Goal: Task Accomplishment & Management: Complete application form

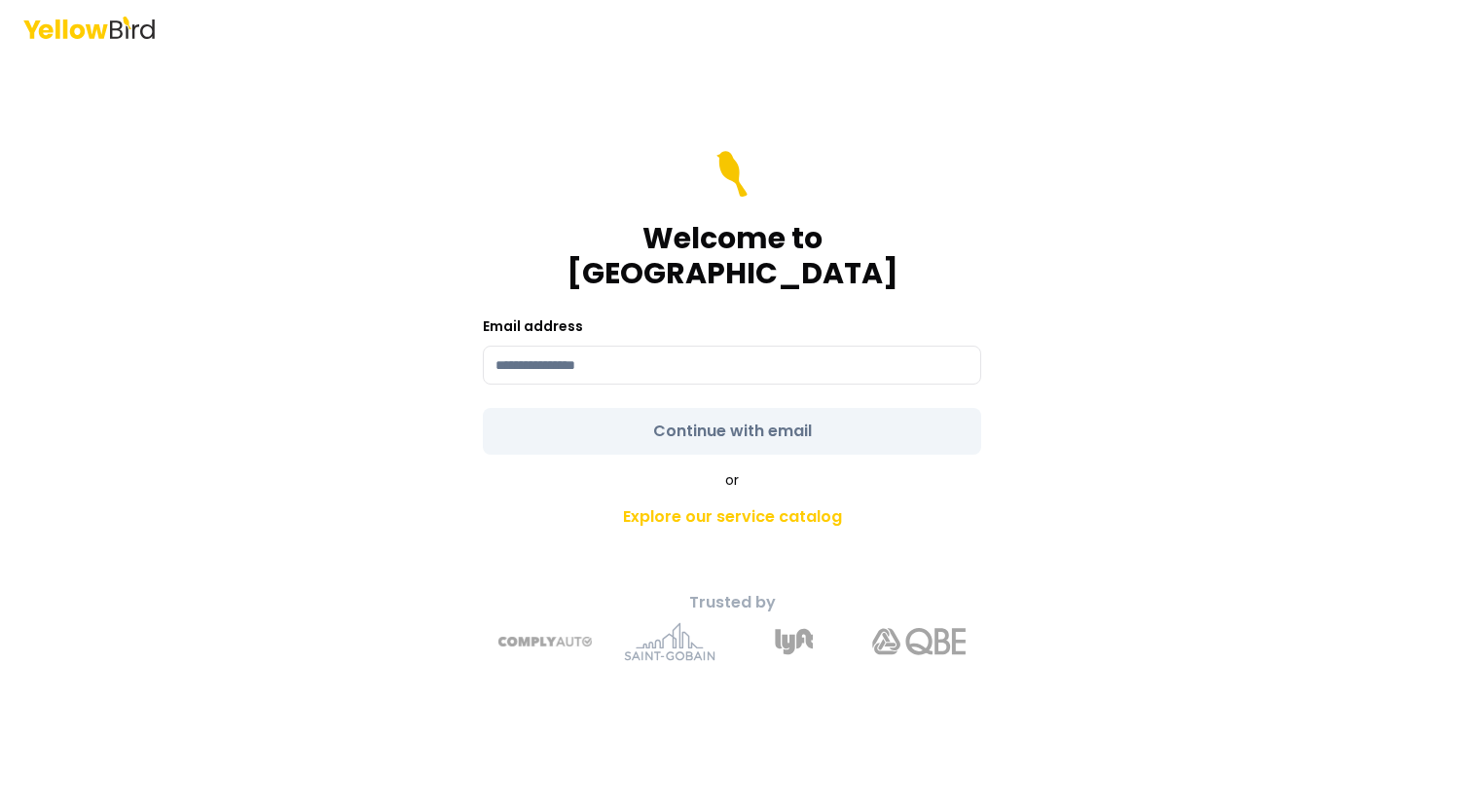
click at [1332, 229] on div "Welcome to YellowBird Email address Continue with email or Explore our service …" at bounding box center [732, 406] width 1464 height 812
click at [551, 345] on input at bounding box center [732, 365] width 498 height 39
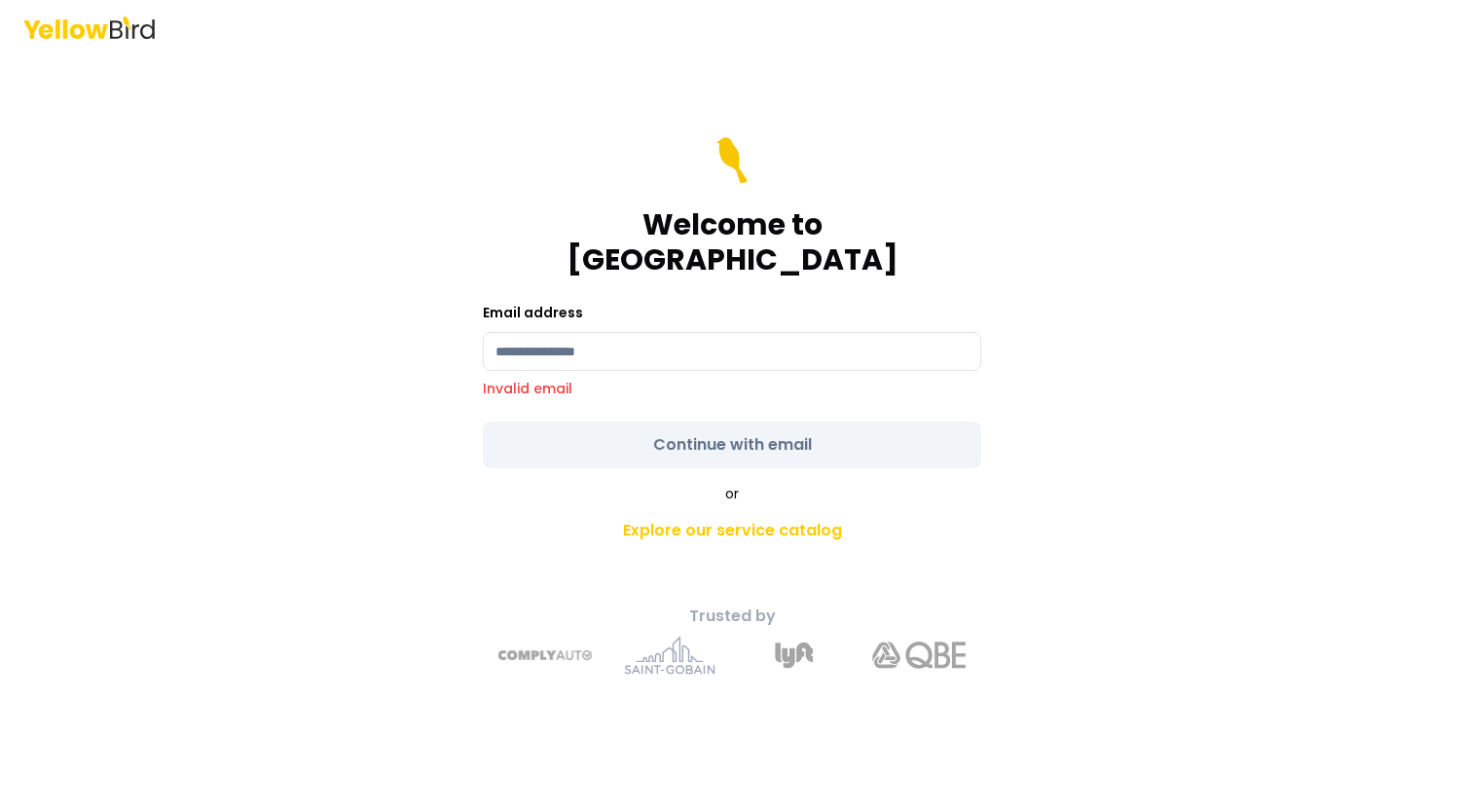
type input "**********"
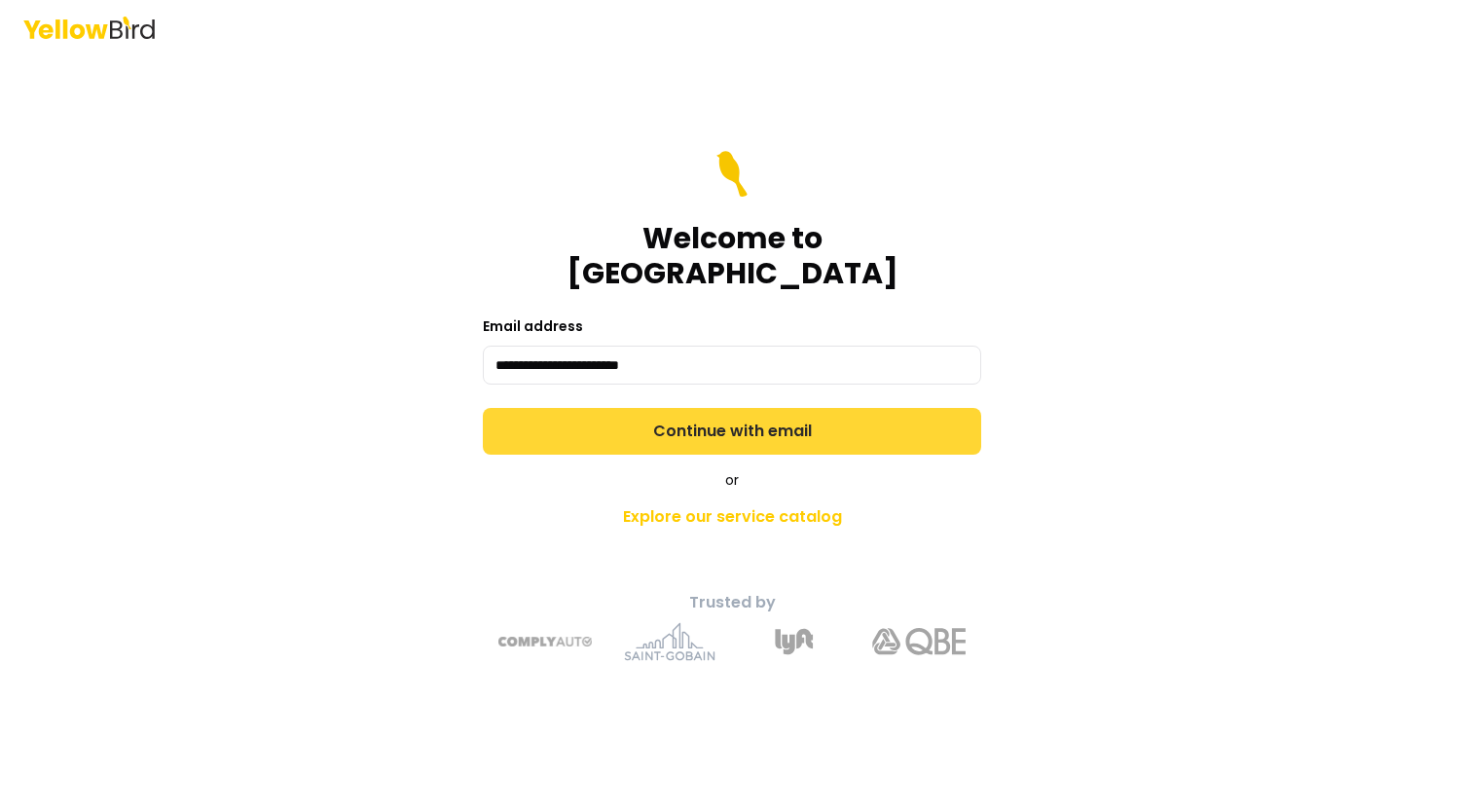
click at [713, 434] on button "Continue with email" at bounding box center [732, 431] width 498 height 47
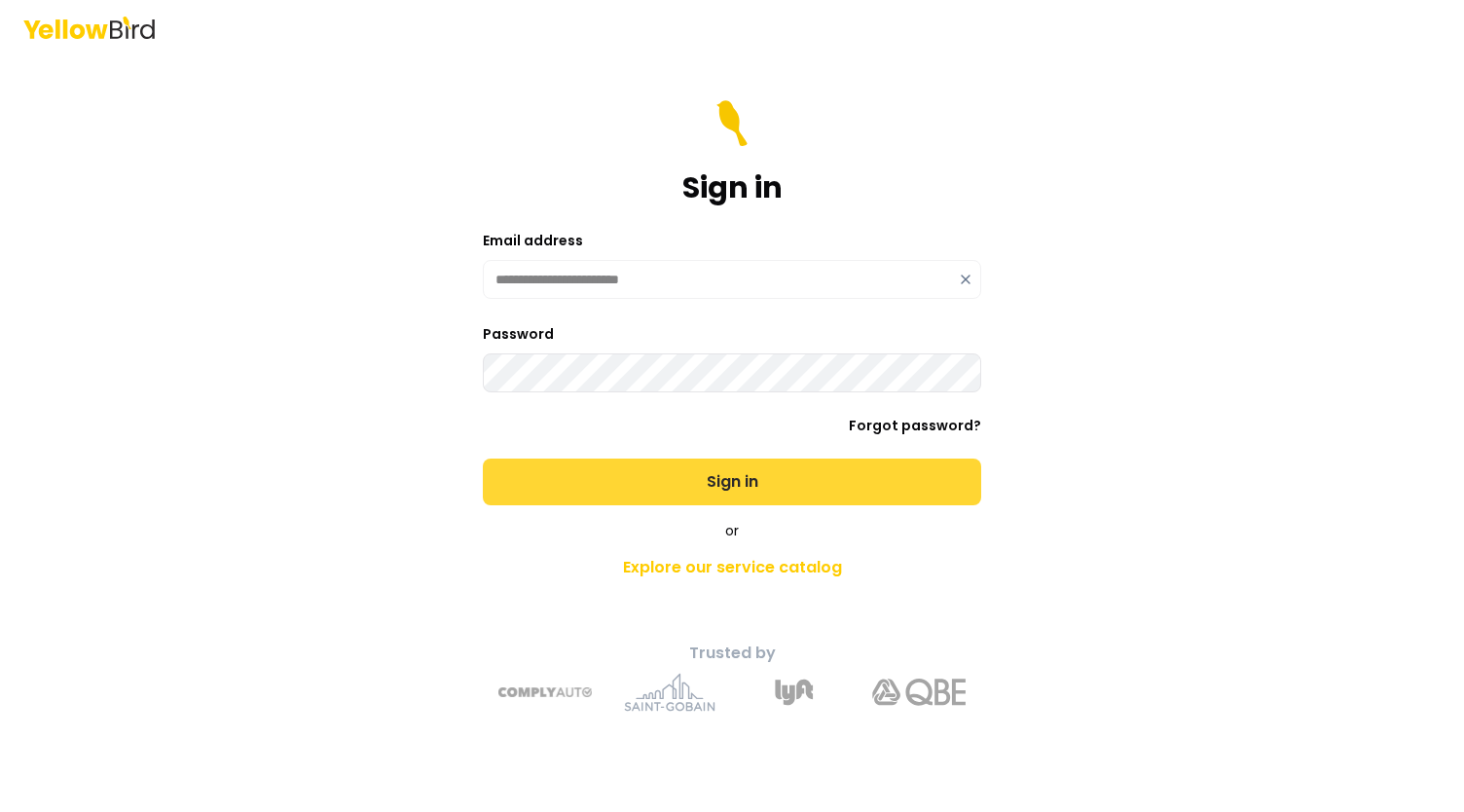
click at [701, 488] on button "Sign in" at bounding box center [732, 482] width 498 height 47
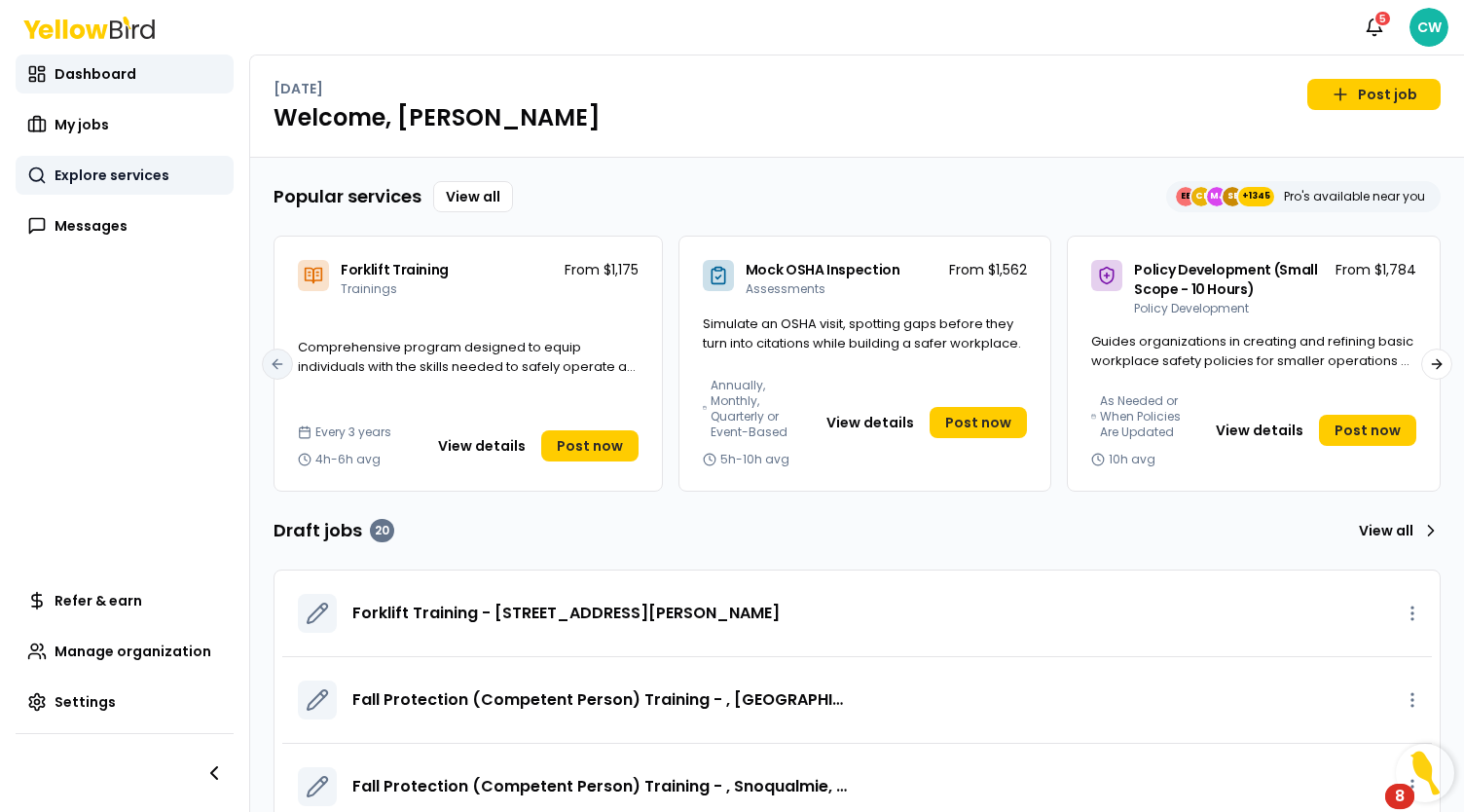
click at [141, 171] on span "Explore services" at bounding box center [112, 175] width 115 height 19
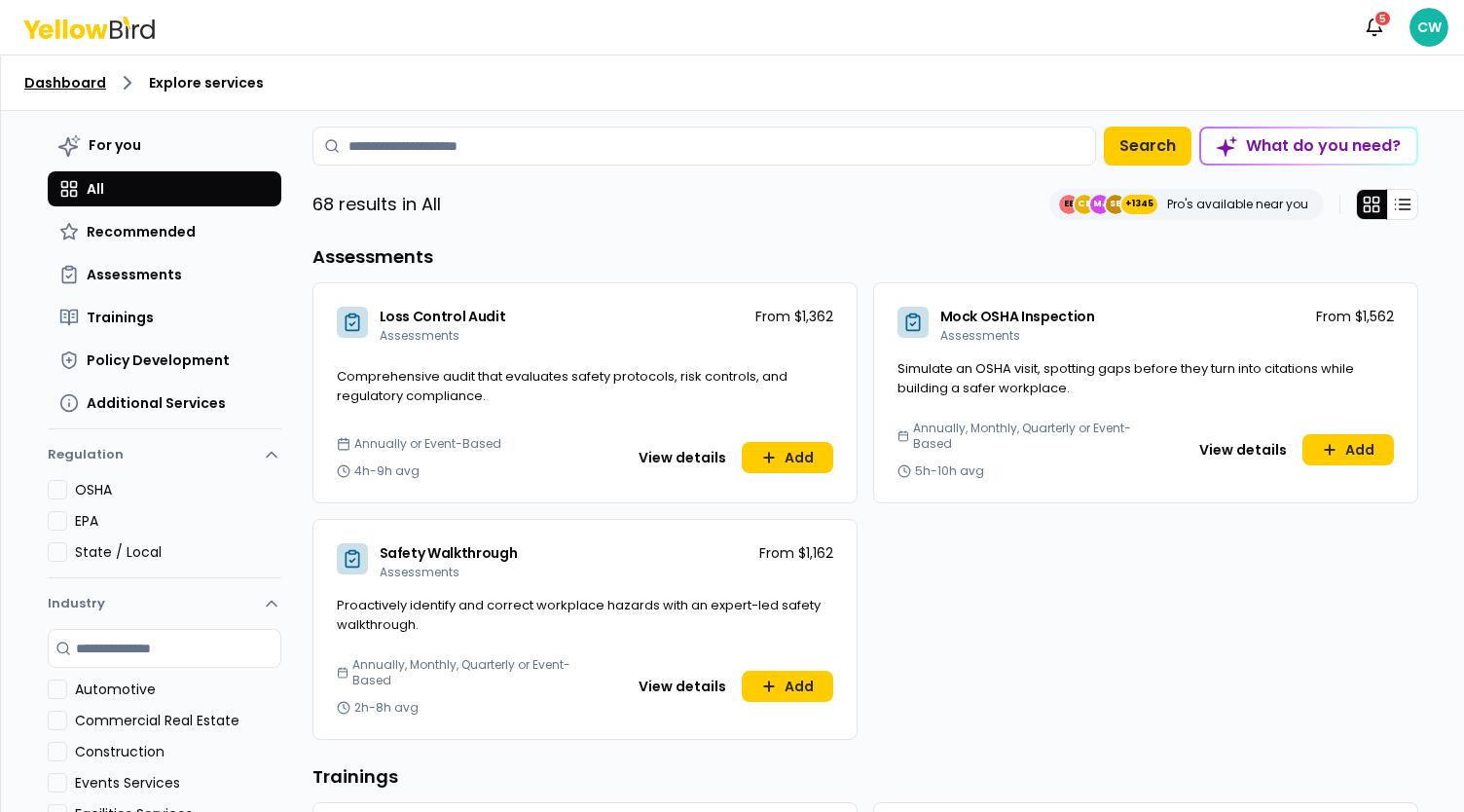
click at [88, 88] on link "Dashboard" at bounding box center [65, 83] width 82 height 19
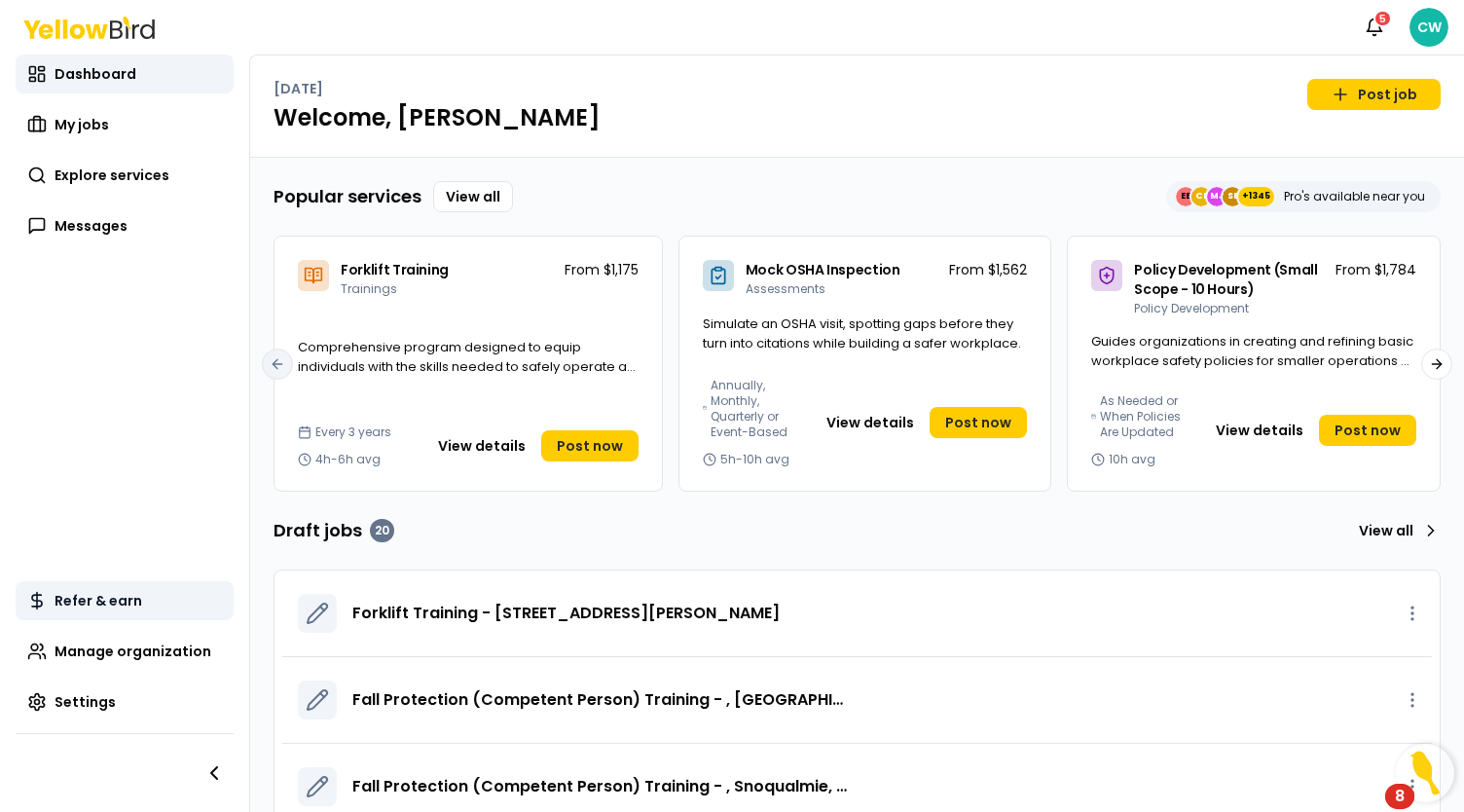
click at [158, 597] on link "Refer & earn" at bounding box center [125, 600] width 218 height 39
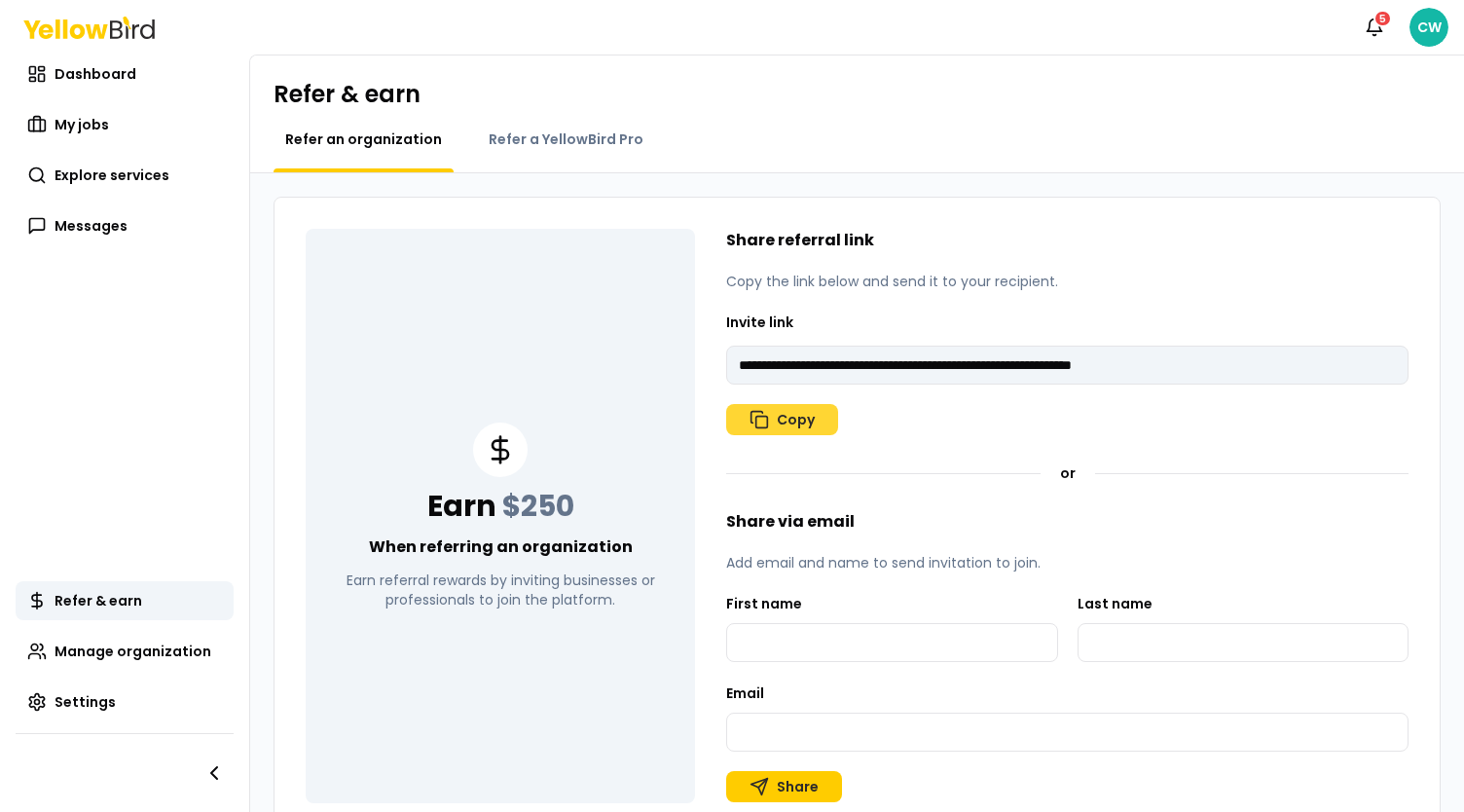
click at [768, 419] on rect "button" at bounding box center [763, 422] width 12 height 12
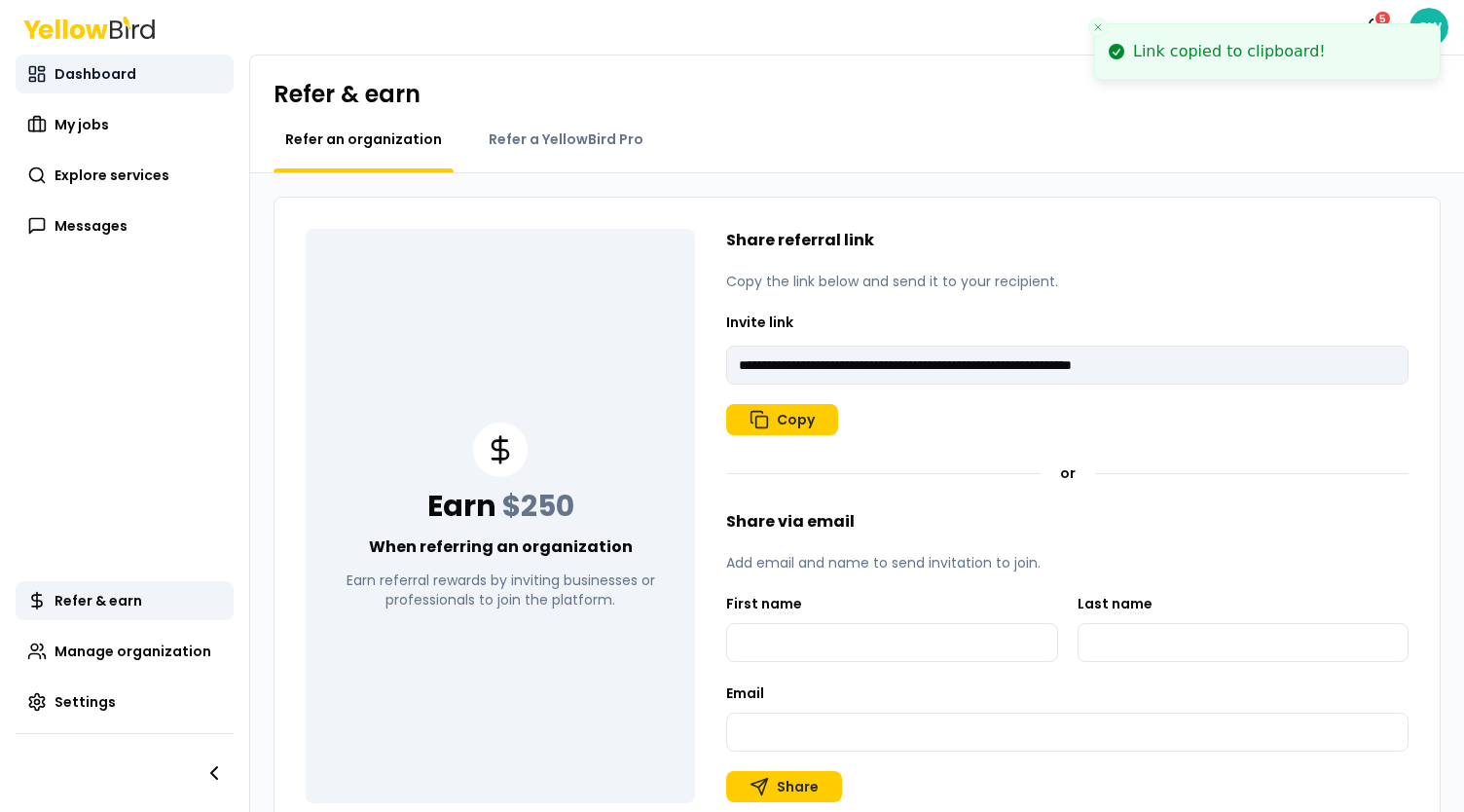
click at [92, 79] on span "Dashboard" at bounding box center [96, 74] width 82 height 19
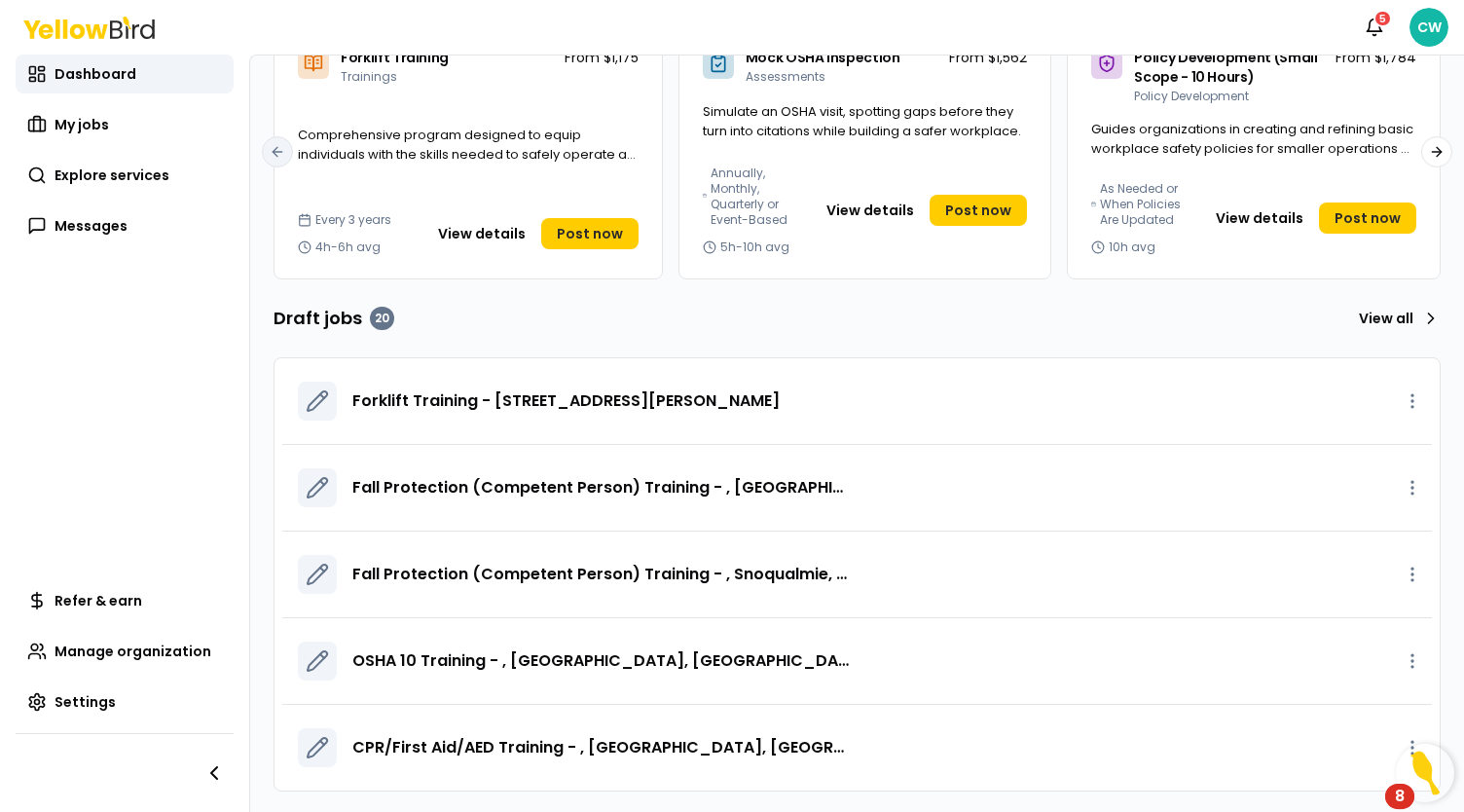
scroll to position [18, 0]
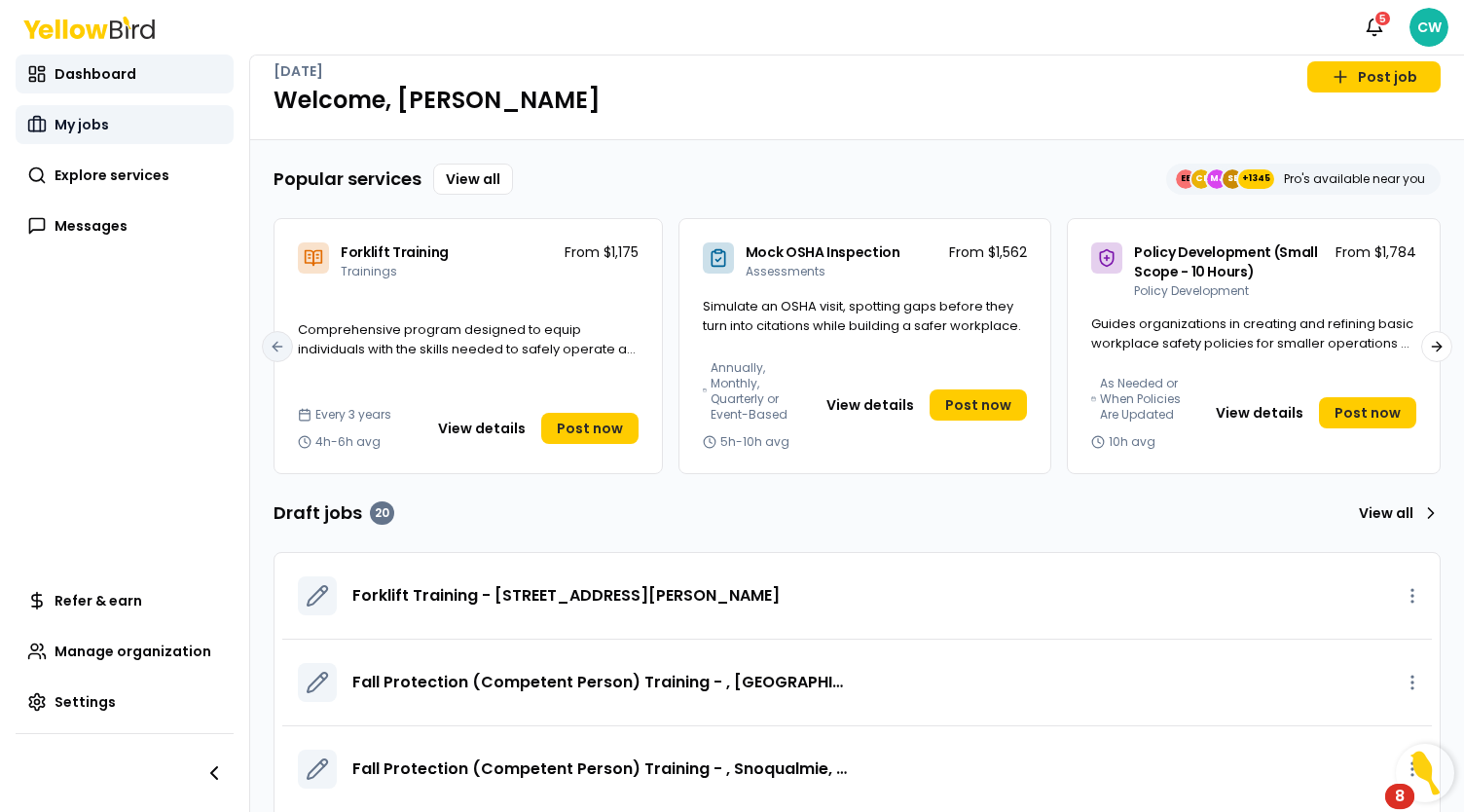
click at [86, 124] on span "My jobs" at bounding box center [82, 125] width 55 height 19
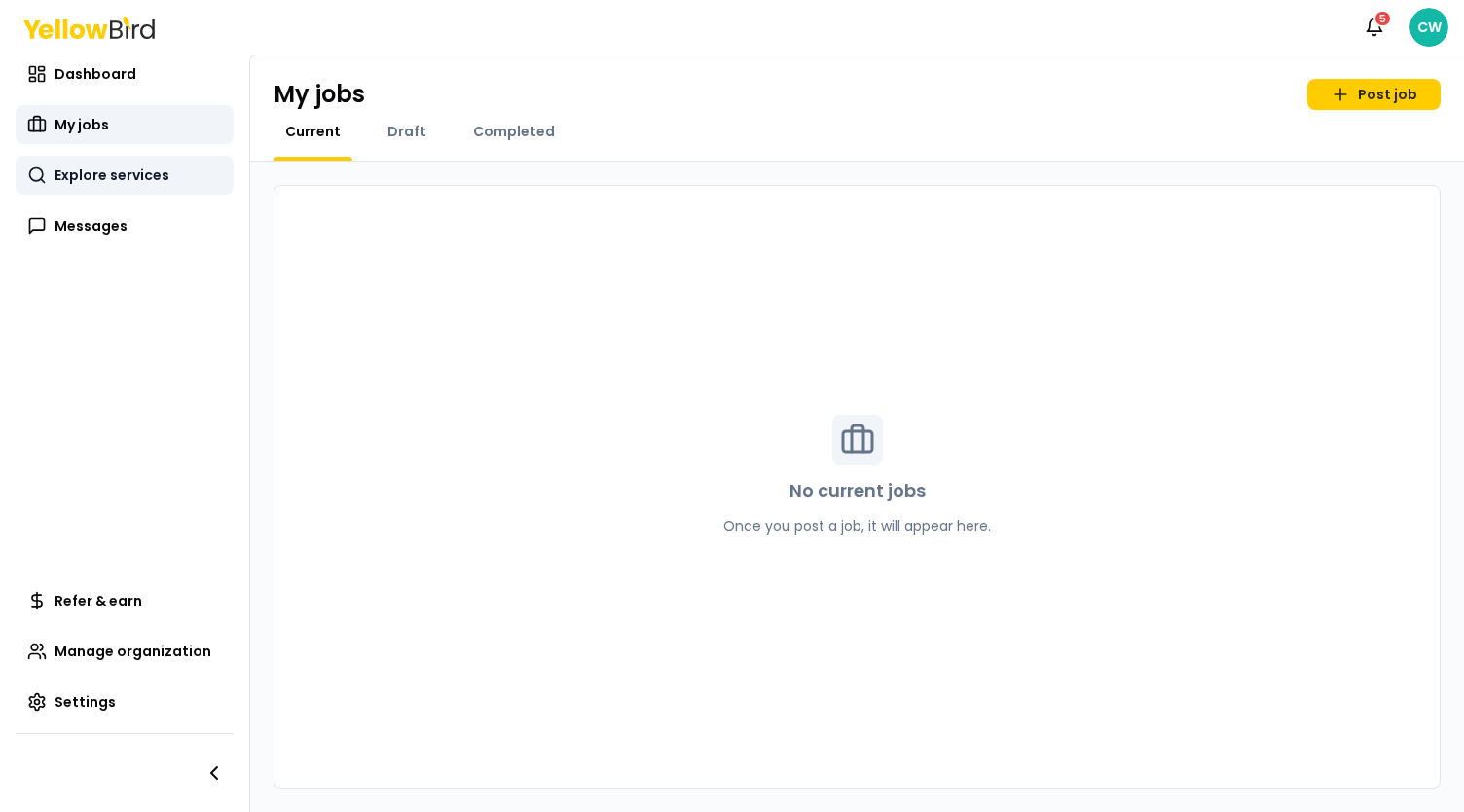
click at [169, 175] on link "Explore services" at bounding box center [125, 175] width 218 height 39
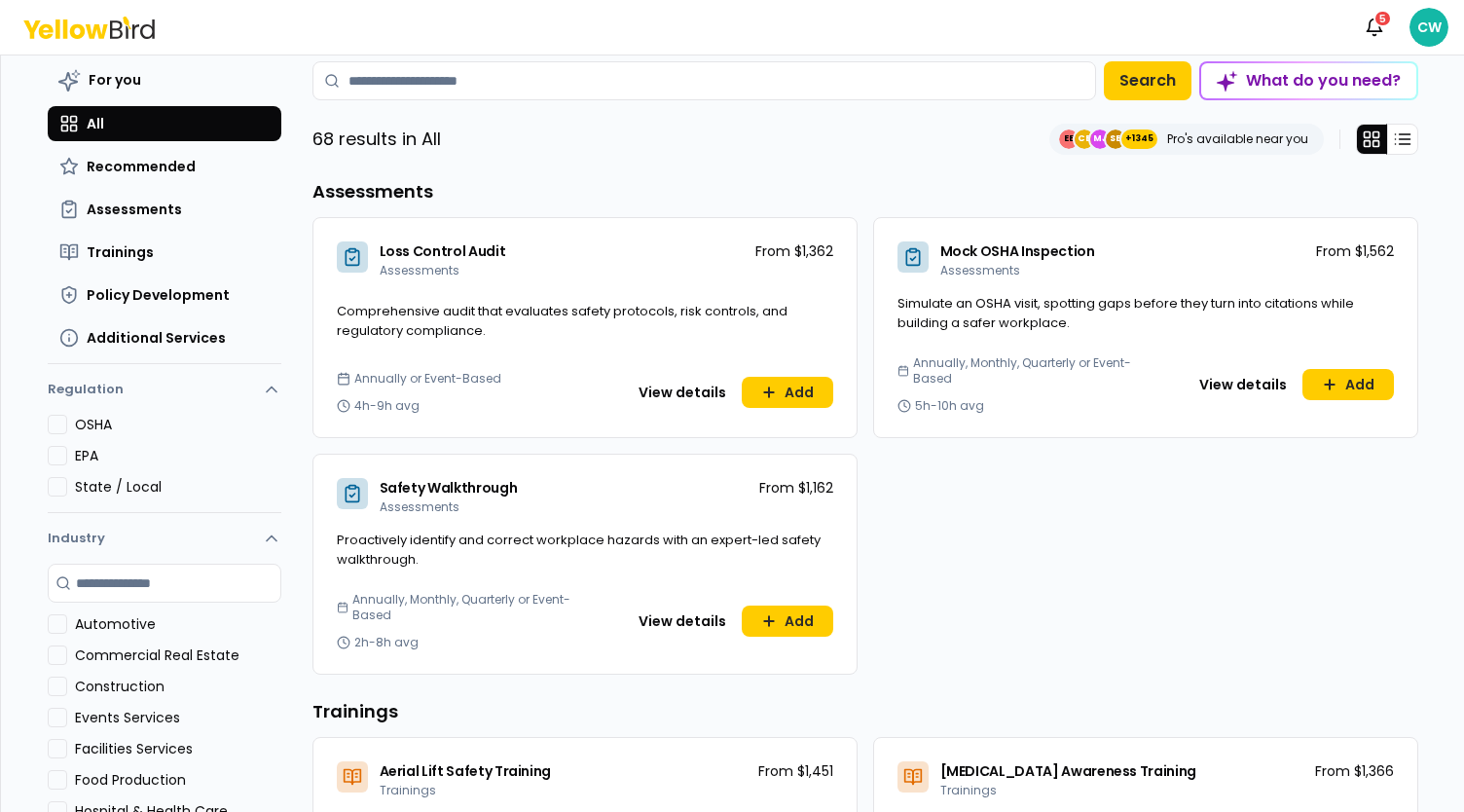
scroll to position [97, 0]
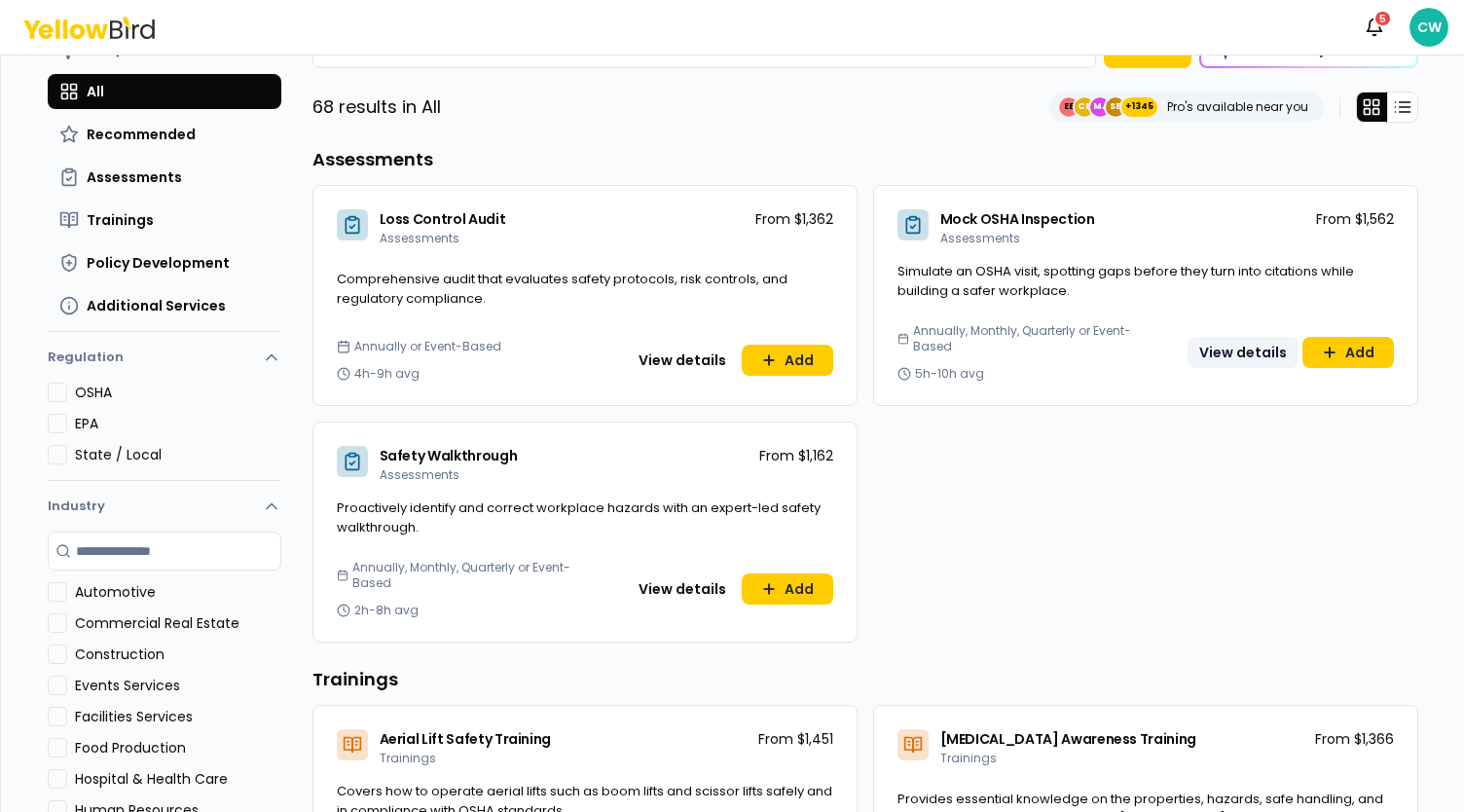
click at [1236, 345] on button "View details" at bounding box center [1244, 352] width 111 height 31
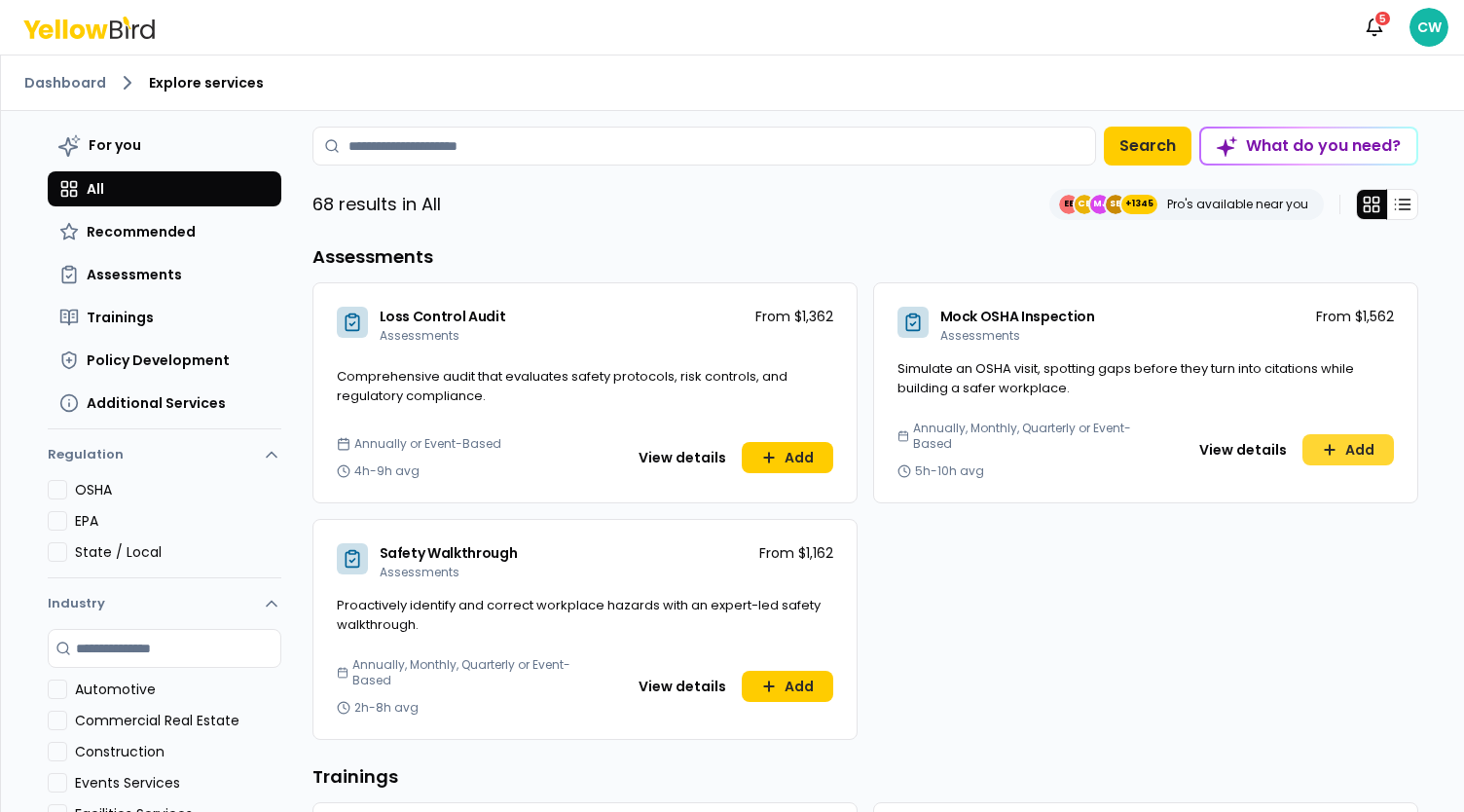
click at [1355, 454] on button "Add" at bounding box center [1349, 449] width 92 height 31
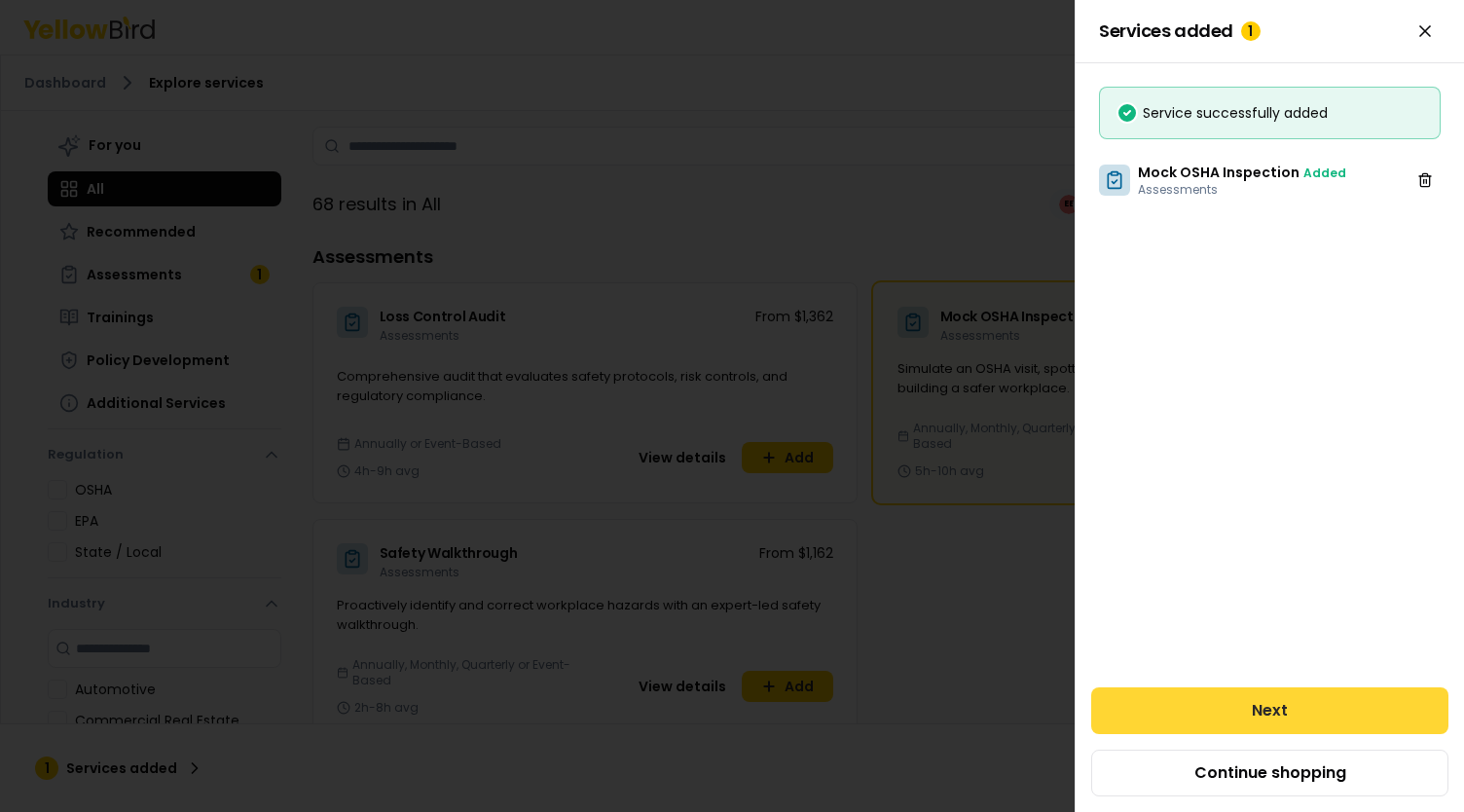
click at [1271, 710] on button "Next" at bounding box center [1270, 711] width 357 height 47
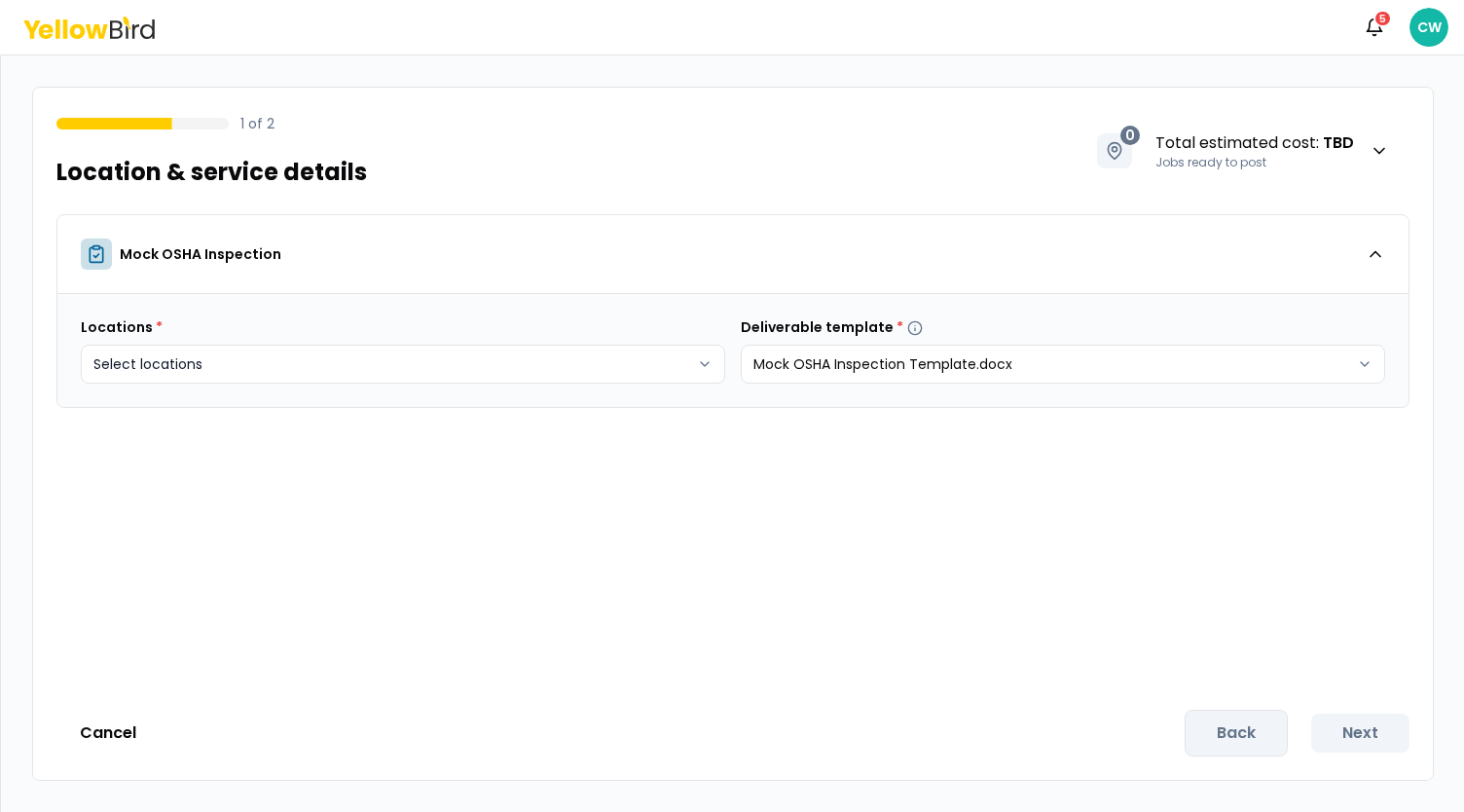
click at [287, 367] on body "Notifications 5 CW 1 of 2 Location & service details 0 Total estimated cost : T…" at bounding box center [732, 406] width 1464 height 812
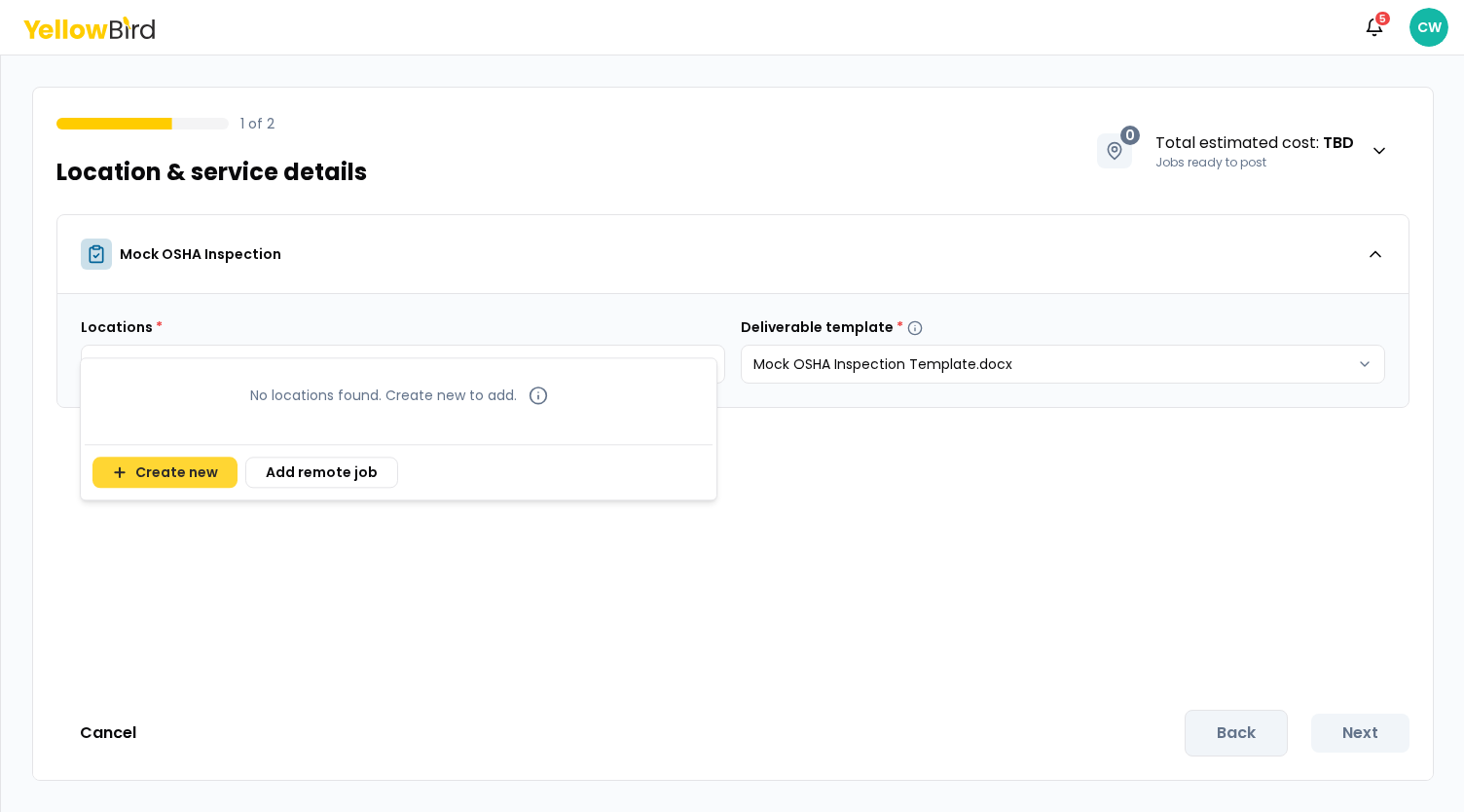
click at [212, 472] on button "Create new" at bounding box center [165, 472] width 145 height 31
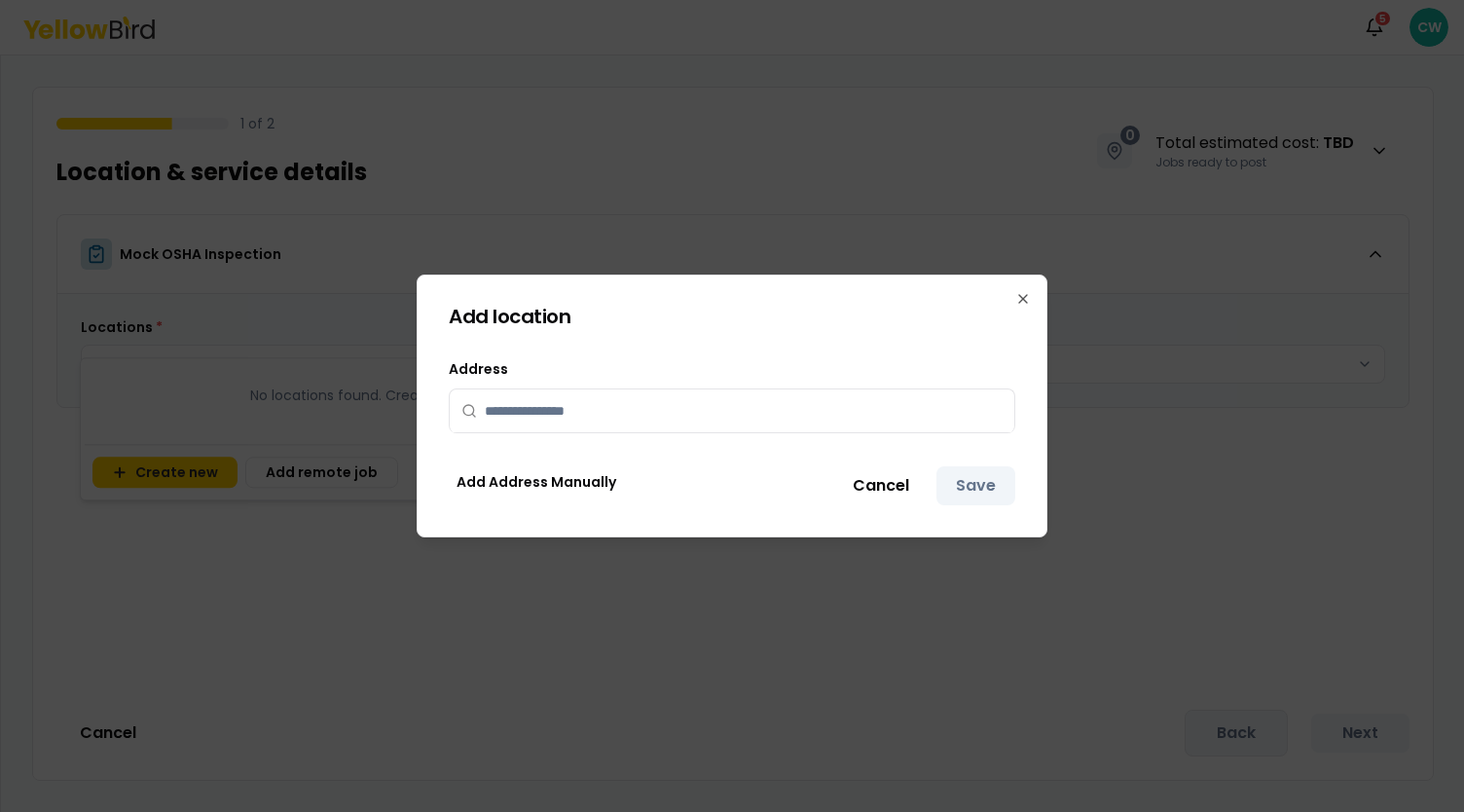
click at [580, 411] on input "text" at bounding box center [743, 410] width 518 height 43
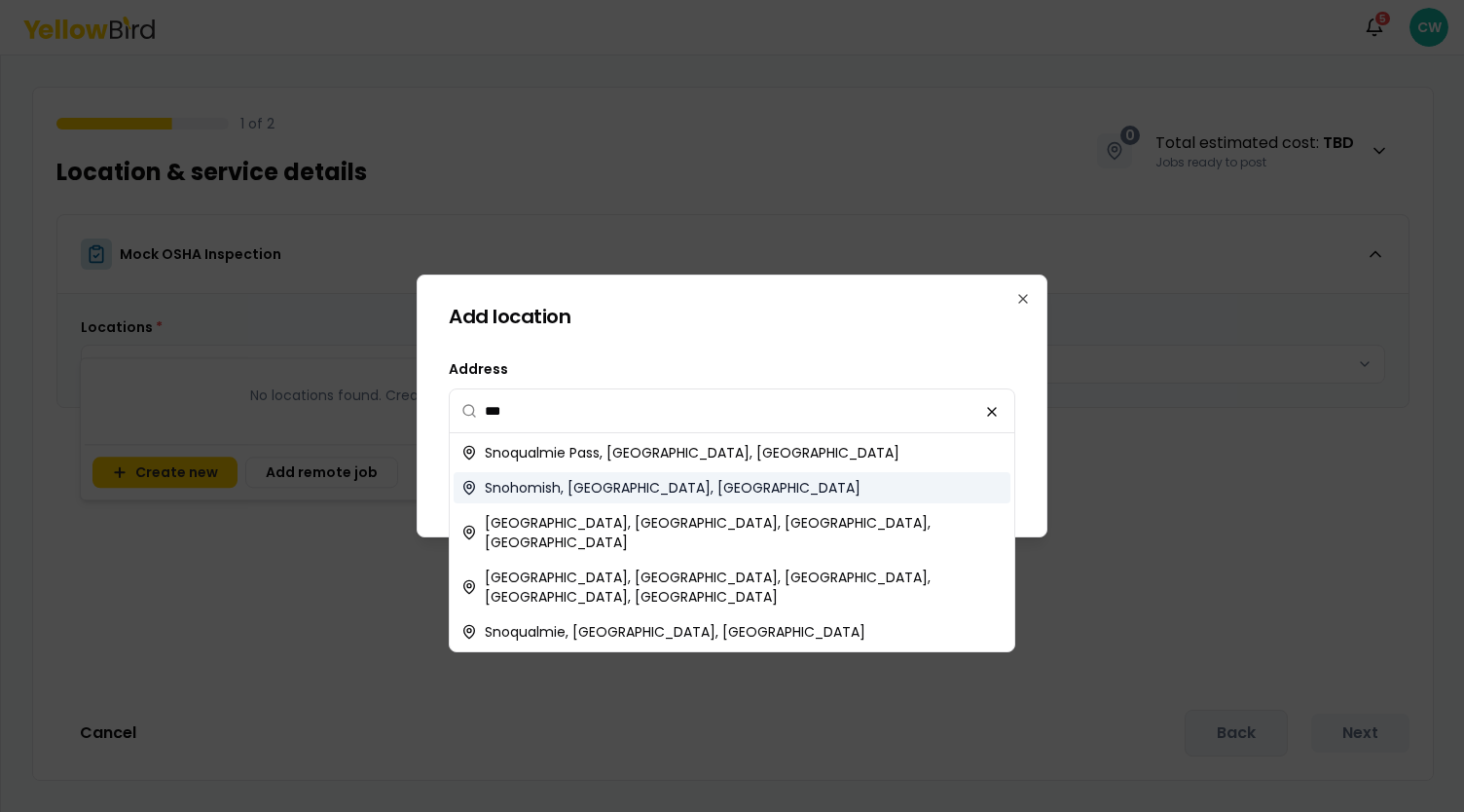
click at [631, 488] on div "Snohomish, [GEOGRAPHIC_DATA], [GEOGRAPHIC_DATA]" at bounding box center [732, 487] width 557 height 31
type input "**********"
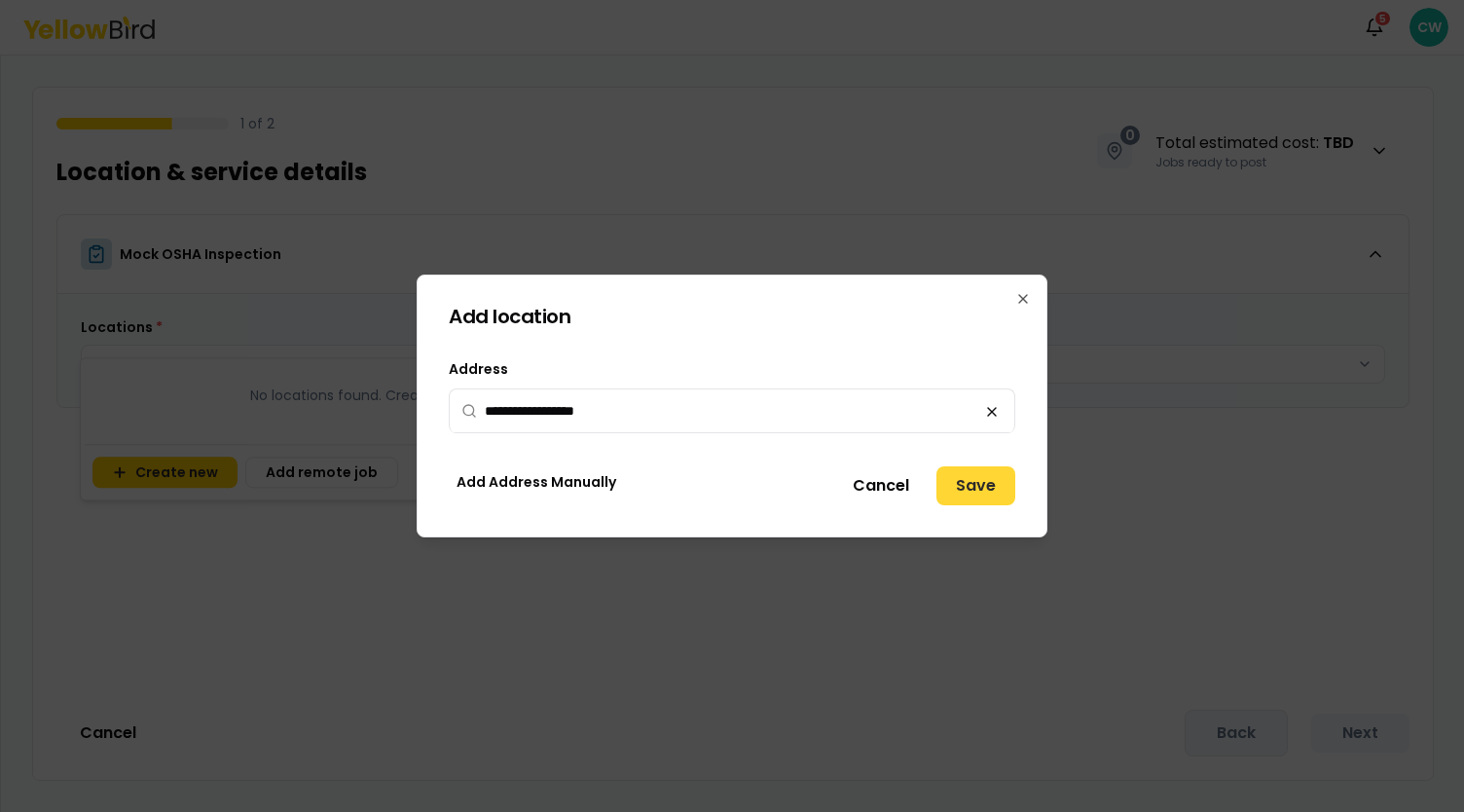
click at [955, 474] on button "Save" at bounding box center [975, 485] width 79 height 39
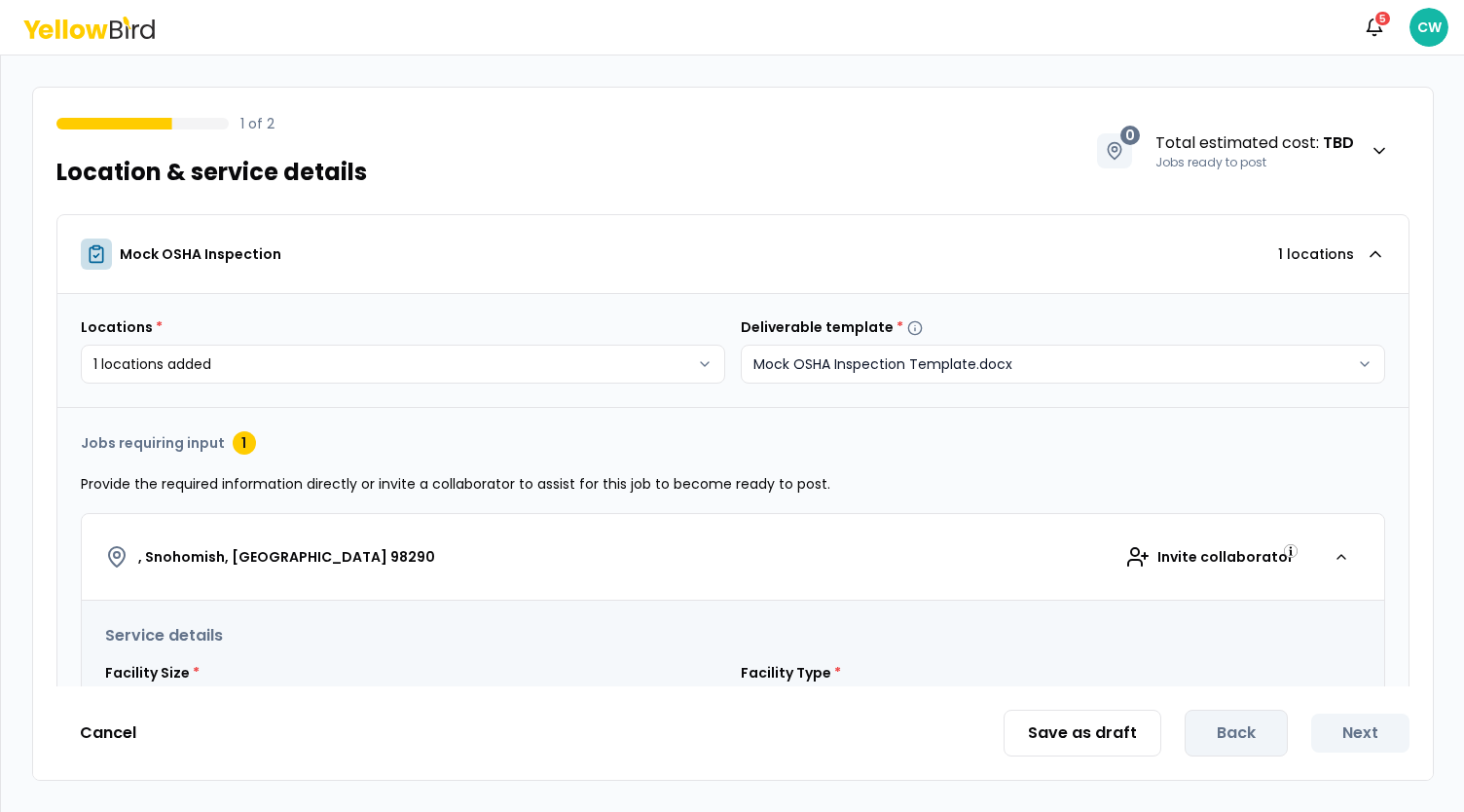
click at [913, 361] on html "**********" at bounding box center [732, 406] width 1464 height 812
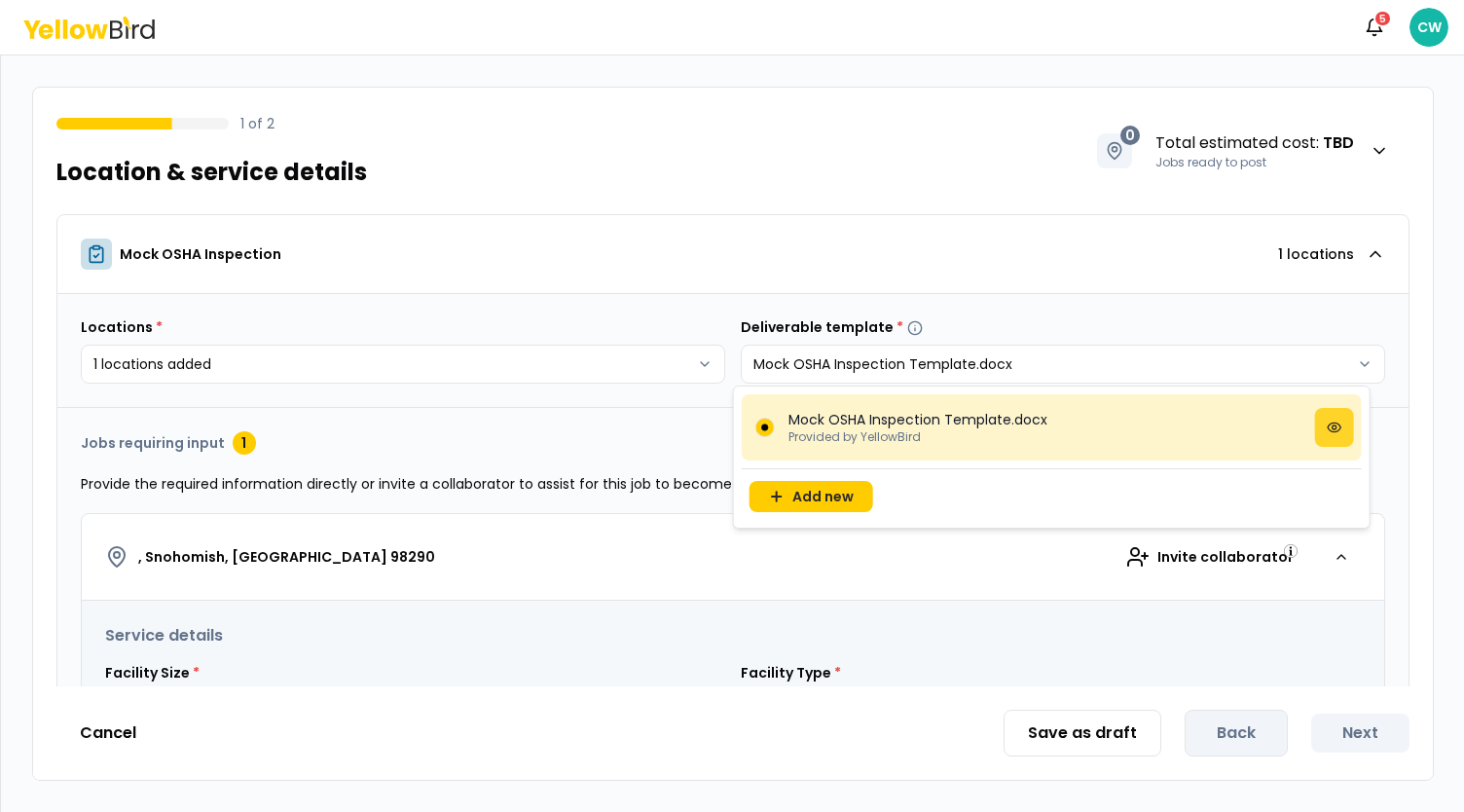
click at [1334, 421] on icon at bounding box center [1335, 427] width 16 height 16
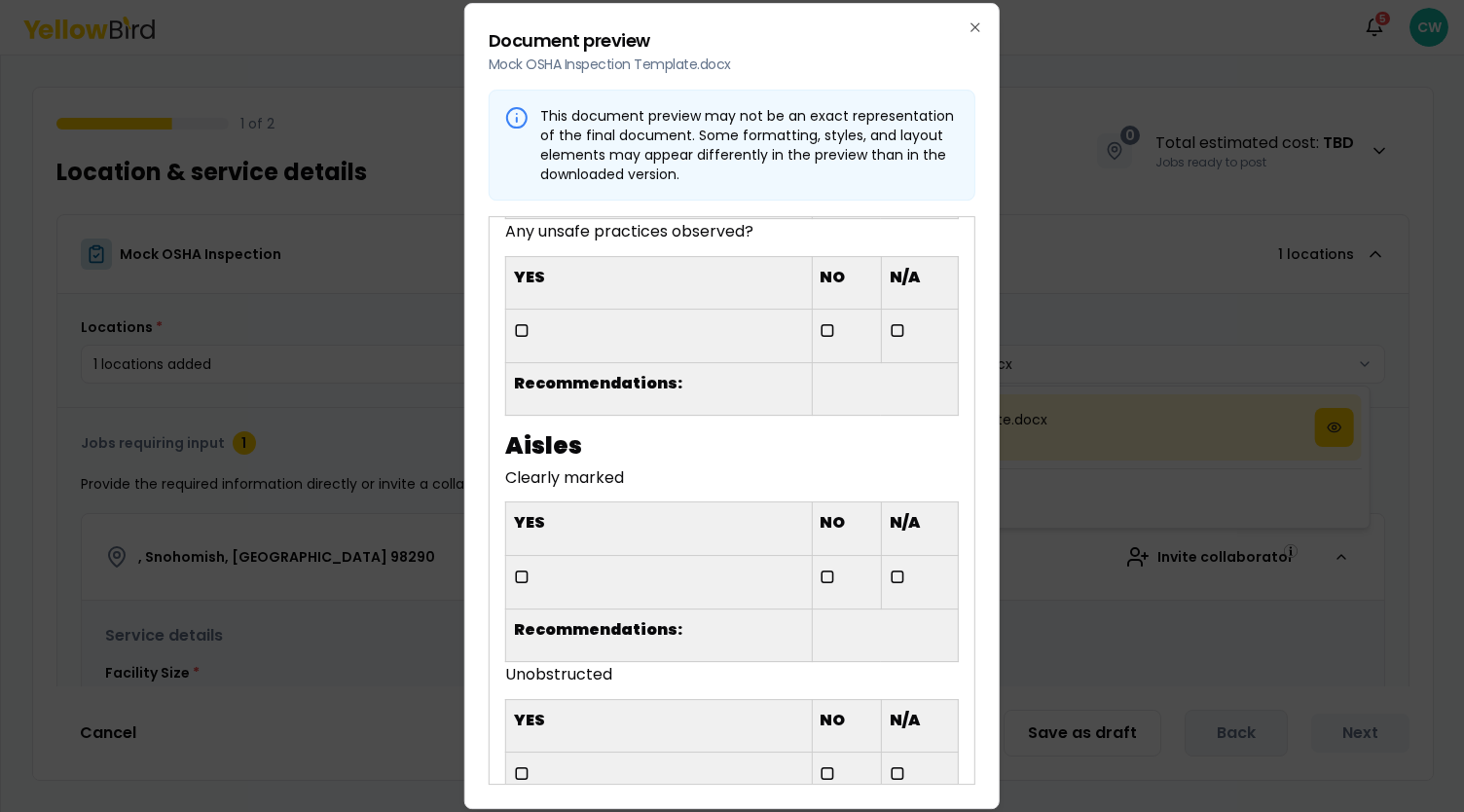
scroll to position [4671, 0]
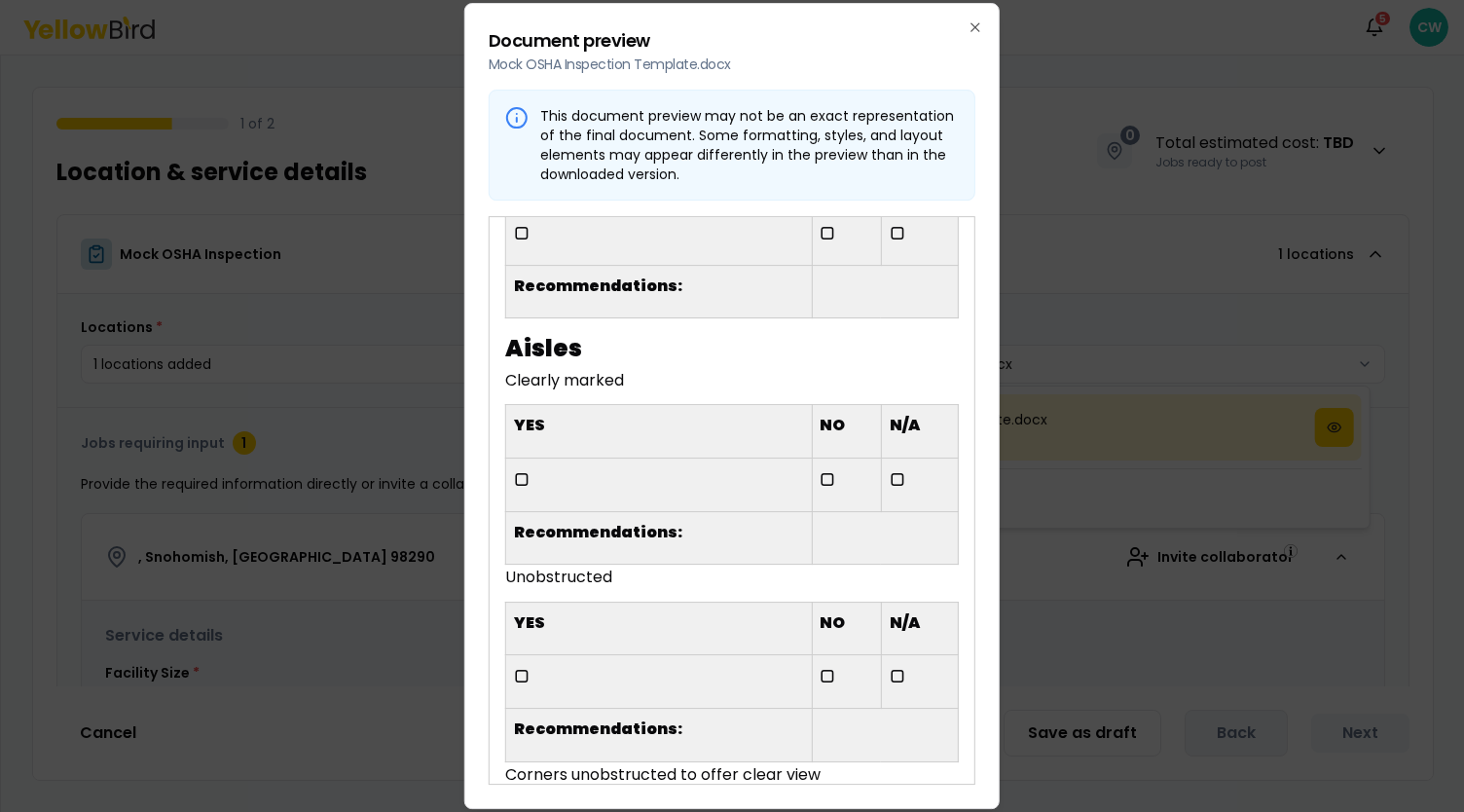
click at [969, 31] on icon "button" at bounding box center [975, 27] width 16 height 16
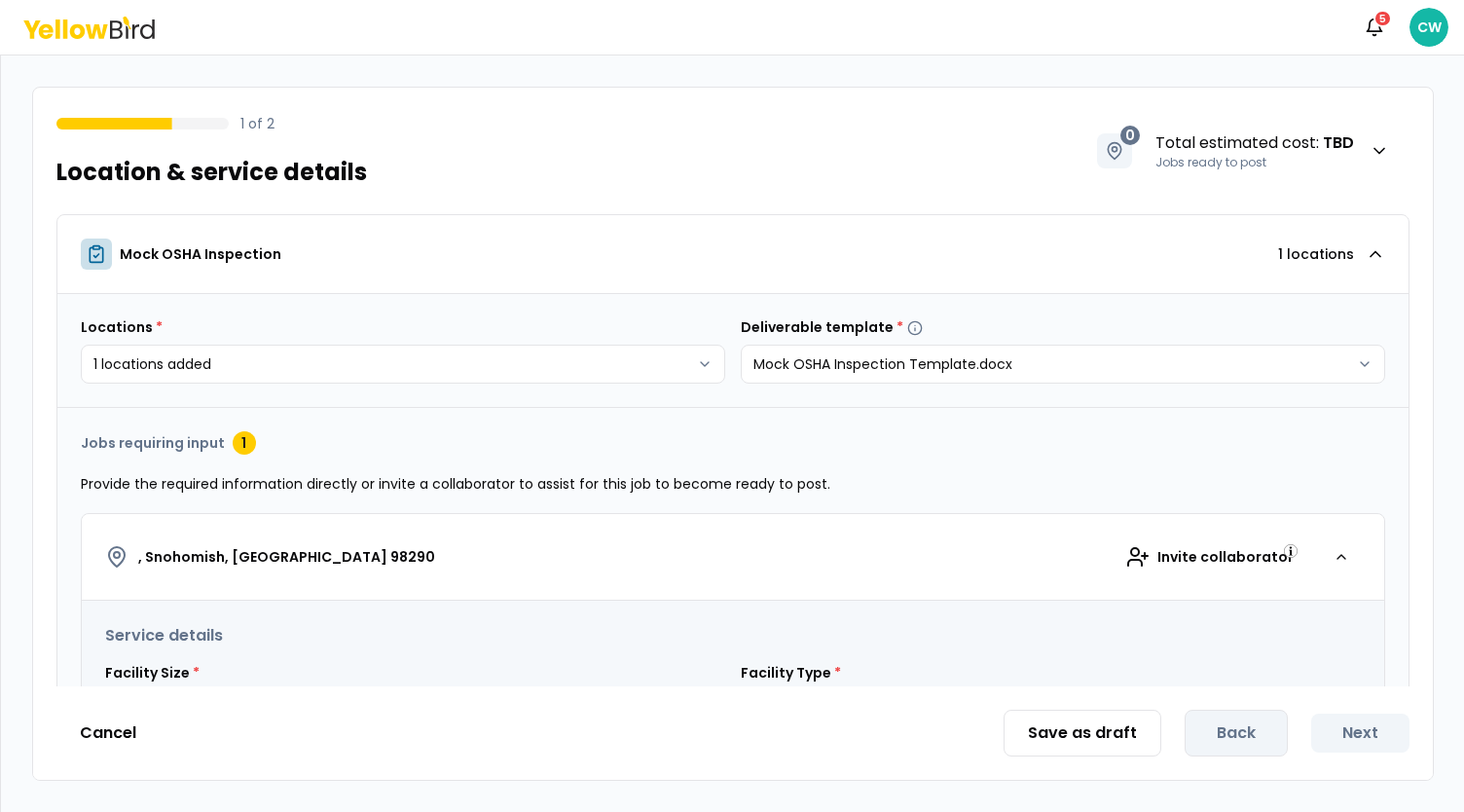
click at [865, 206] on html "**********" at bounding box center [732, 406] width 1464 height 812
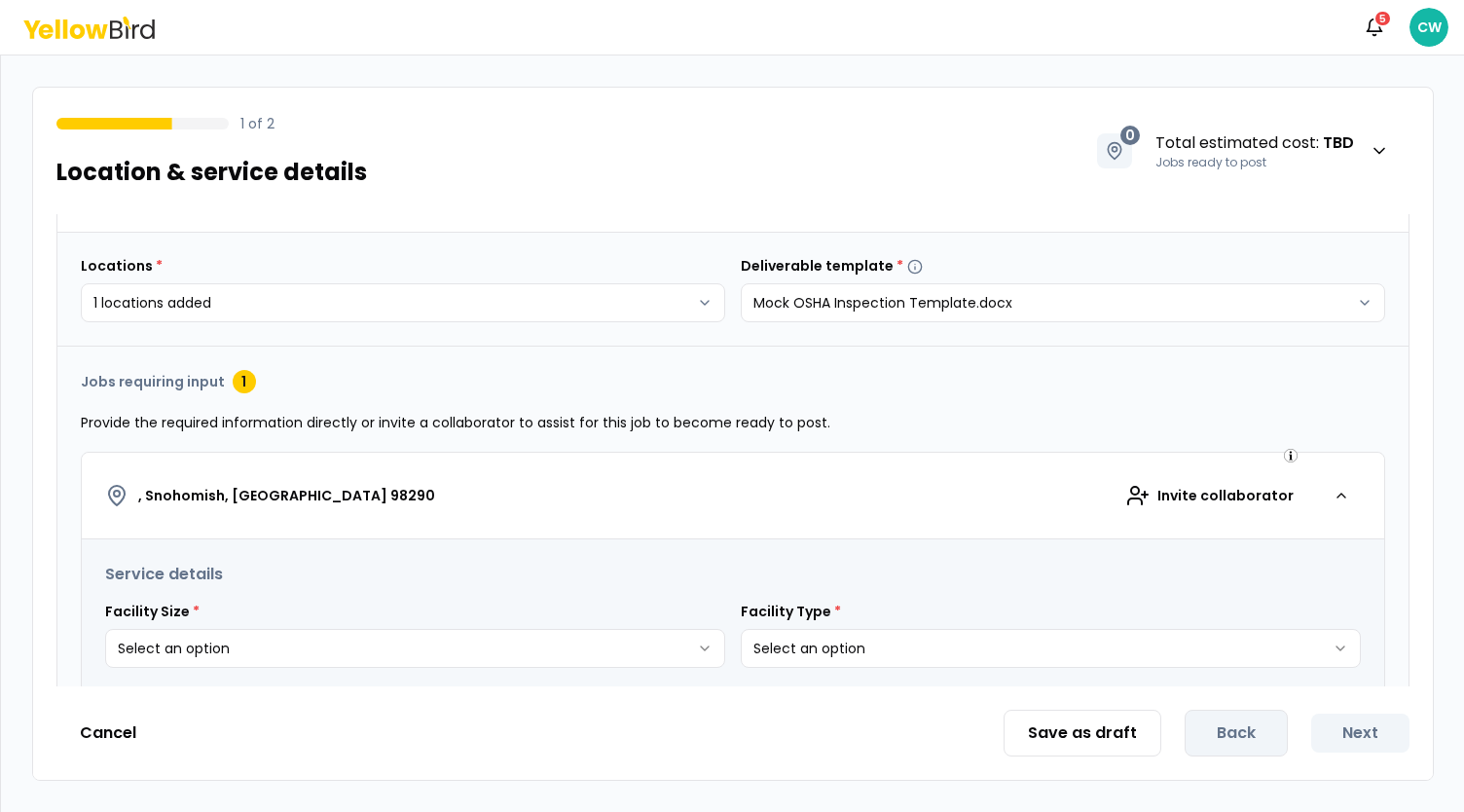
scroll to position [0, 0]
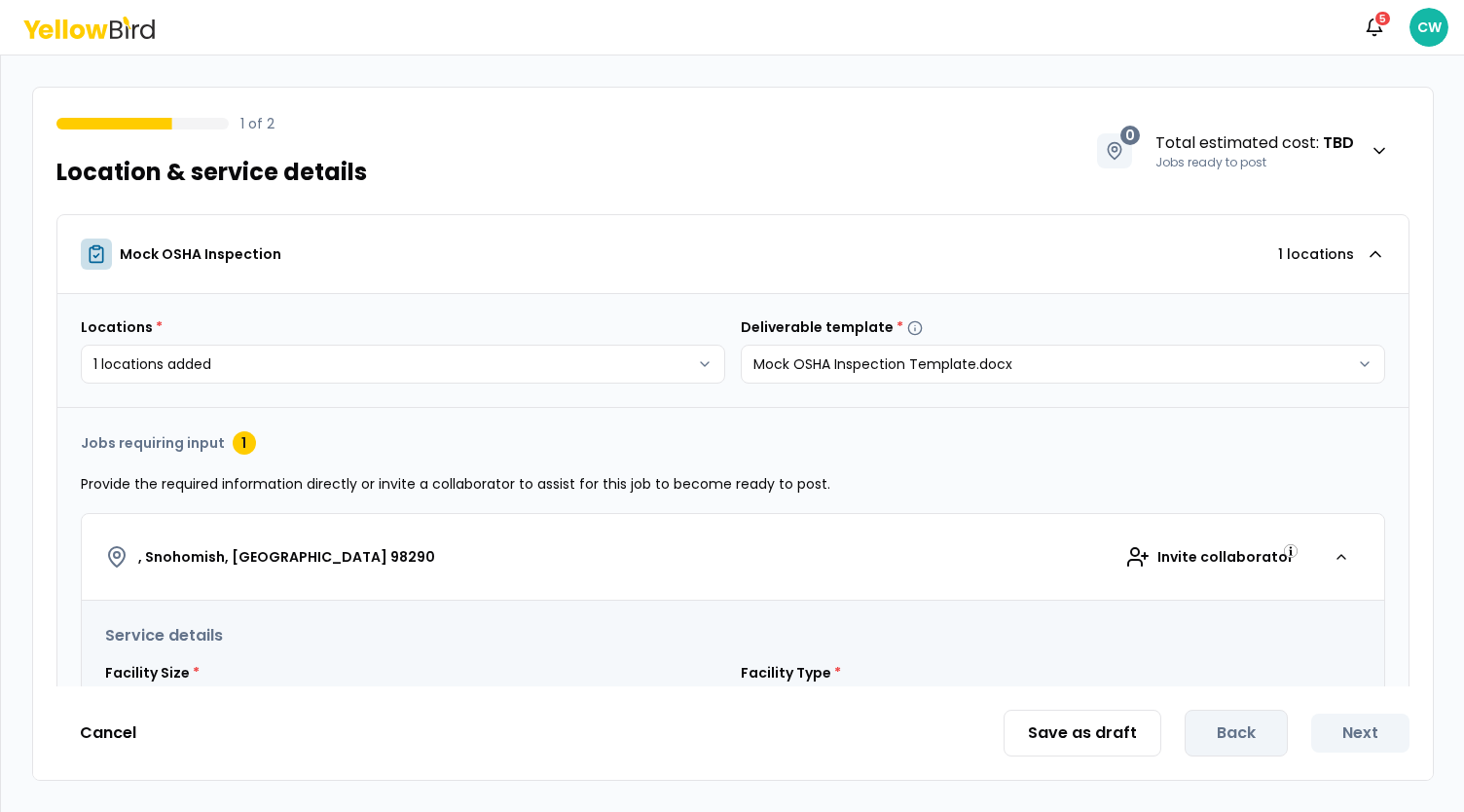
click at [92, 31] on icon at bounding box center [89, 27] width 132 height 22
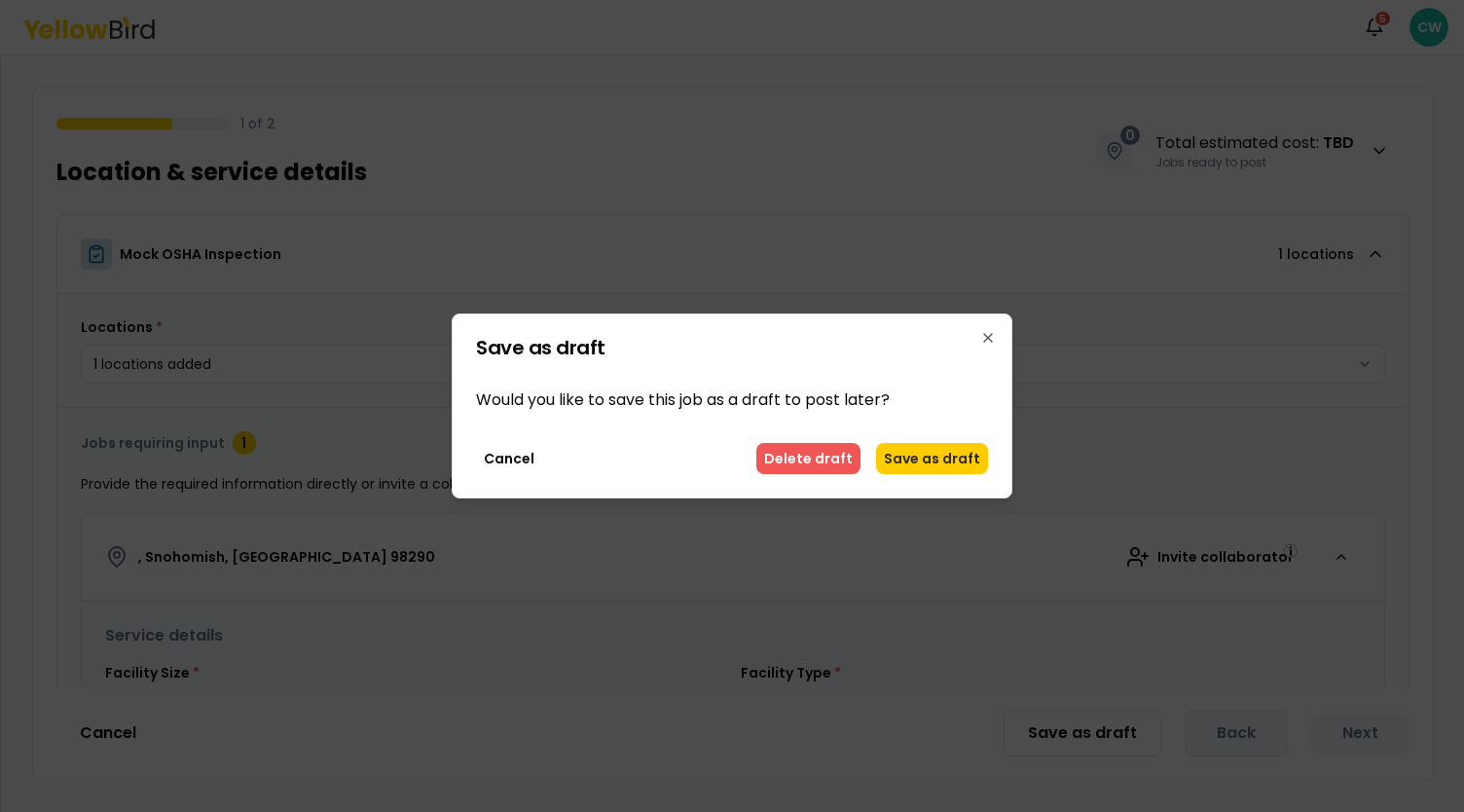
click at [847, 460] on button "Delete draft" at bounding box center [809, 458] width 104 height 31
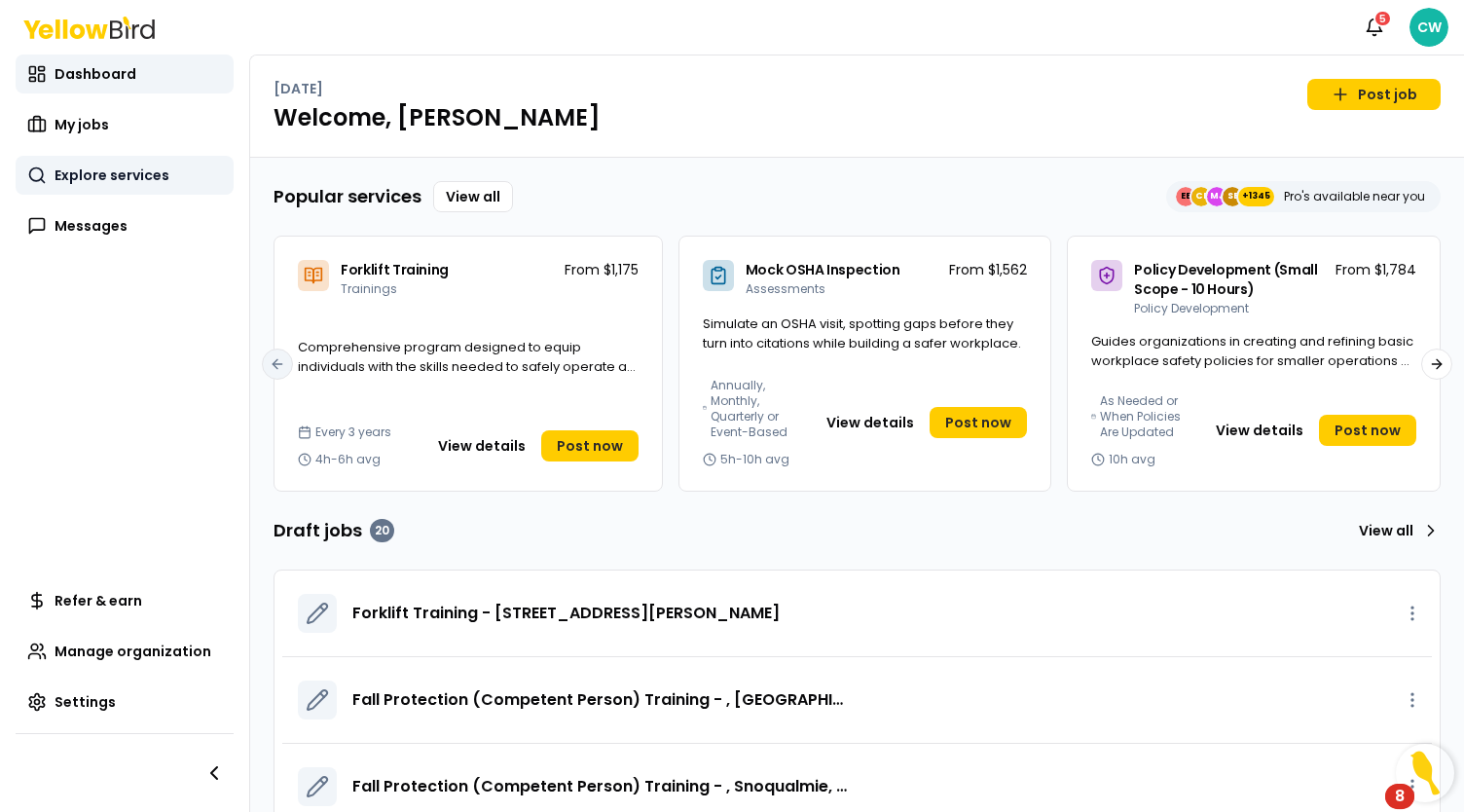
click at [114, 178] on span "Explore services" at bounding box center [112, 175] width 115 height 19
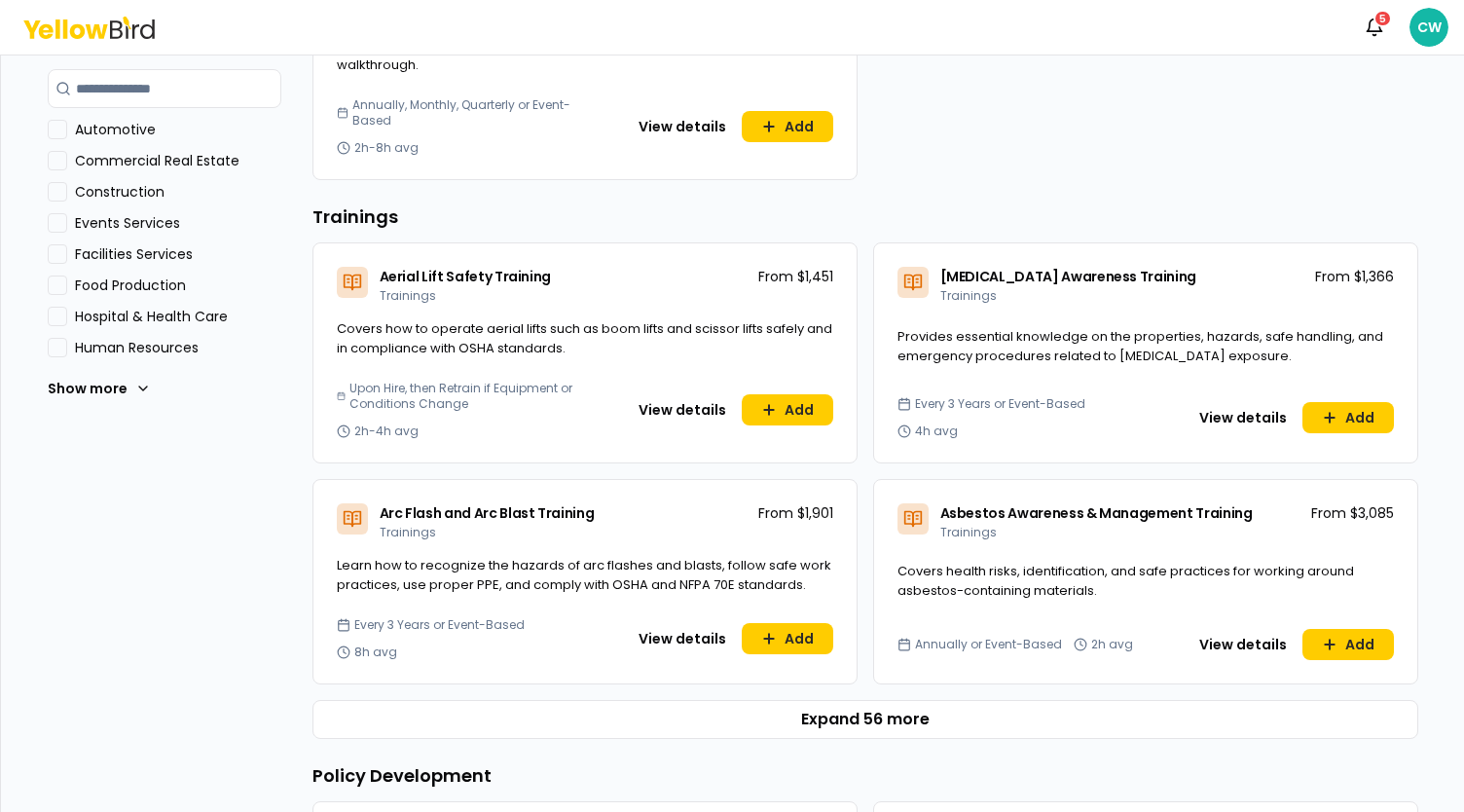
scroll to position [681, 0]
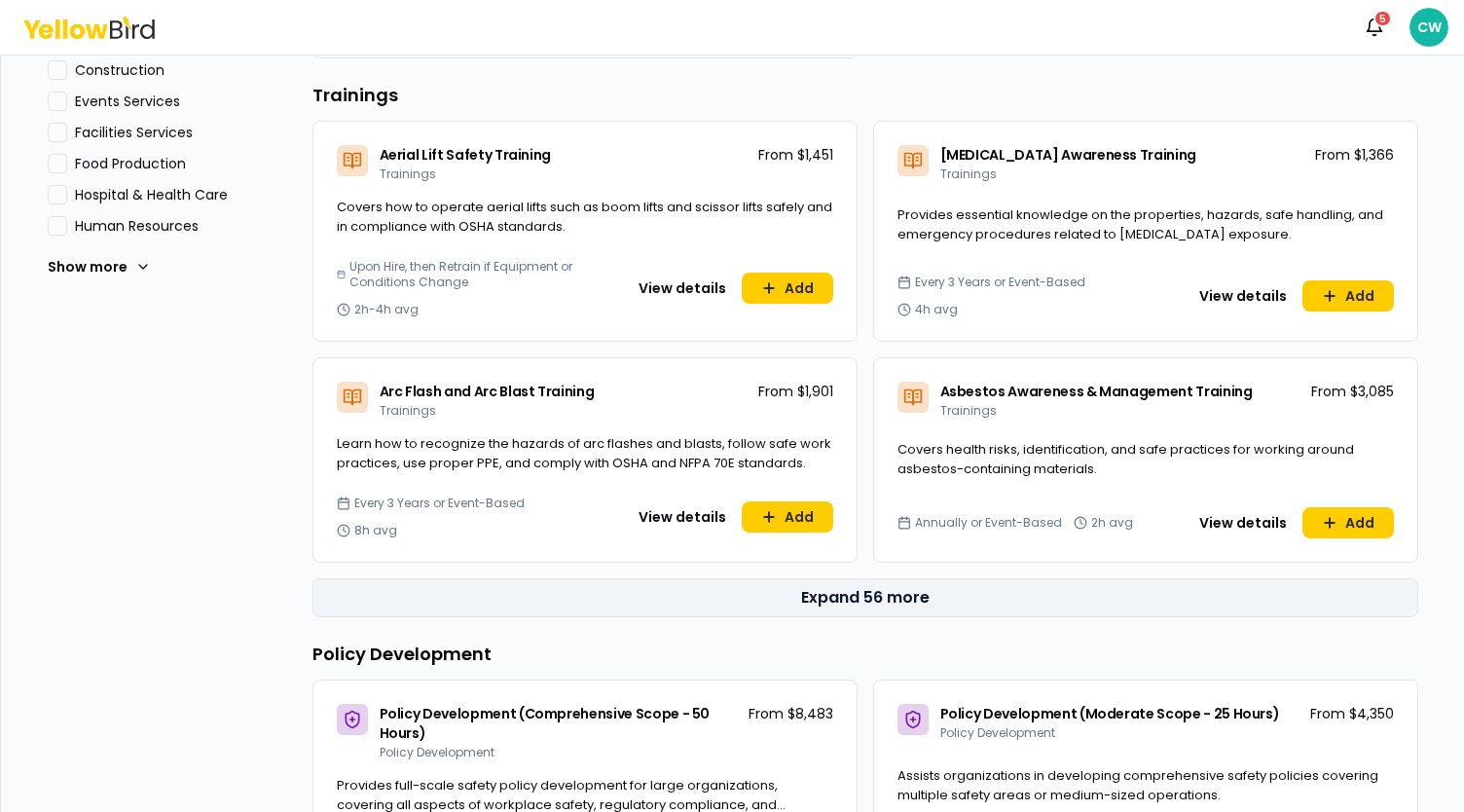
click at [861, 593] on button "Expand 56 more" at bounding box center [865, 598] width 1106 height 39
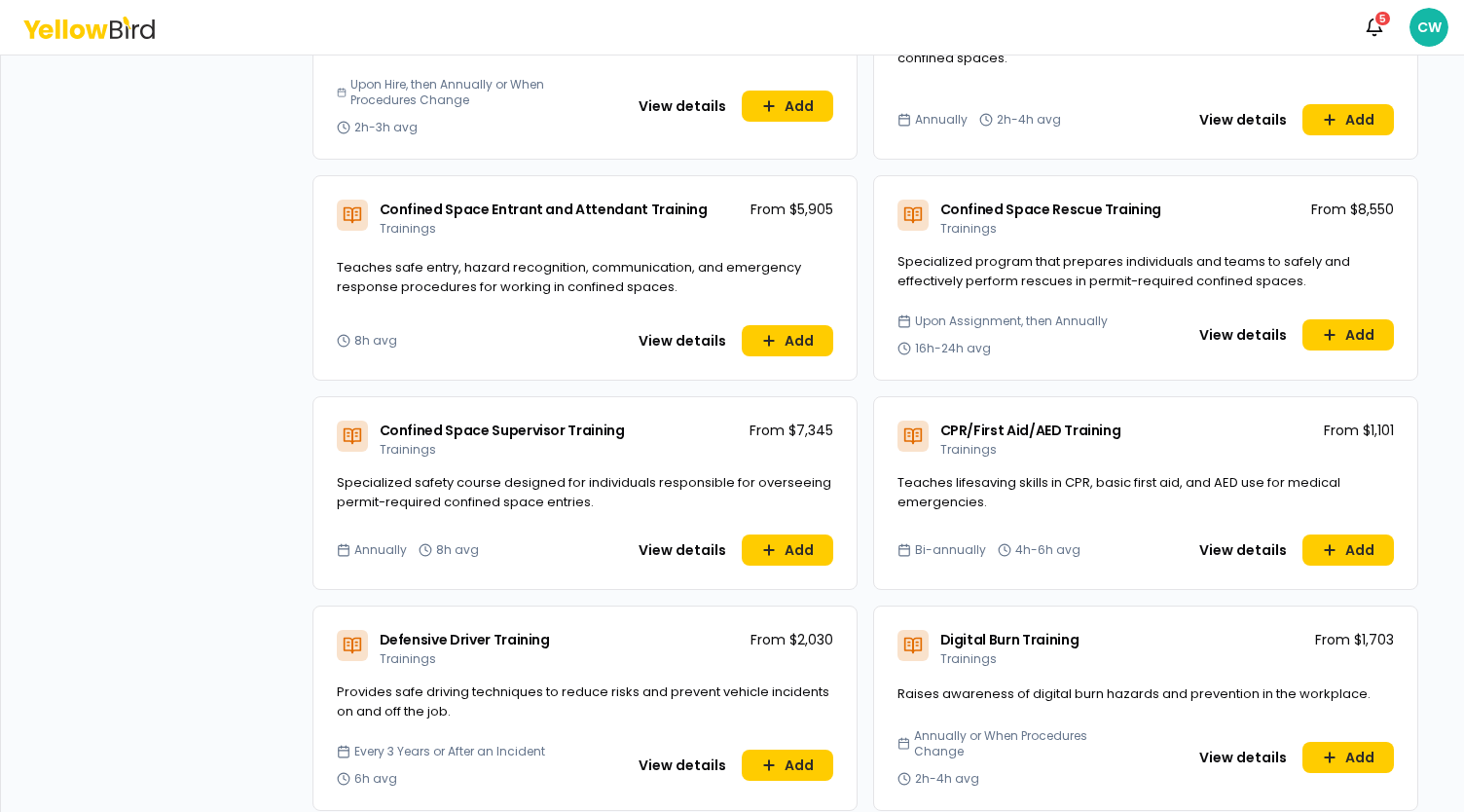
scroll to position [1654, 0]
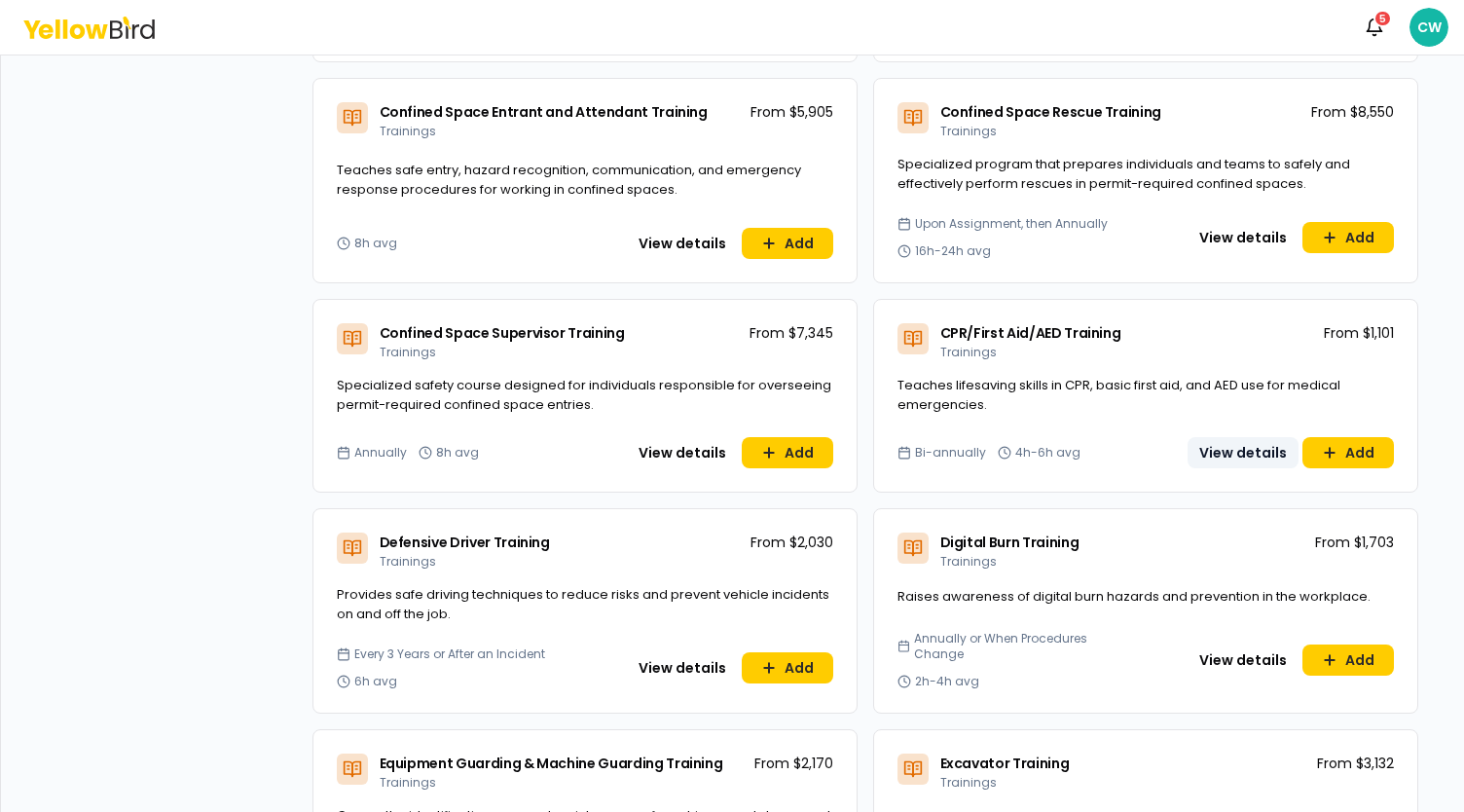
click at [1213, 450] on button "View details" at bounding box center [1244, 452] width 111 height 31
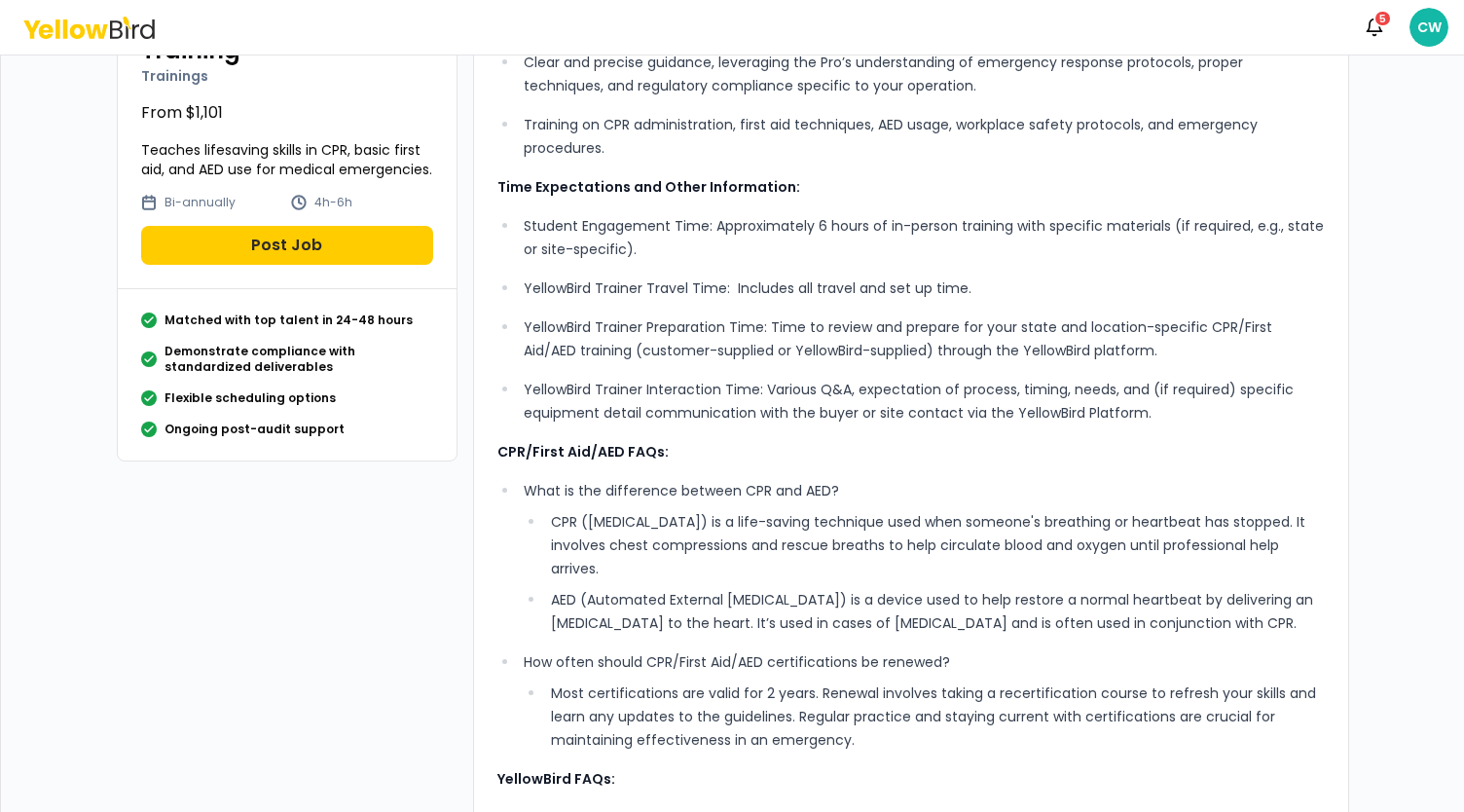
scroll to position [97, 0]
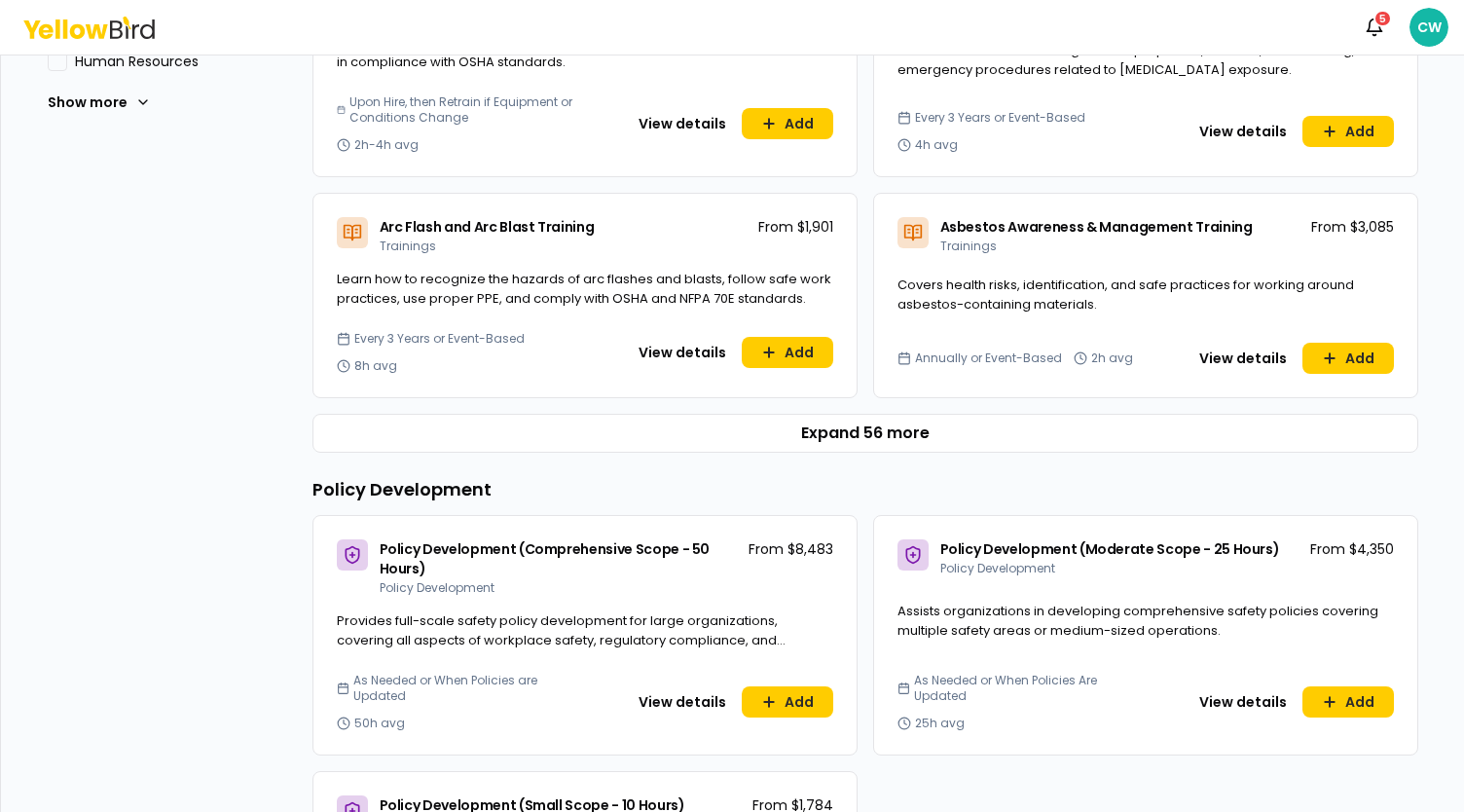
scroll to position [779, 0]
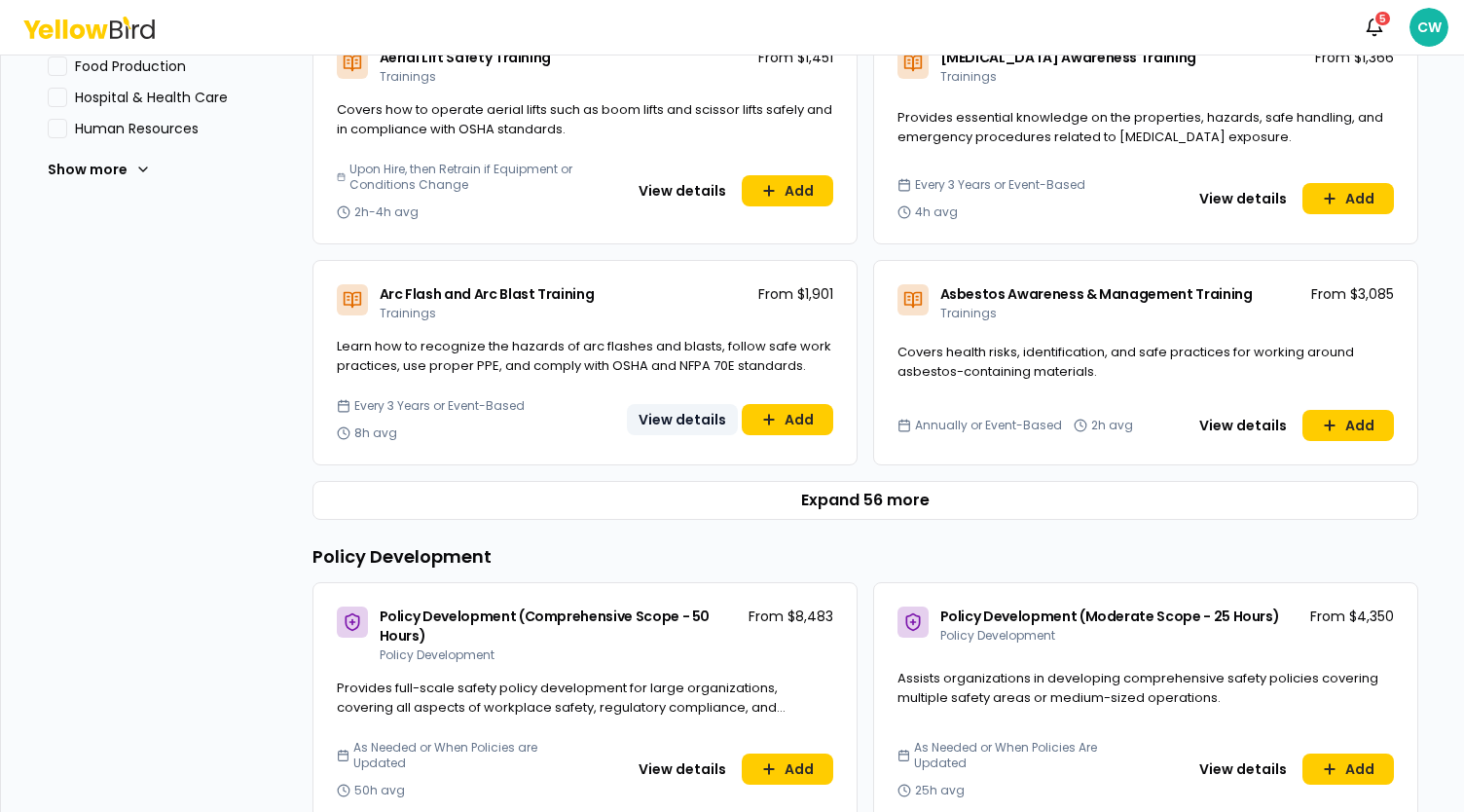
click at [679, 414] on button "View details" at bounding box center [683, 419] width 111 height 31
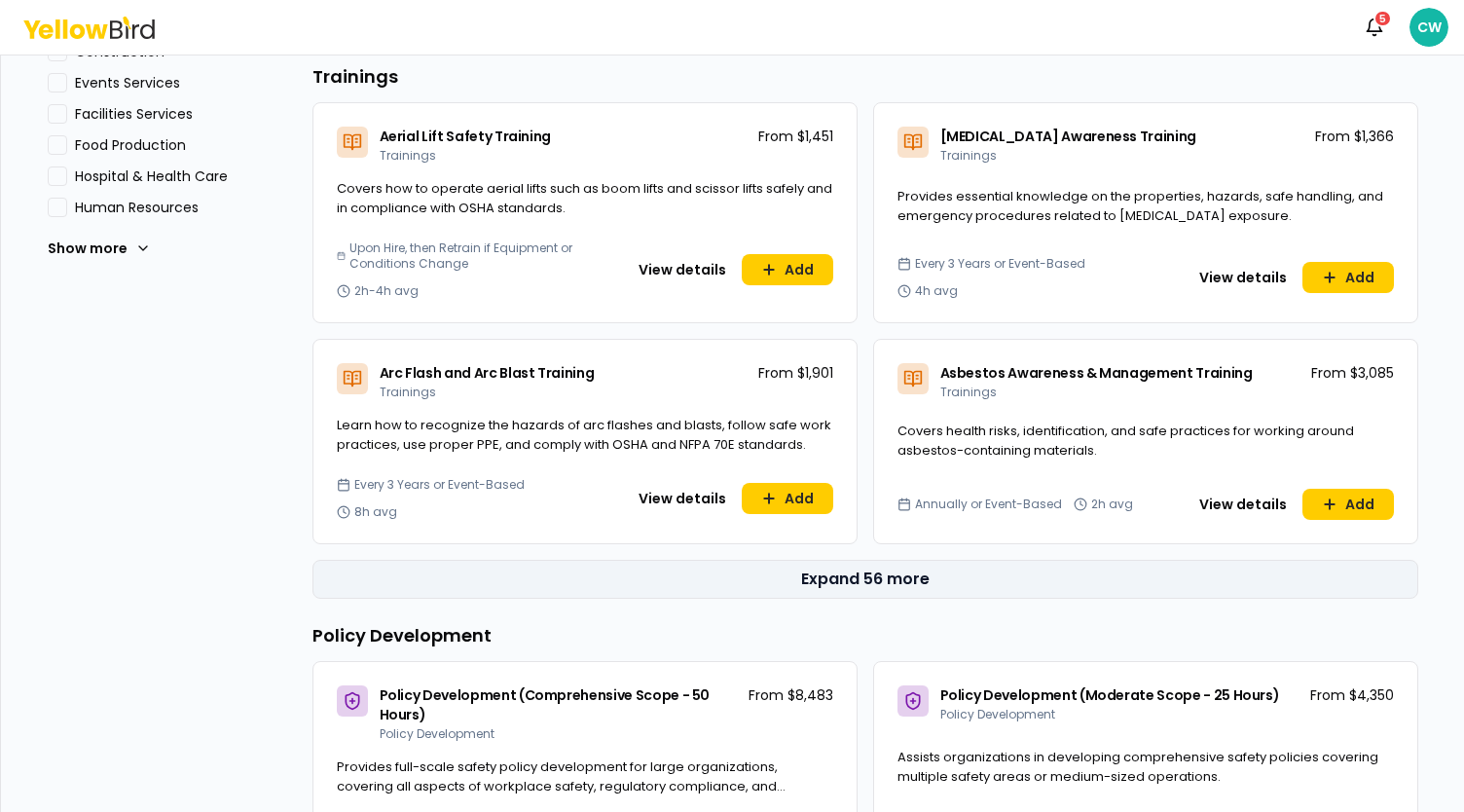
scroll to position [875, 0]
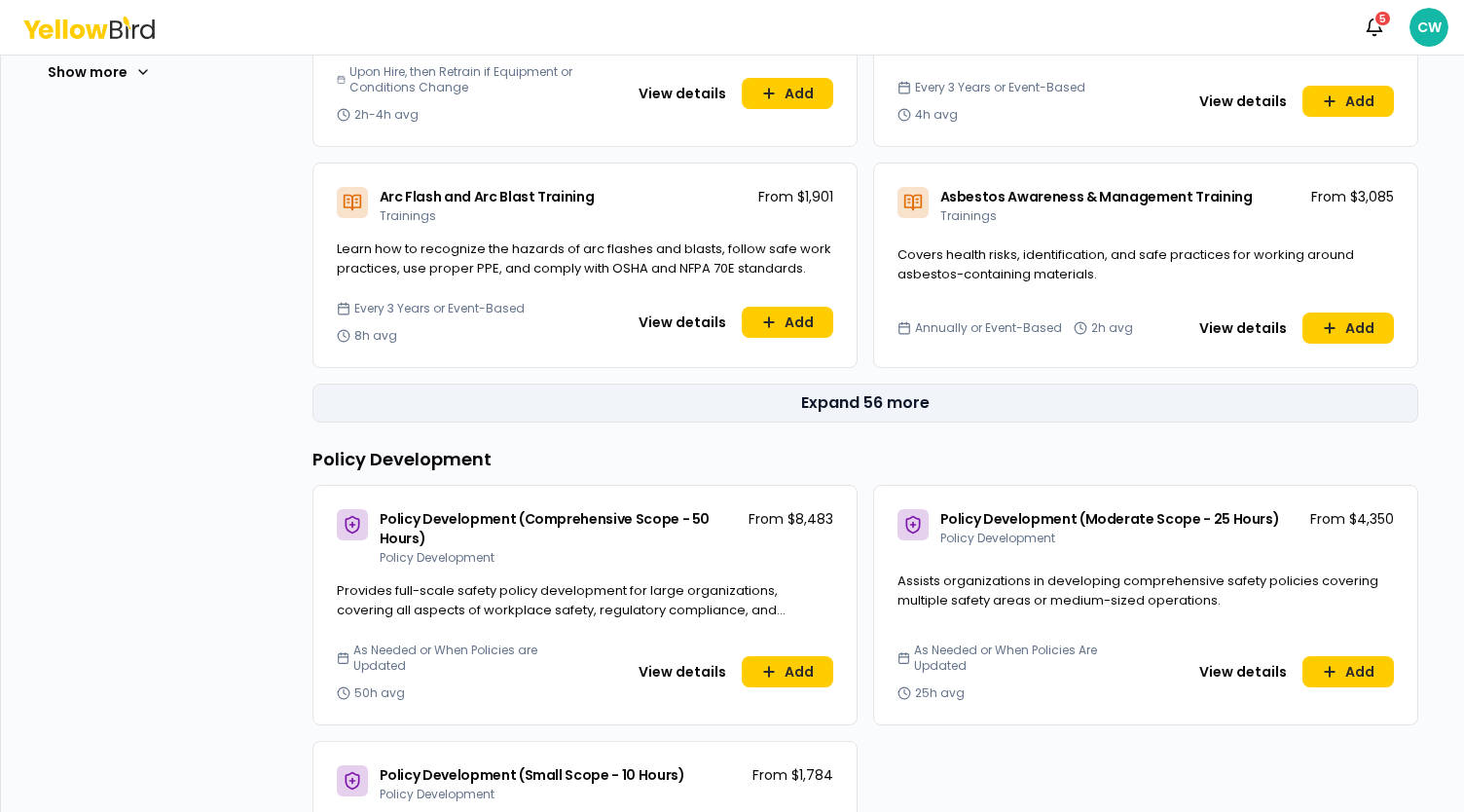
click at [867, 394] on button "Expand 56 more" at bounding box center [865, 403] width 1106 height 39
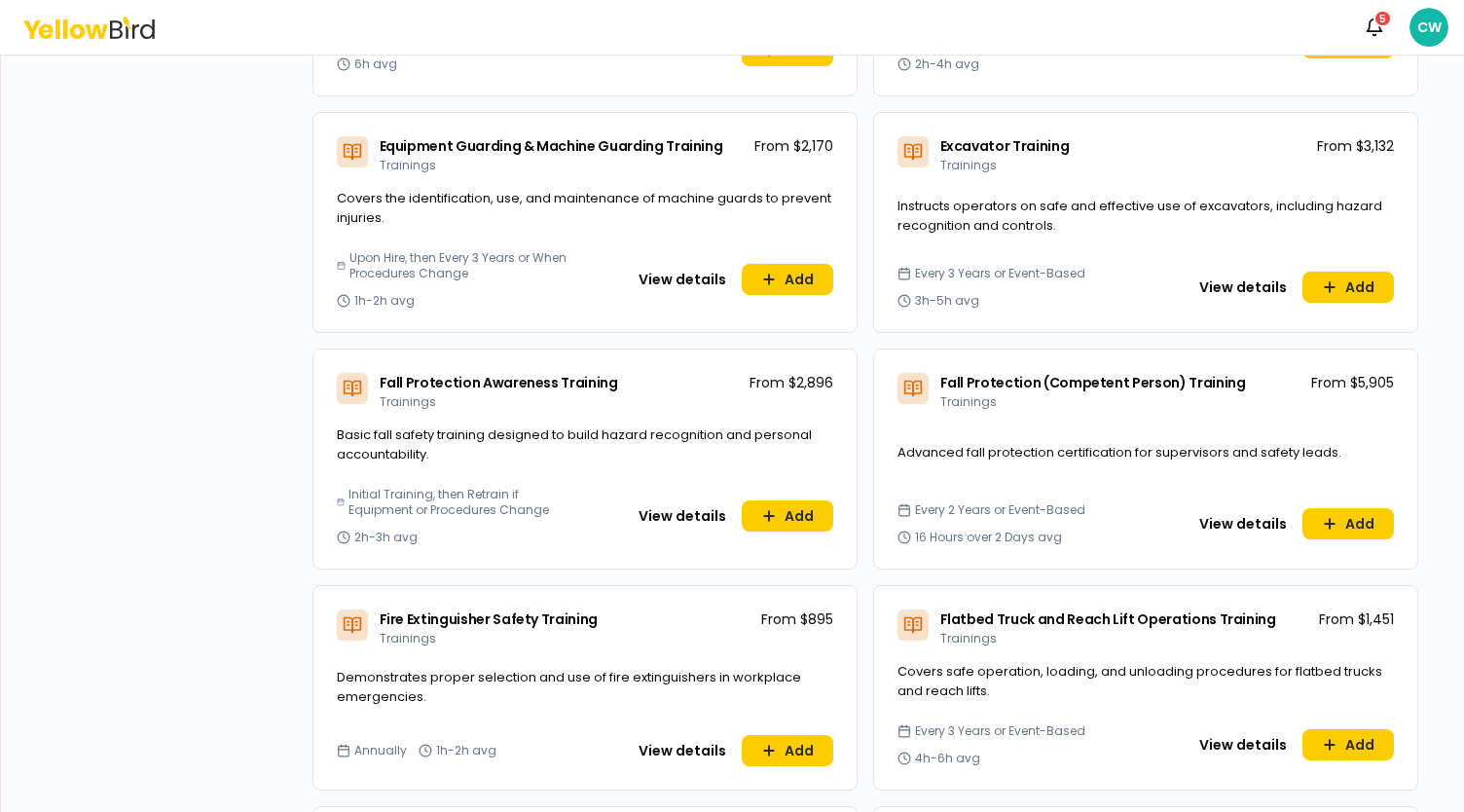
scroll to position [2238, 0]
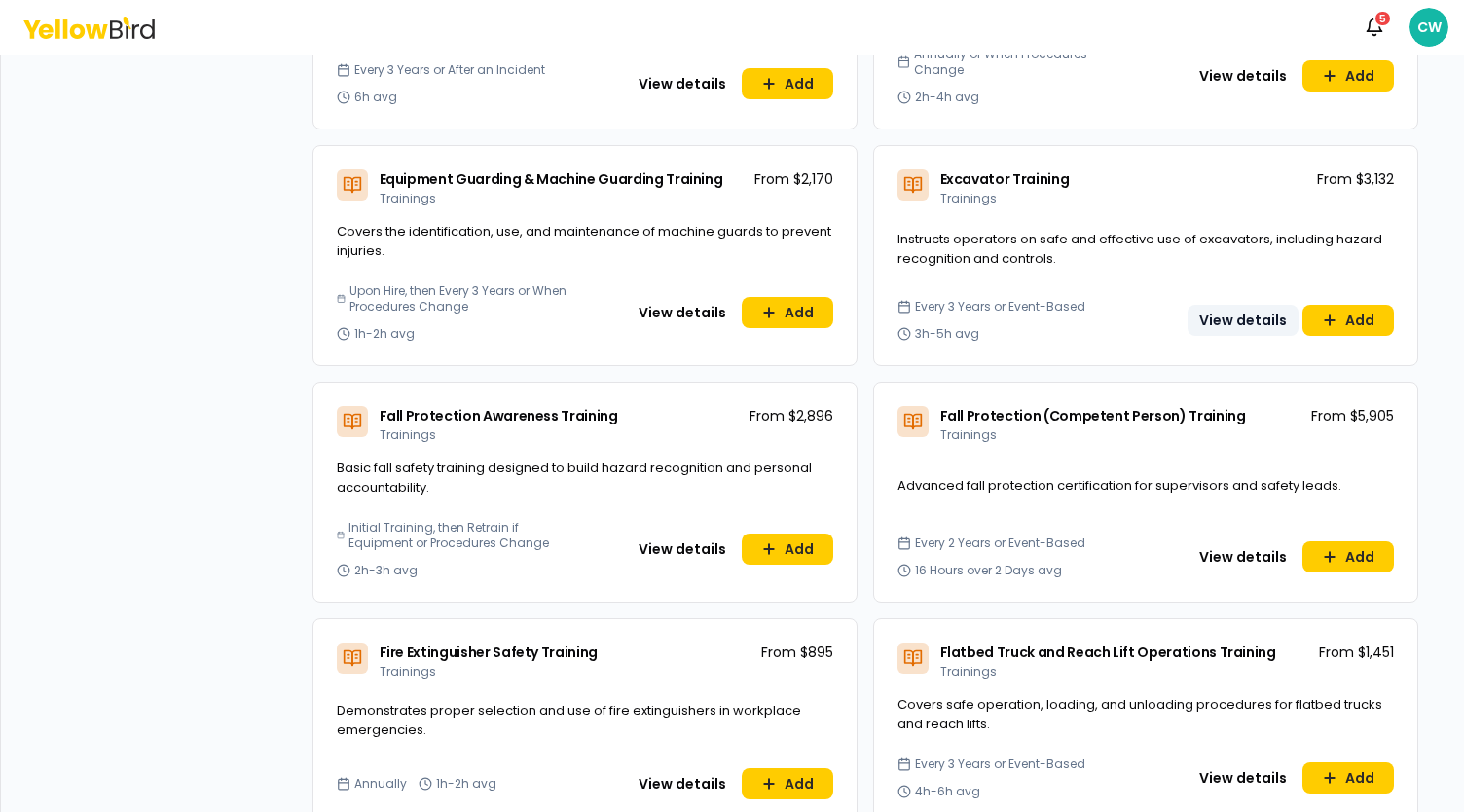
click at [1210, 307] on button "View details" at bounding box center [1244, 320] width 111 height 31
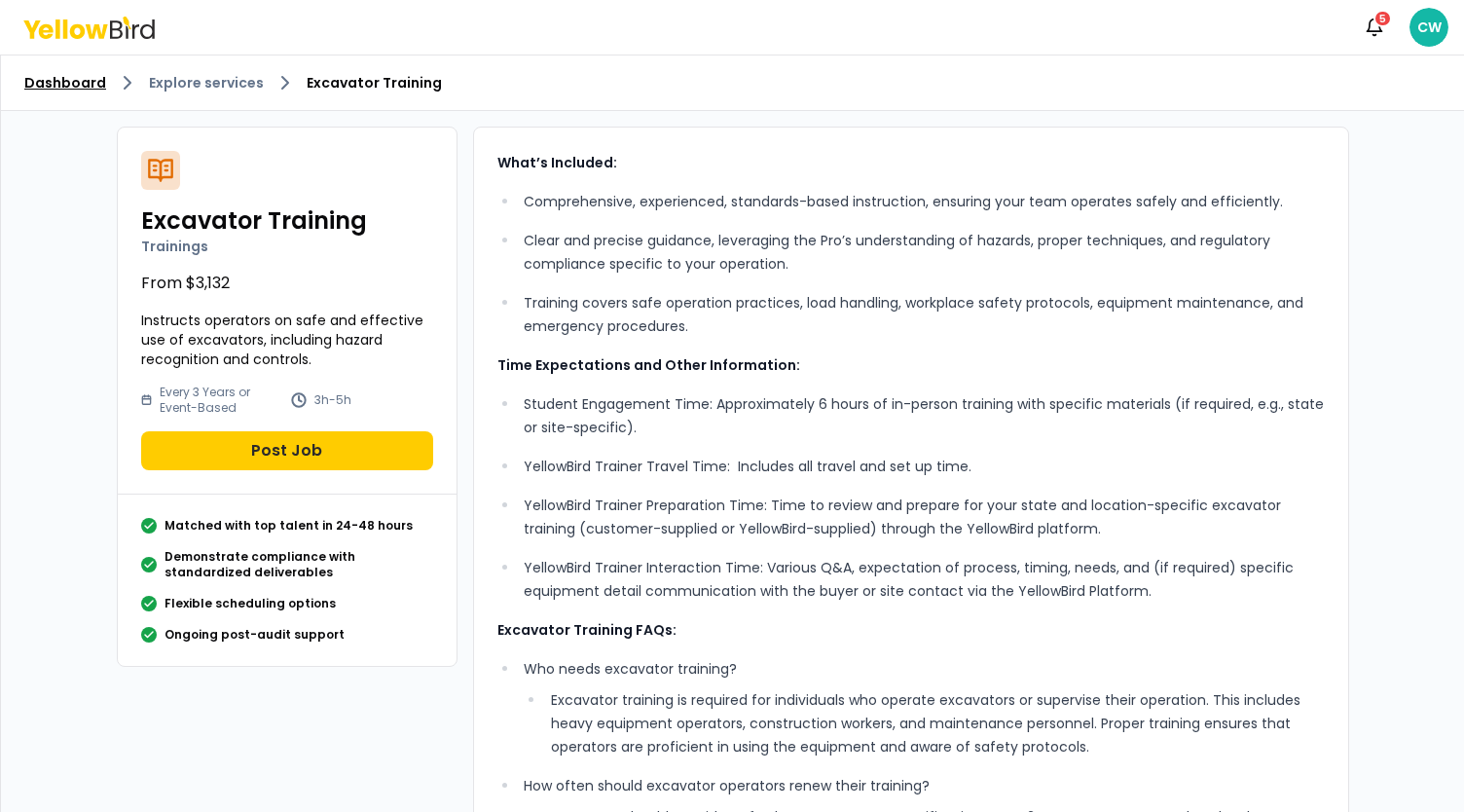
click at [64, 82] on link "Dashboard" at bounding box center [65, 83] width 82 height 19
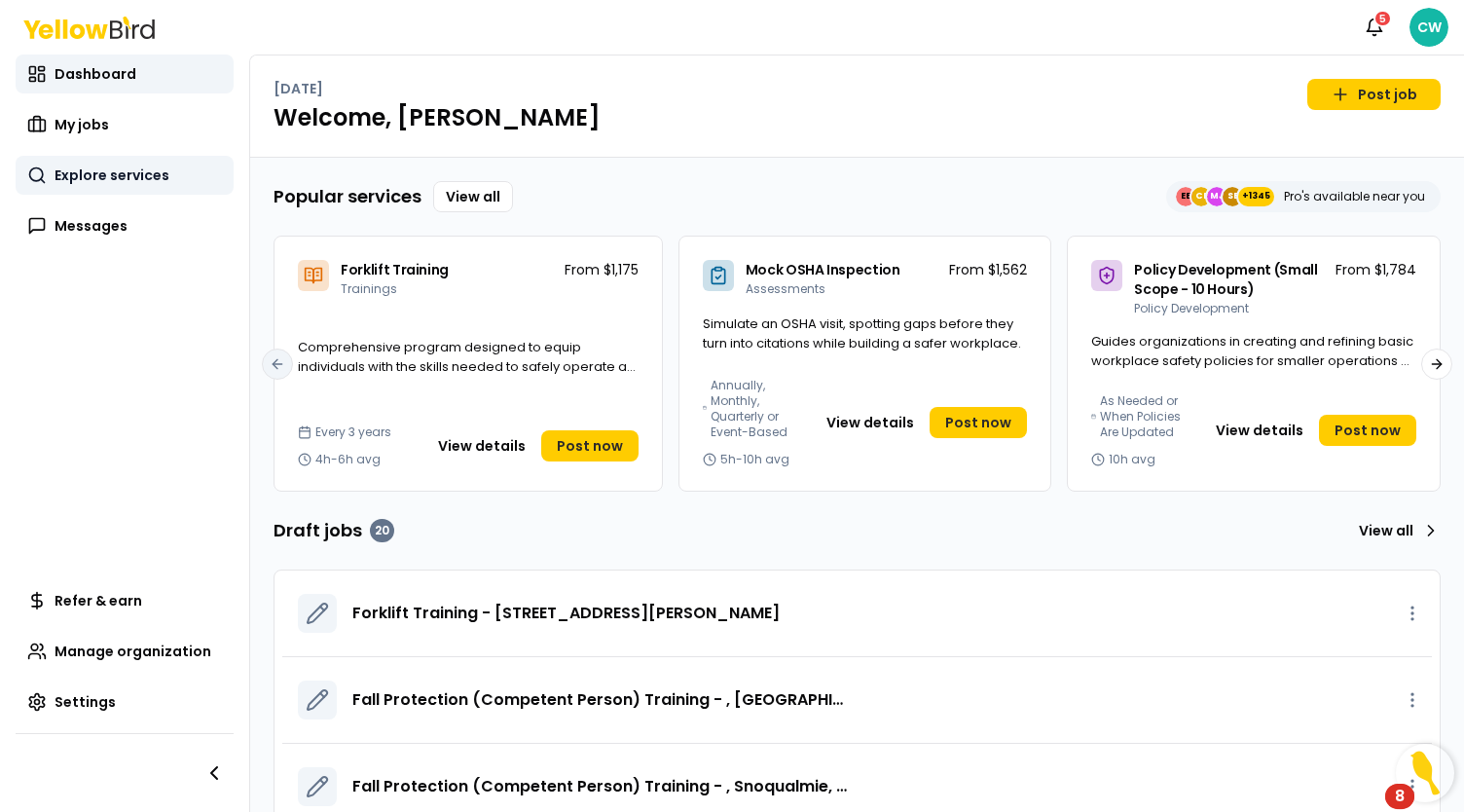
click at [138, 174] on span "Explore services" at bounding box center [112, 175] width 115 height 19
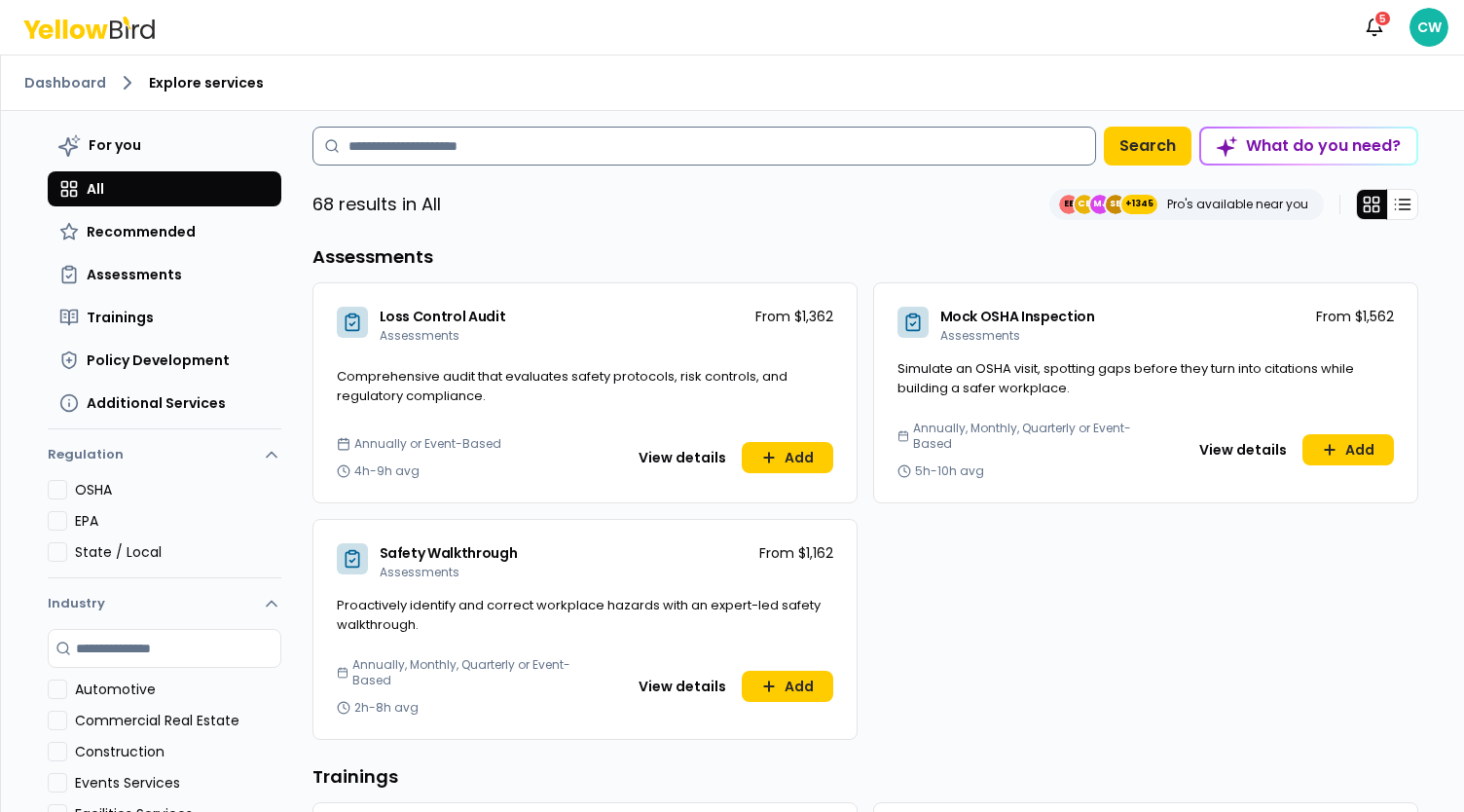
click at [635, 133] on input at bounding box center [704, 146] width 784 height 39
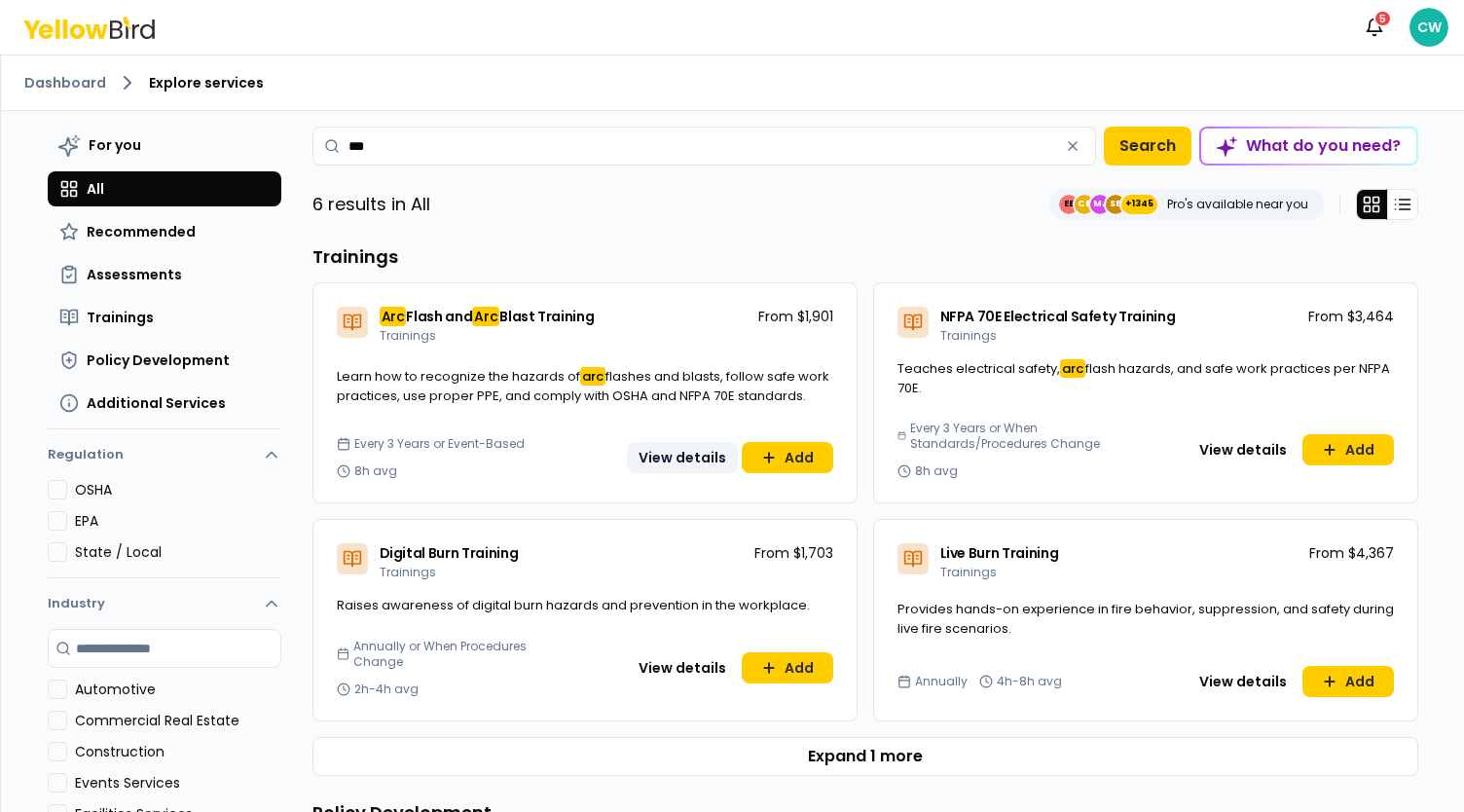
type input "***"
click at [680, 457] on button "View details" at bounding box center [683, 457] width 111 height 31
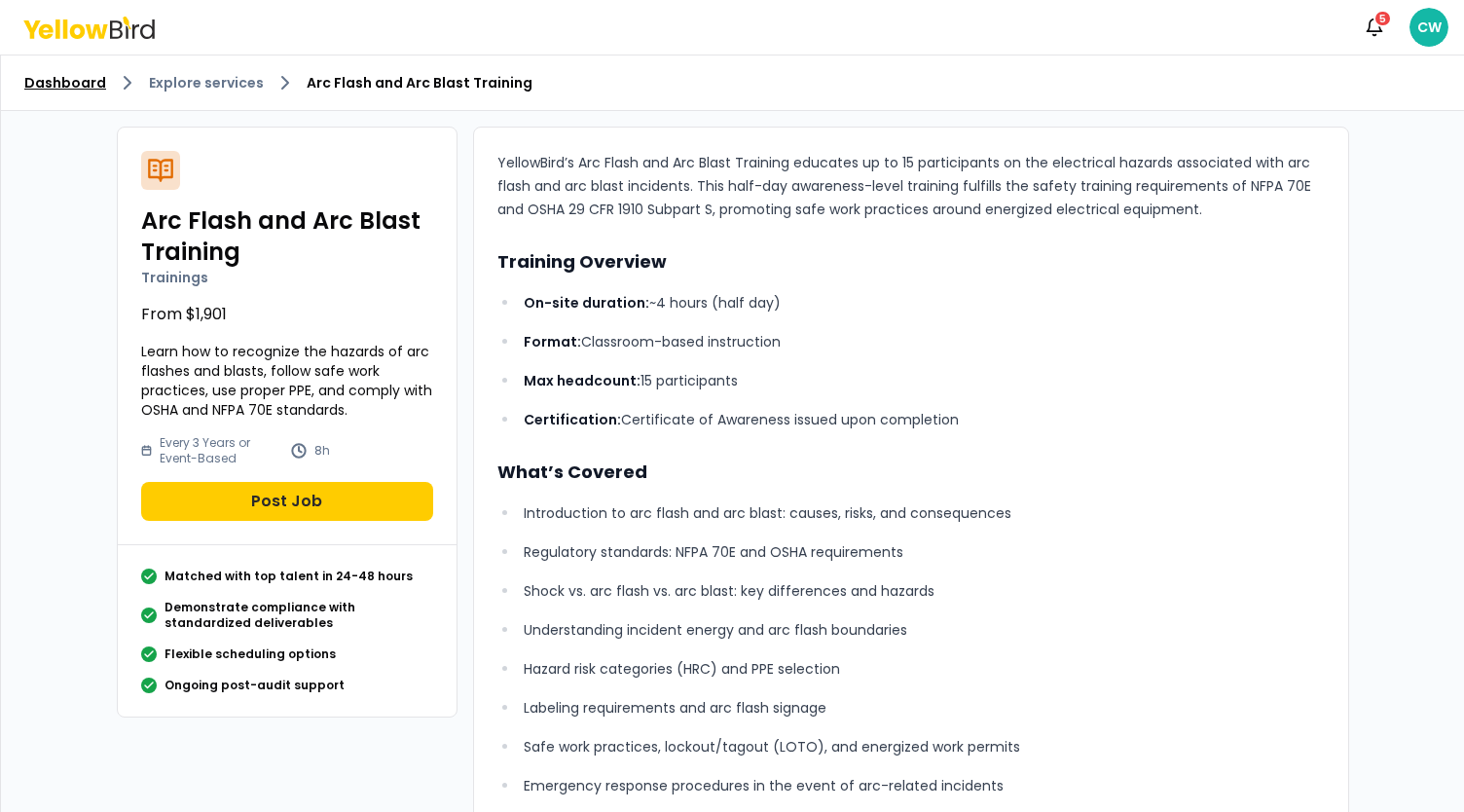
click at [45, 73] on link "Dashboard" at bounding box center [65, 83] width 82 height 19
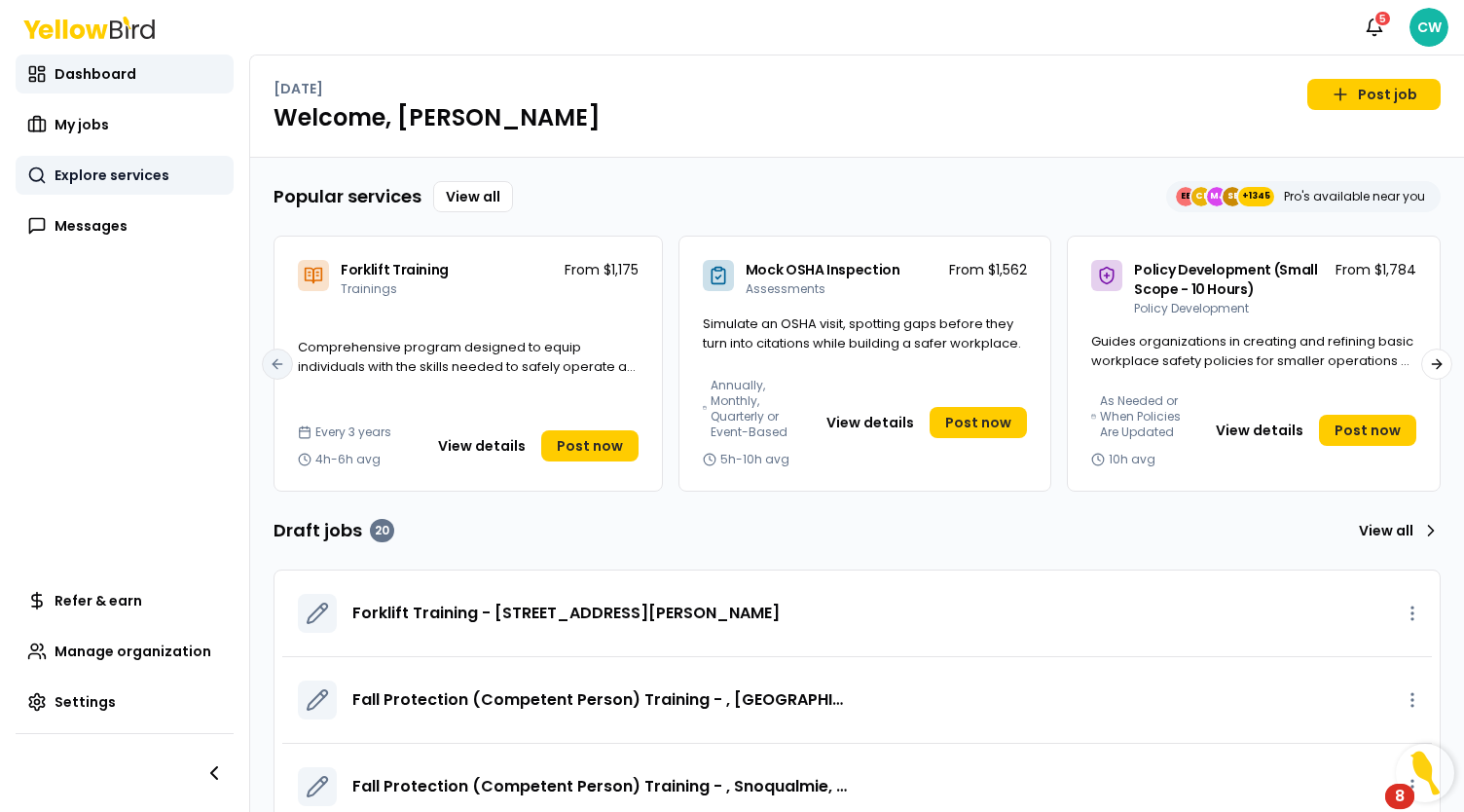
click at [131, 186] on link "Explore services" at bounding box center [125, 175] width 218 height 39
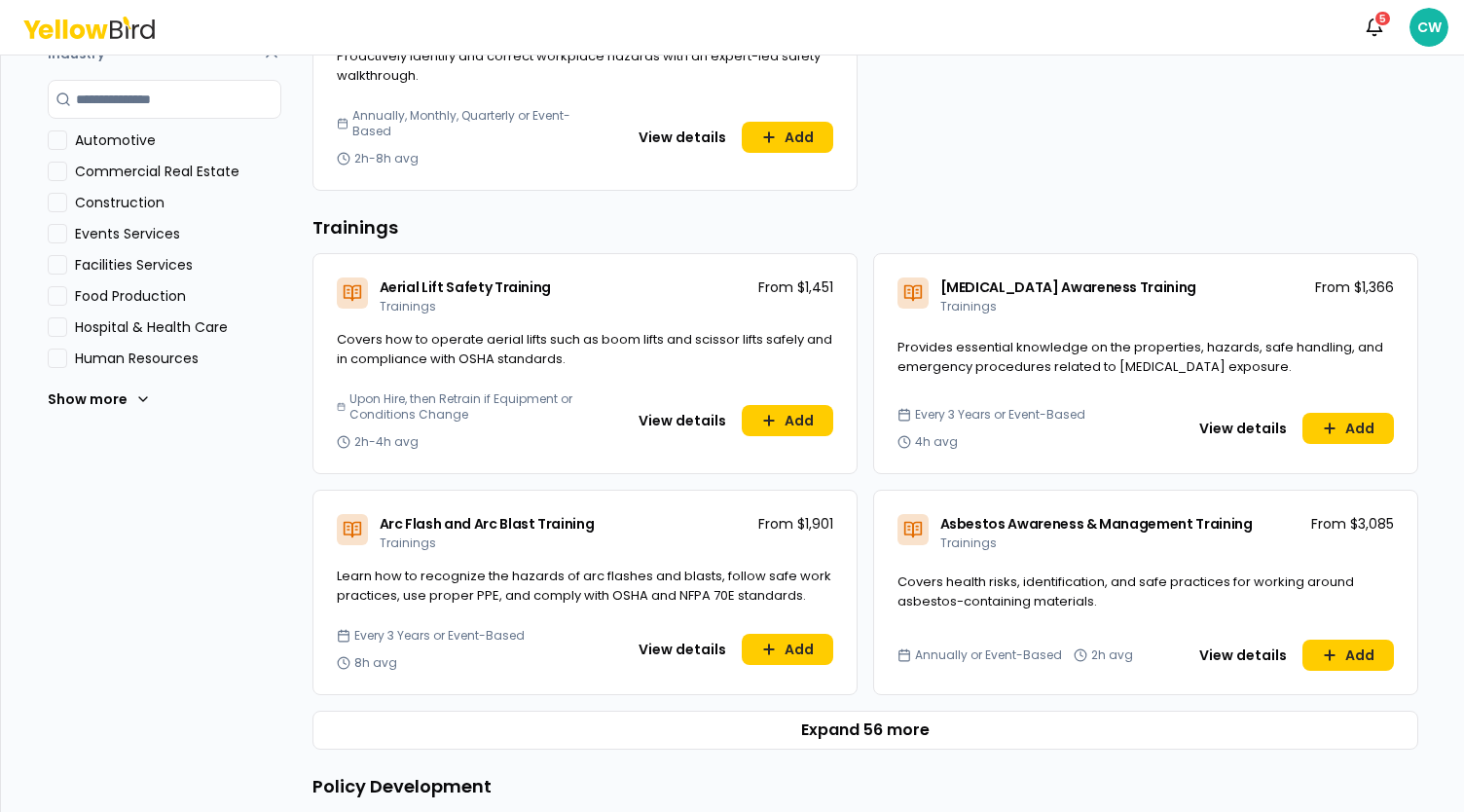
scroll to position [584, 0]
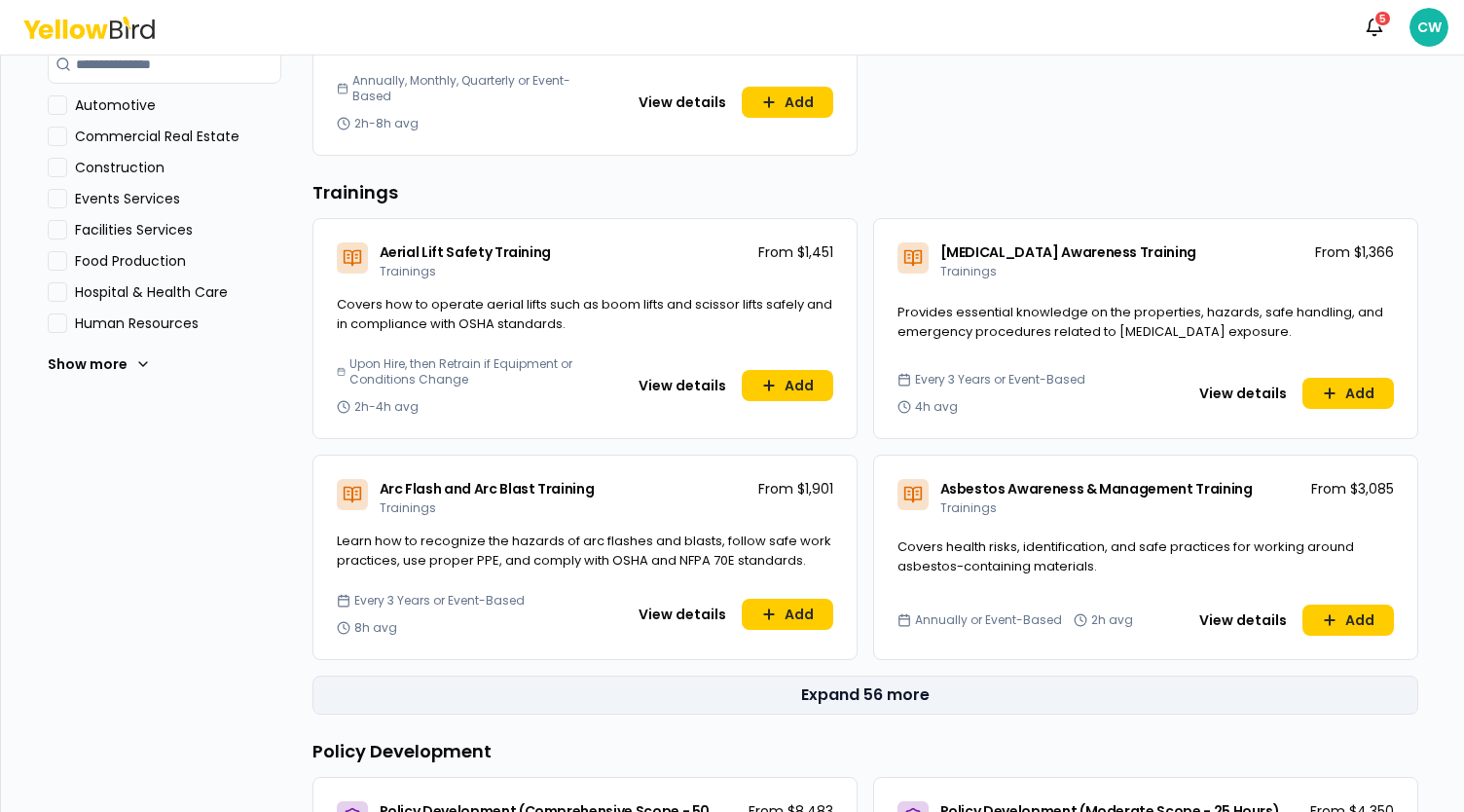
click at [869, 693] on button "Expand 56 more" at bounding box center [865, 695] width 1106 height 39
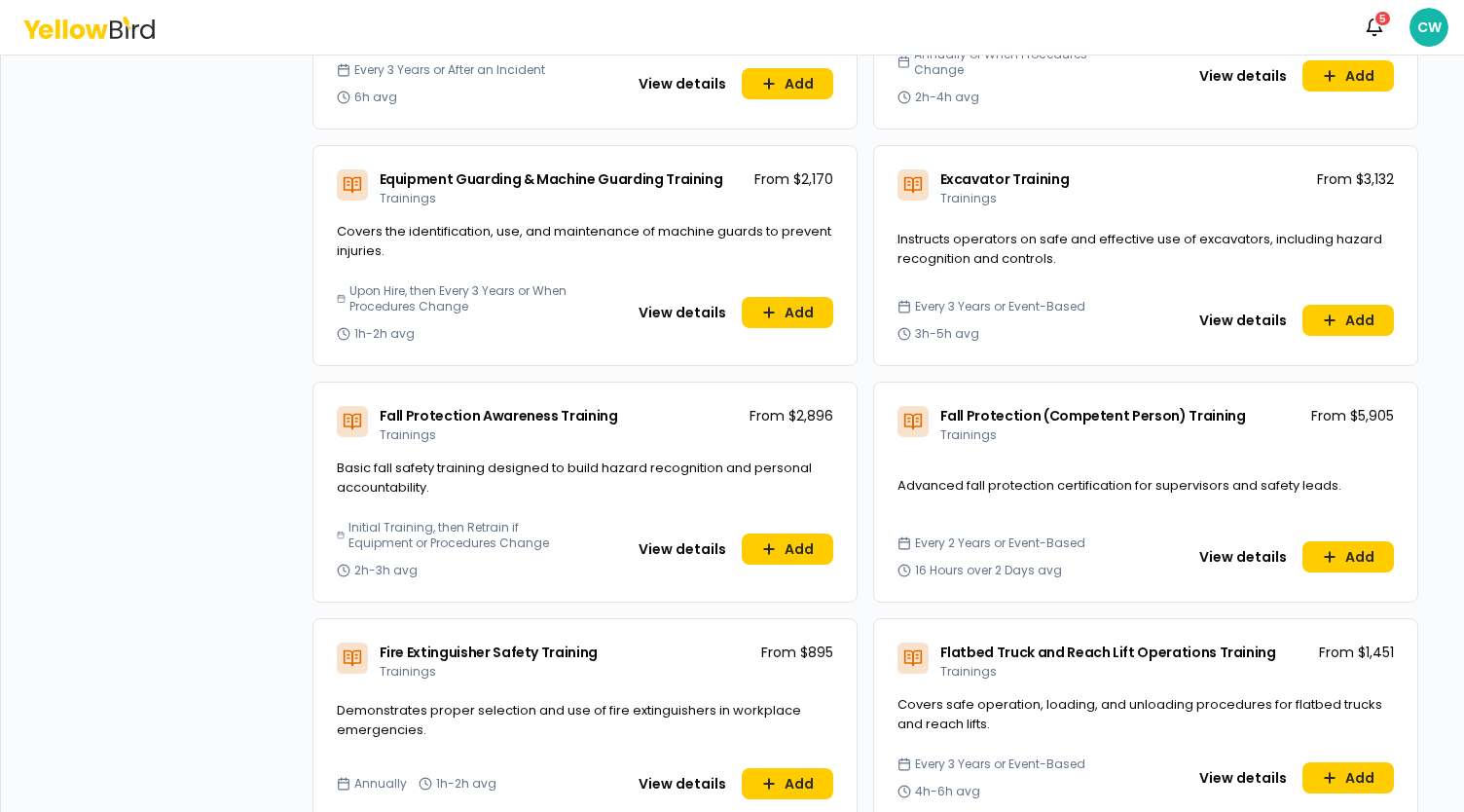
scroll to position [2433, 0]
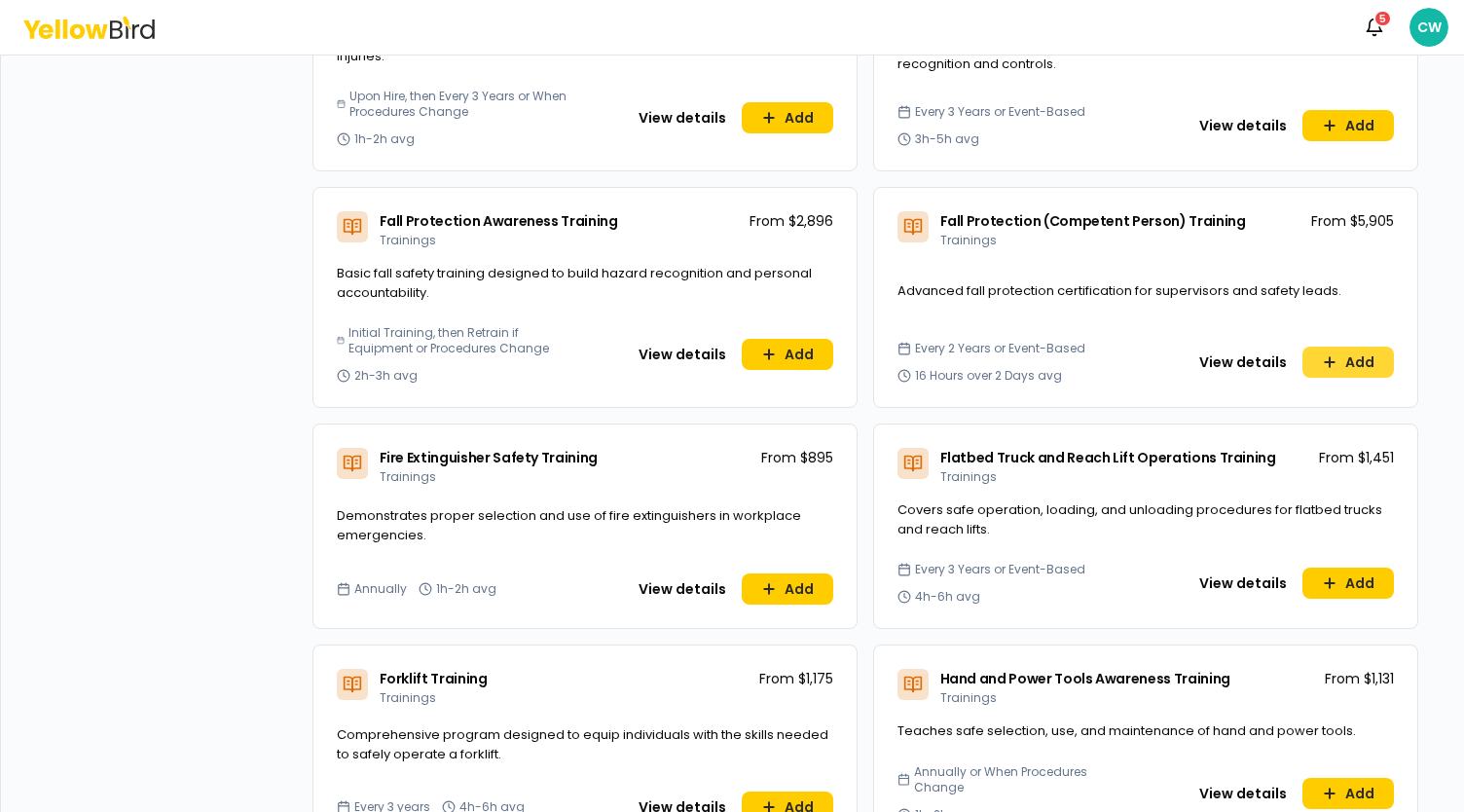
click at [1326, 357] on icon at bounding box center [1330, 362] width 16 height 16
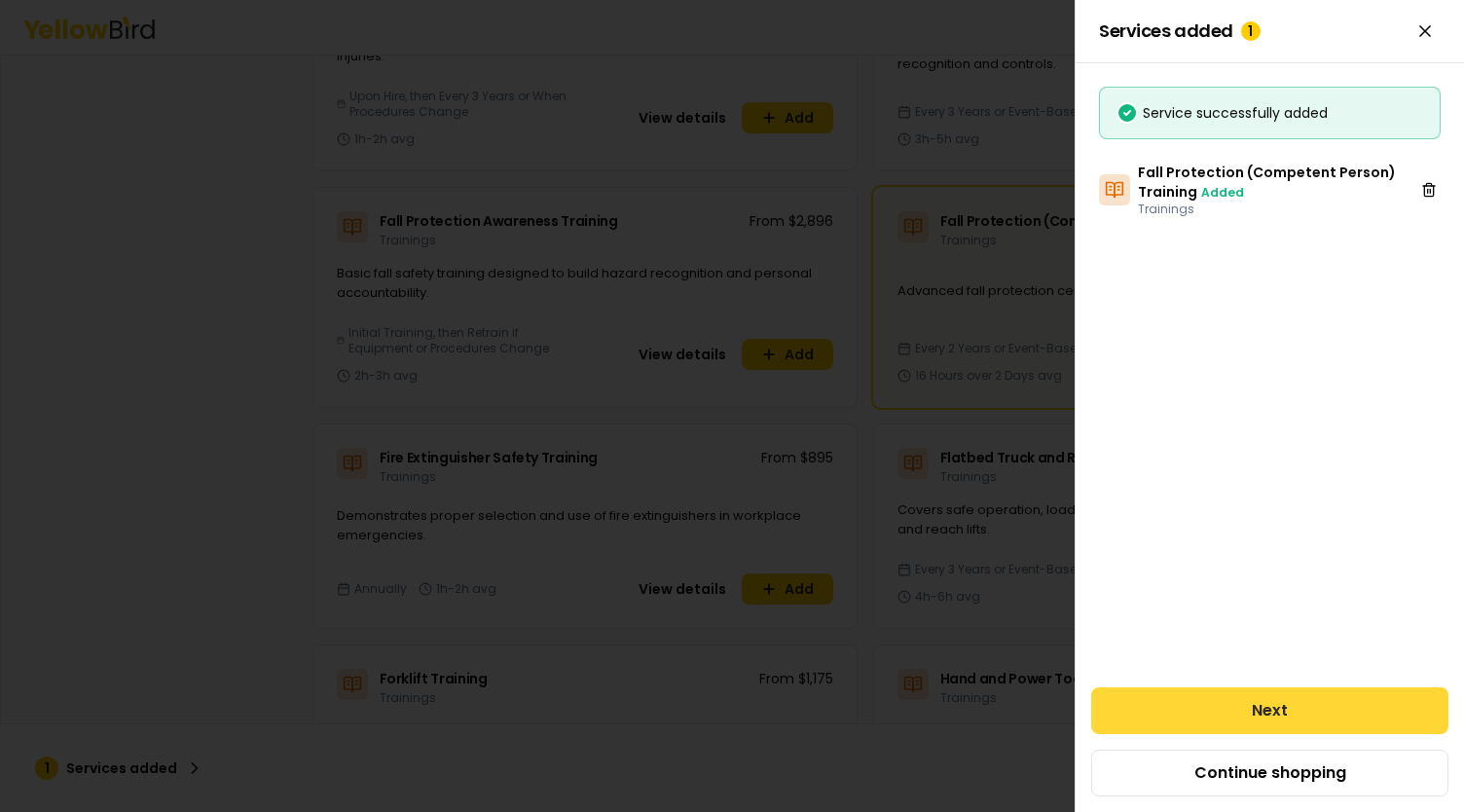
click at [1263, 702] on button "Next" at bounding box center [1270, 711] width 357 height 47
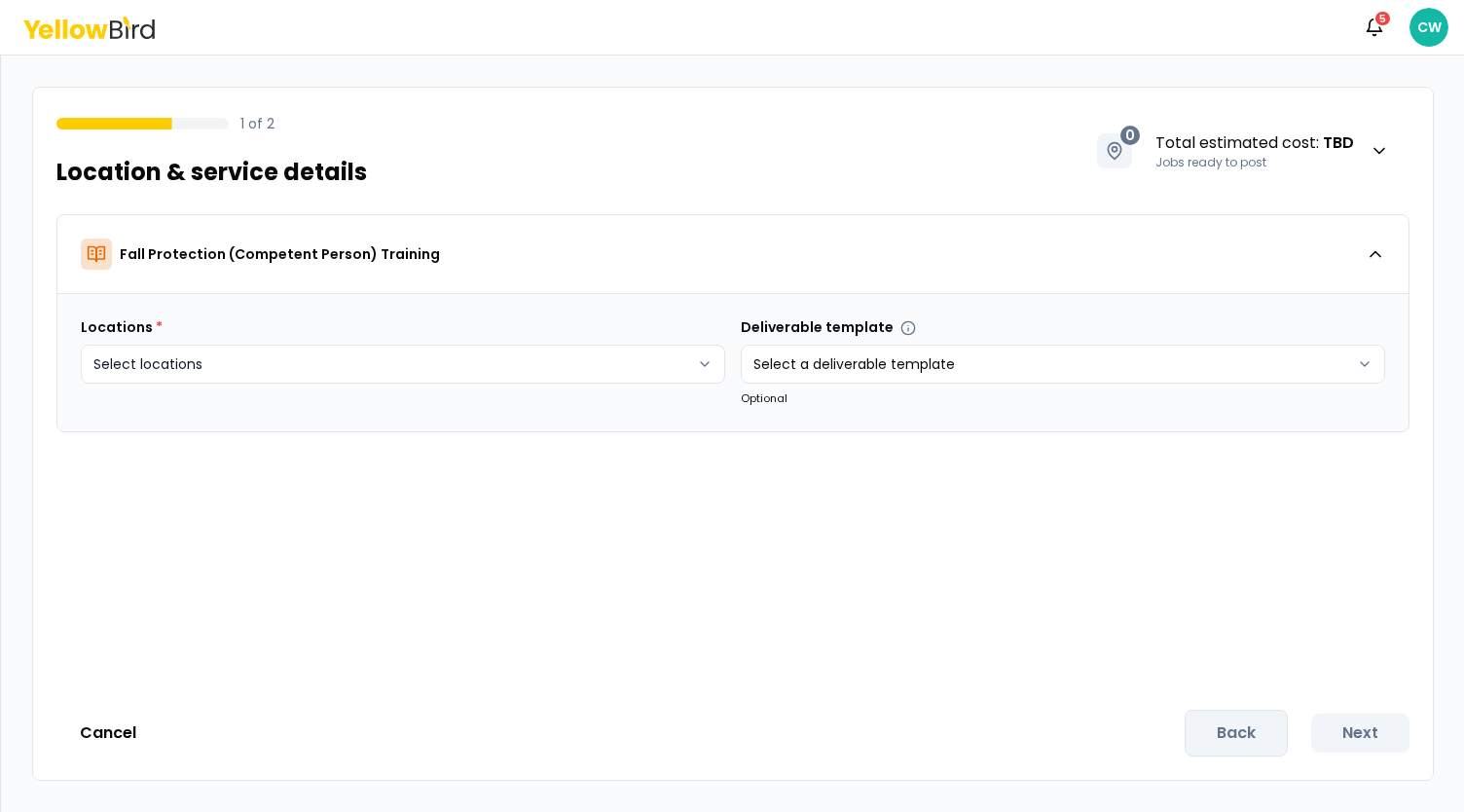
click at [305, 367] on html "Notifications 5 CW 1 of 2 Location & service details 0 Total estimated cost : T…" at bounding box center [732, 406] width 1464 height 812
click at [822, 505] on html "Notifications 5 CW 1 of 2 Location & service details 0 Total estimated cost : T…" at bounding box center [732, 406] width 1464 height 812
click at [241, 366] on html "Notifications 5 CW 1 of 2 Location & service details 0 Total estimated cost : T…" at bounding box center [732, 406] width 1464 height 812
click at [211, 370] on html "Notifications 5 CW 1 of 2 Location & service details 0 Total estimated cost : T…" at bounding box center [732, 406] width 1464 height 812
click at [213, 368] on html "Notifications 5 CW 1 of 2 Location & service details 0 Total estimated cost : T…" at bounding box center [732, 406] width 1464 height 812
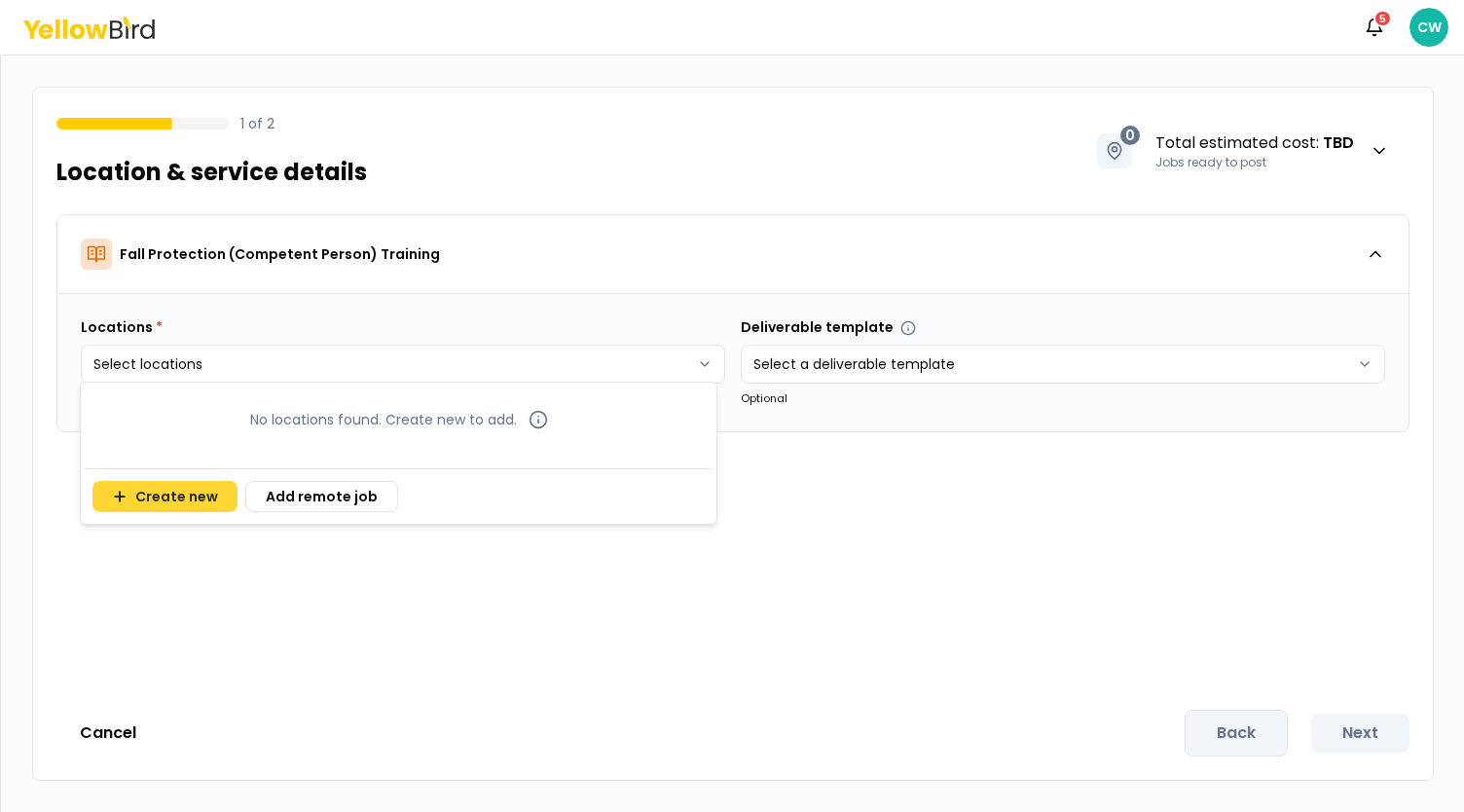
click at [199, 491] on button "Create new" at bounding box center [165, 496] width 145 height 31
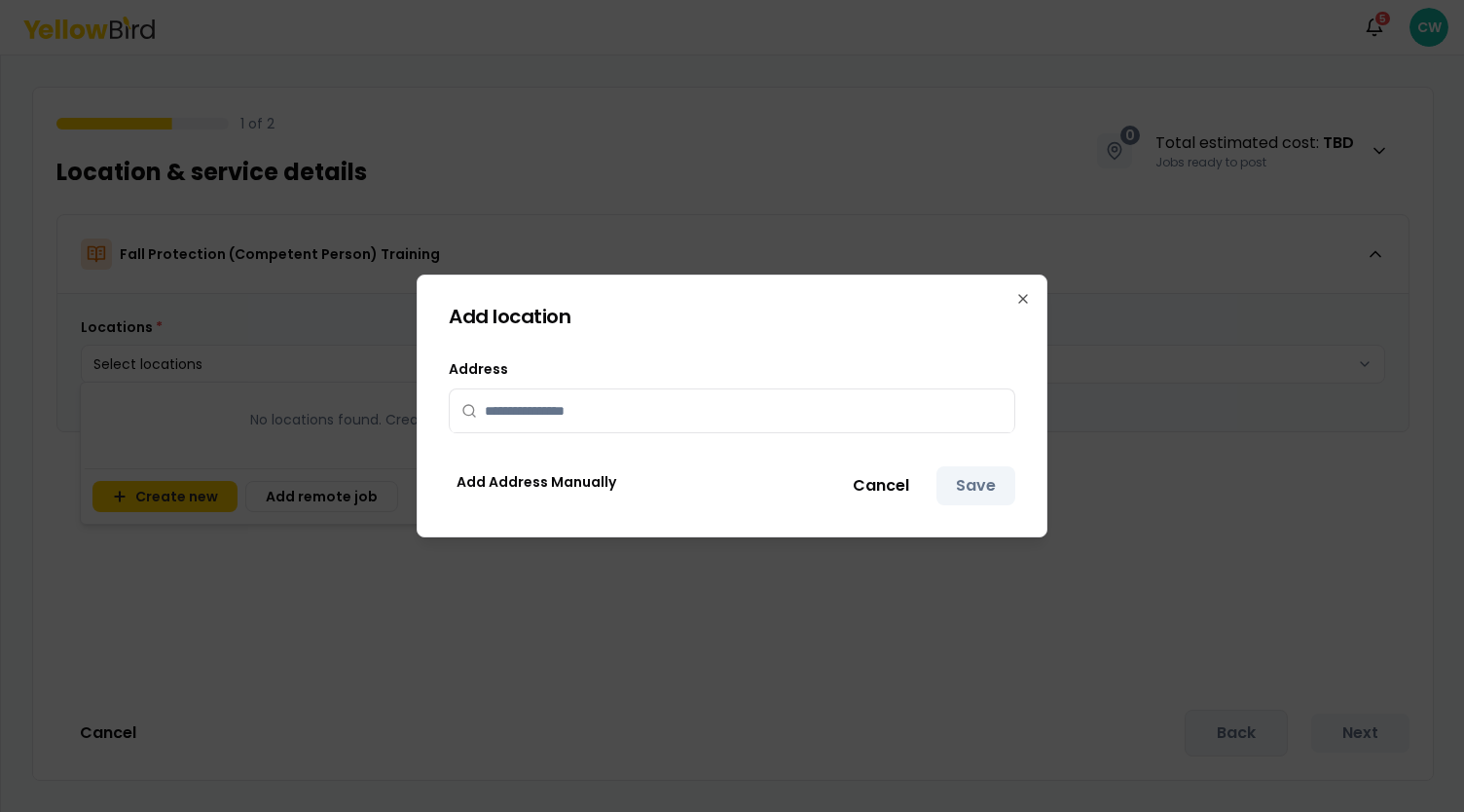
click at [533, 414] on input "text" at bounding box center [743, 410] width 518 height 43
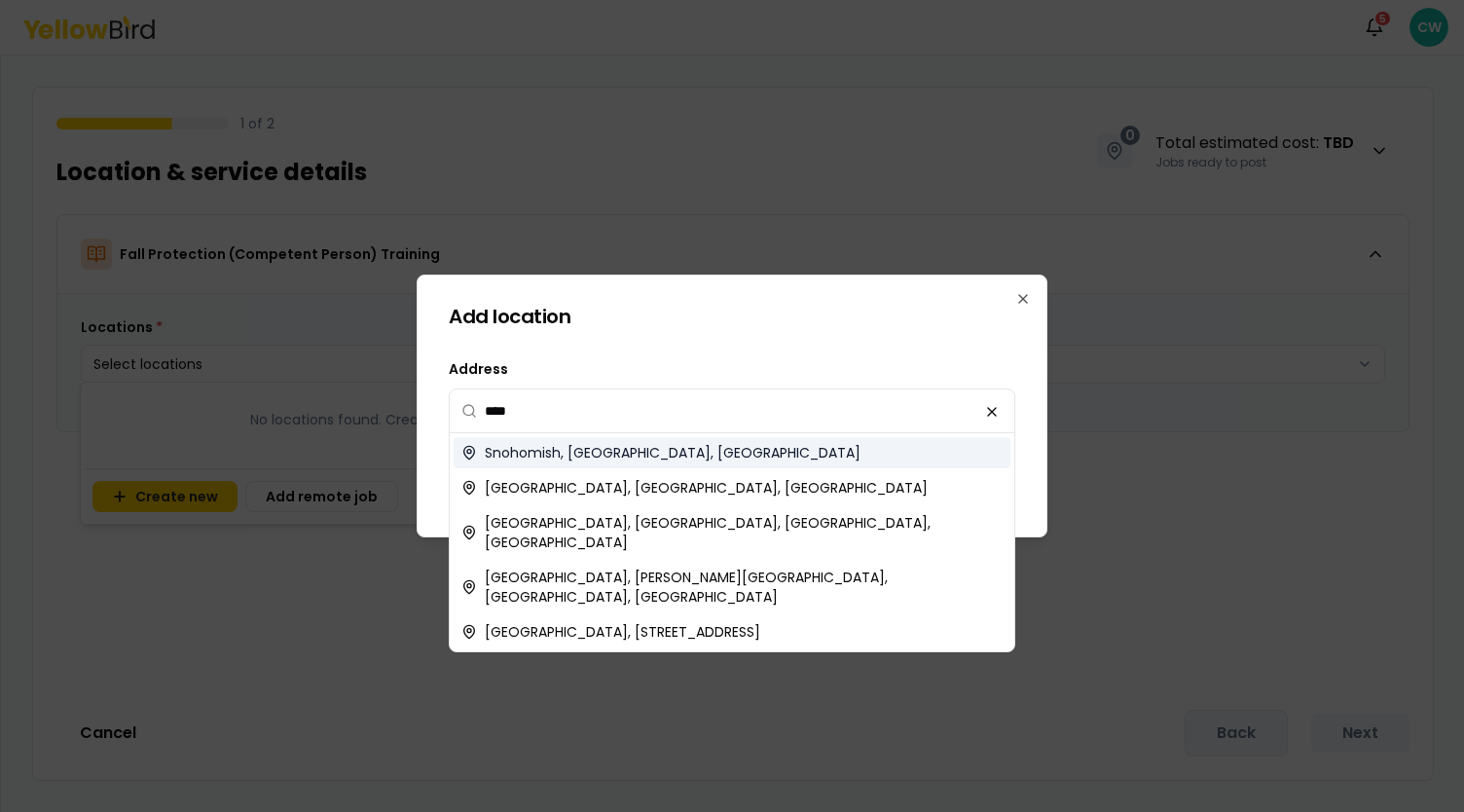
click at [555, 450] on span "Snohomish, [GEOGRAPHIC_DATA], [GEOGRAPHIC_DATA]" at bounding box center [672, 452] width 376 height 19
type input "**********"
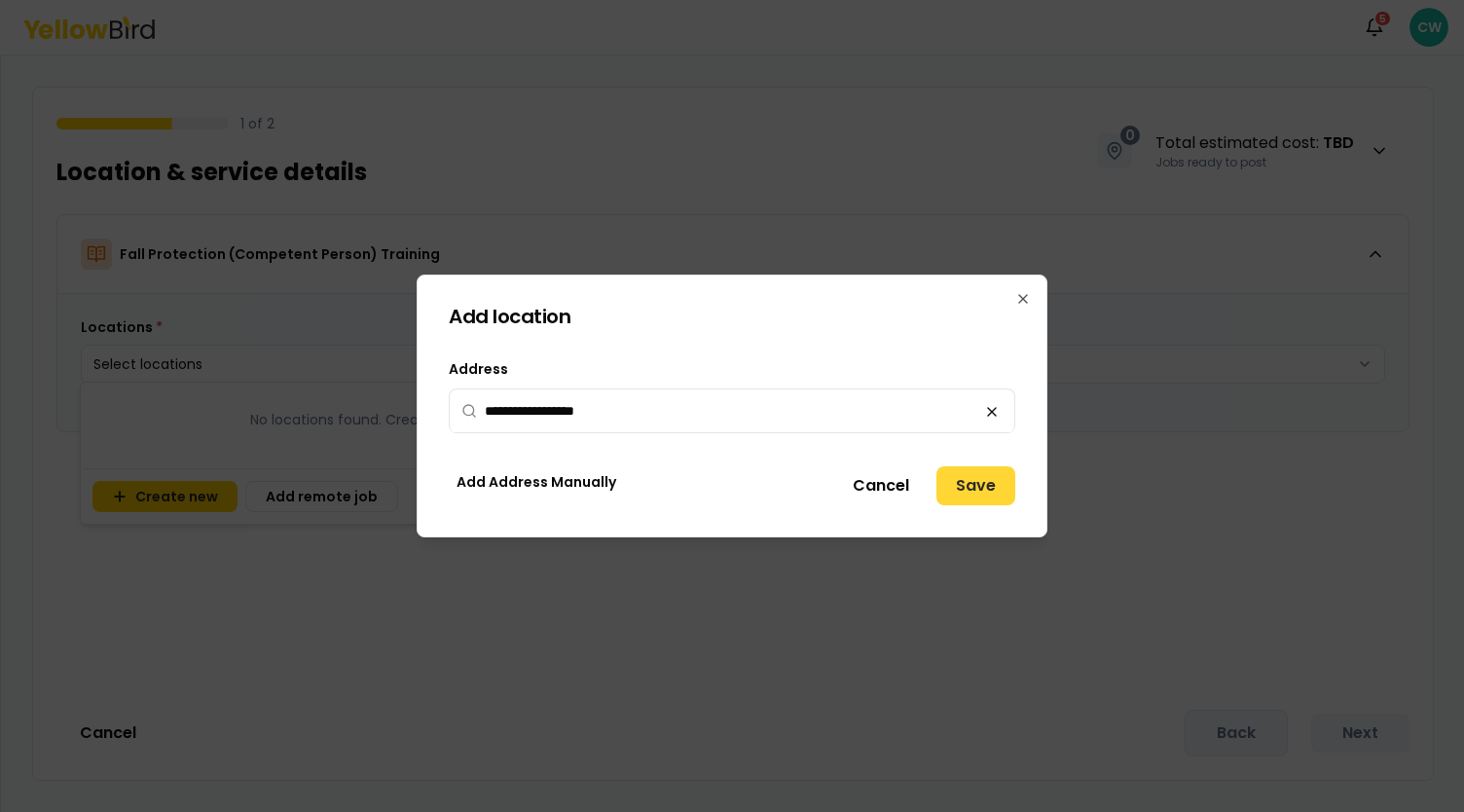
click at [971, 485] on button "Save" at bounding box center [975, 485] width 79 height 39
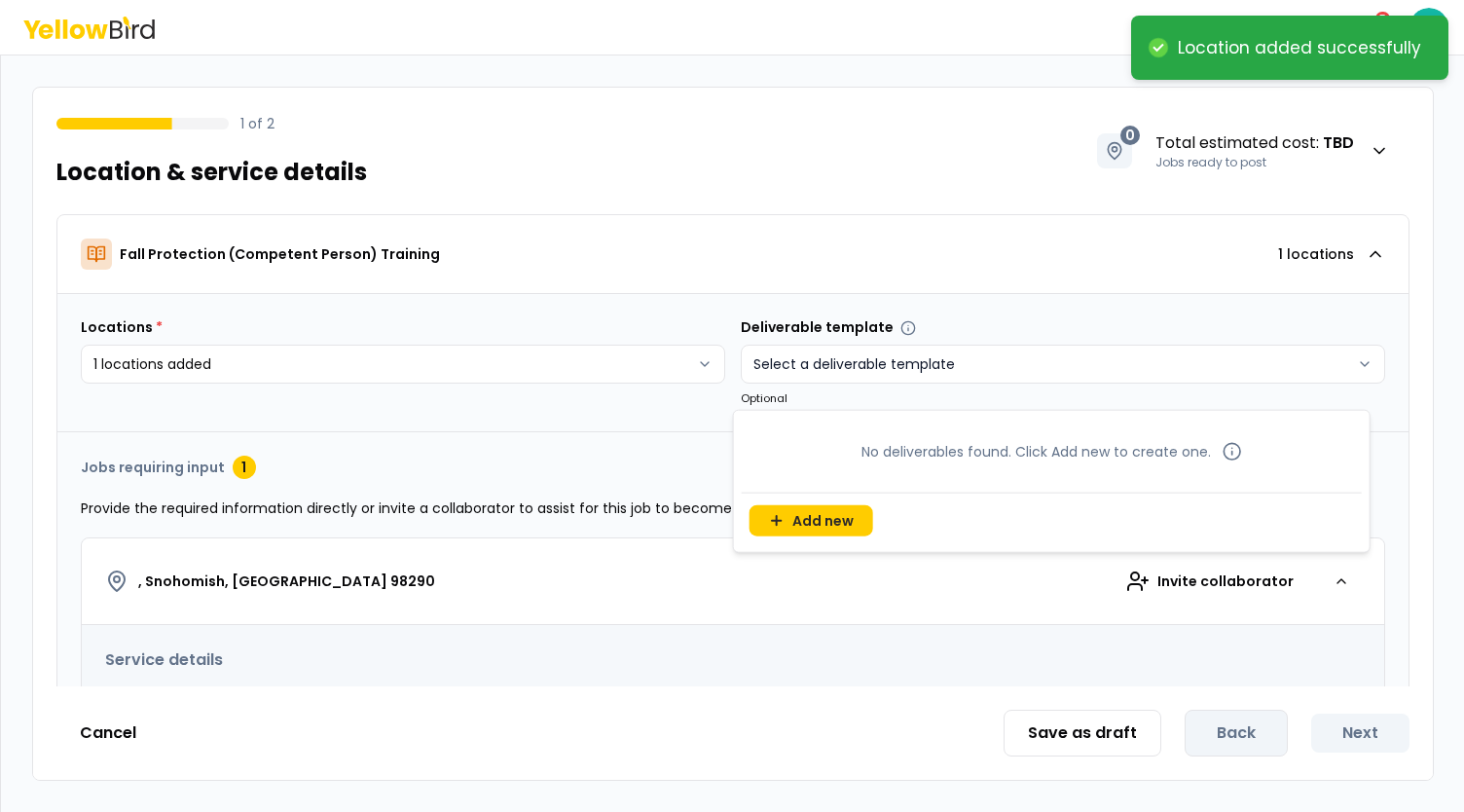
click at [862, 365] on html "**********" at bounding box center [732, 406] width 1464 height 812
click at [545, 419] on html "**********" at bounding box center [732, 406] width 1464 height 812
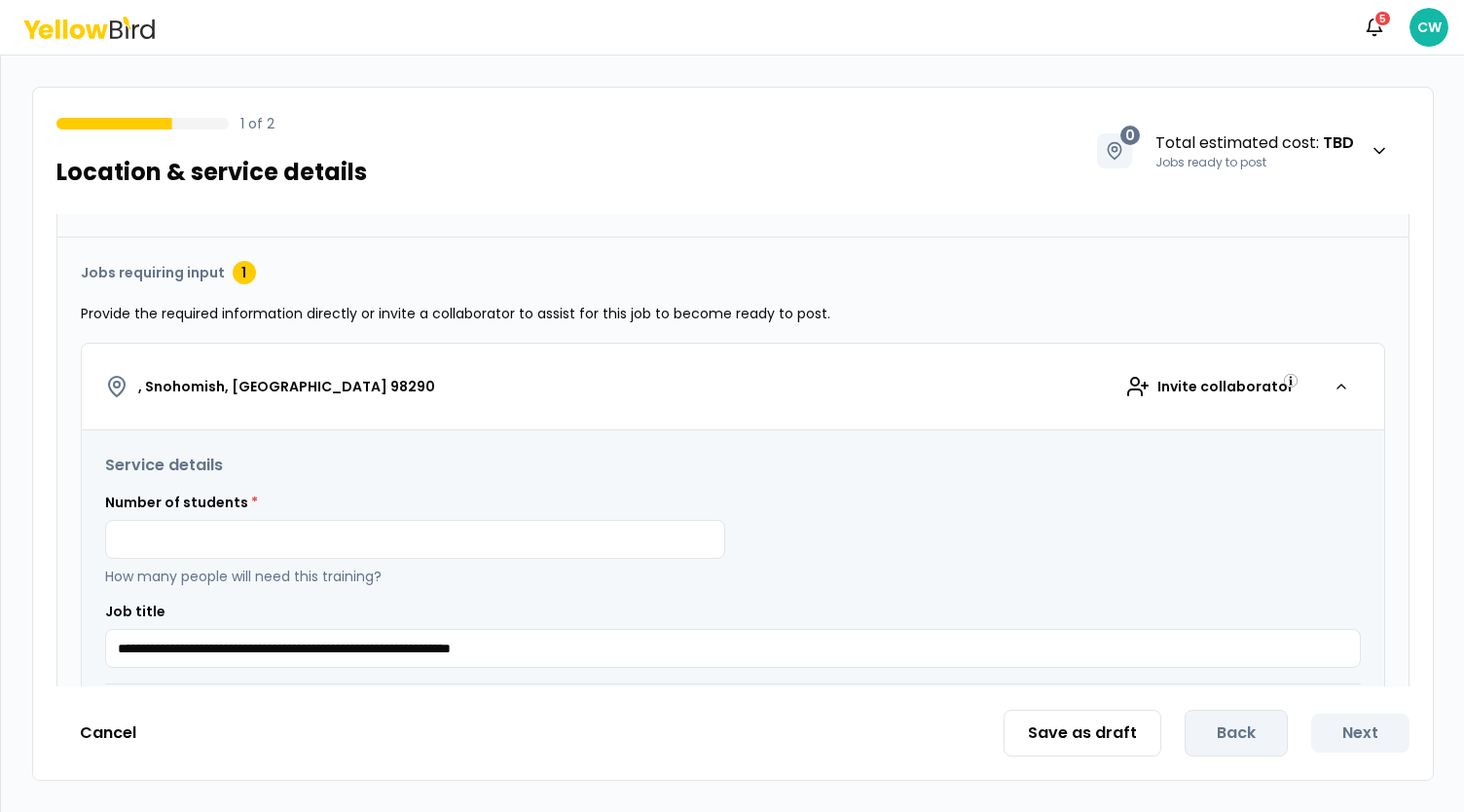
scroll to position [389, 0]
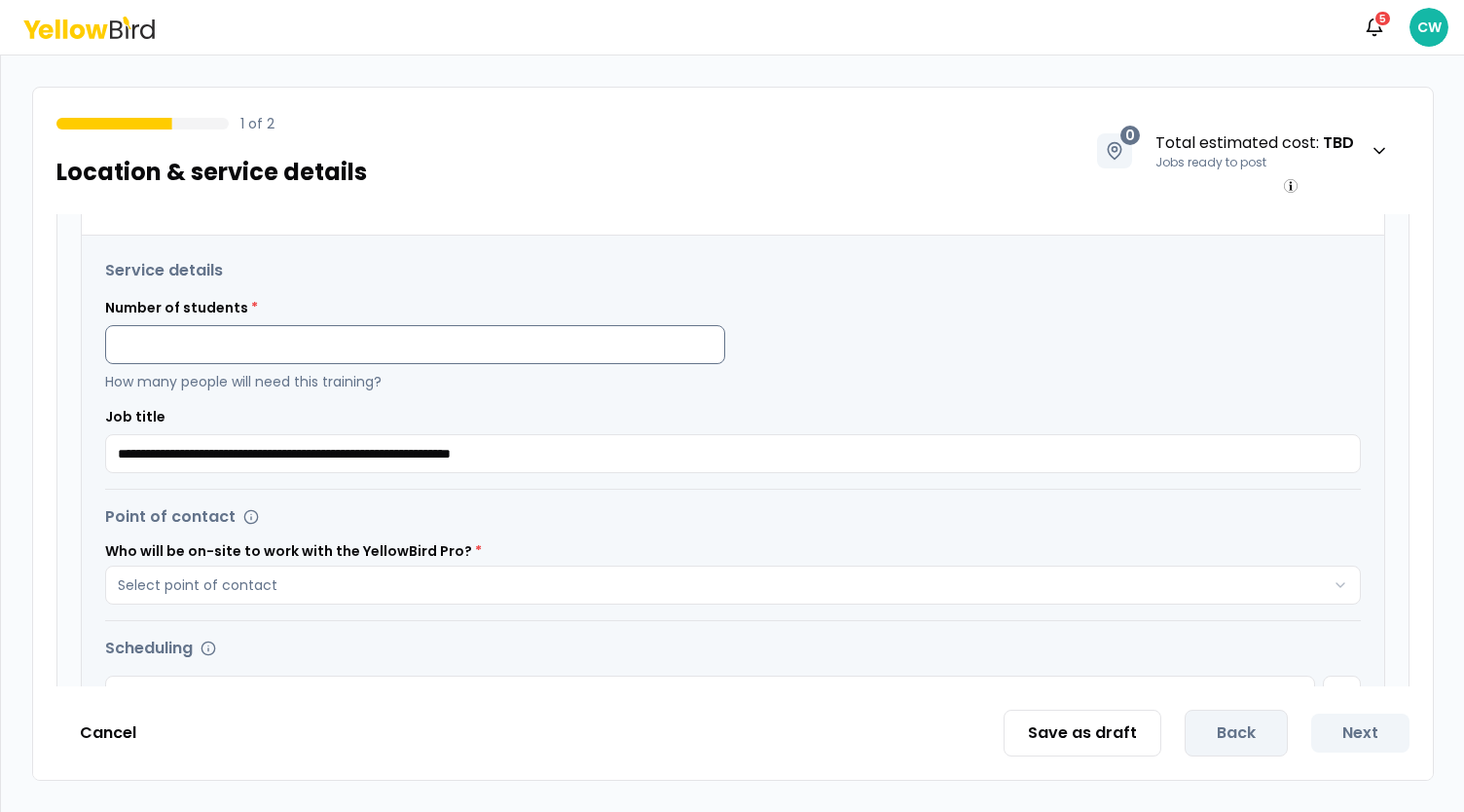
click at [284, 344] on input at bounding box center [415, 344] width 620 height 39
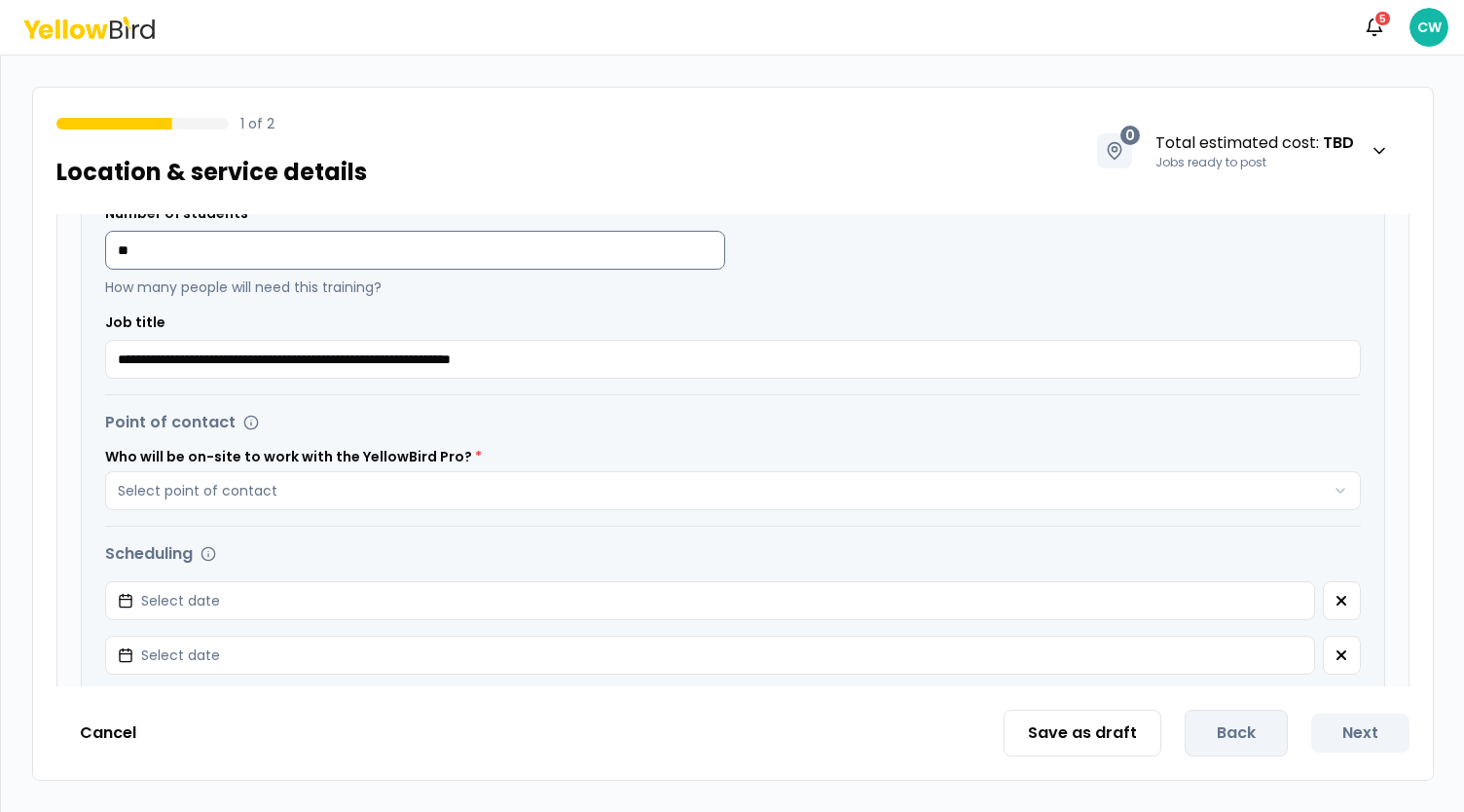
scroll to position [584, 0]
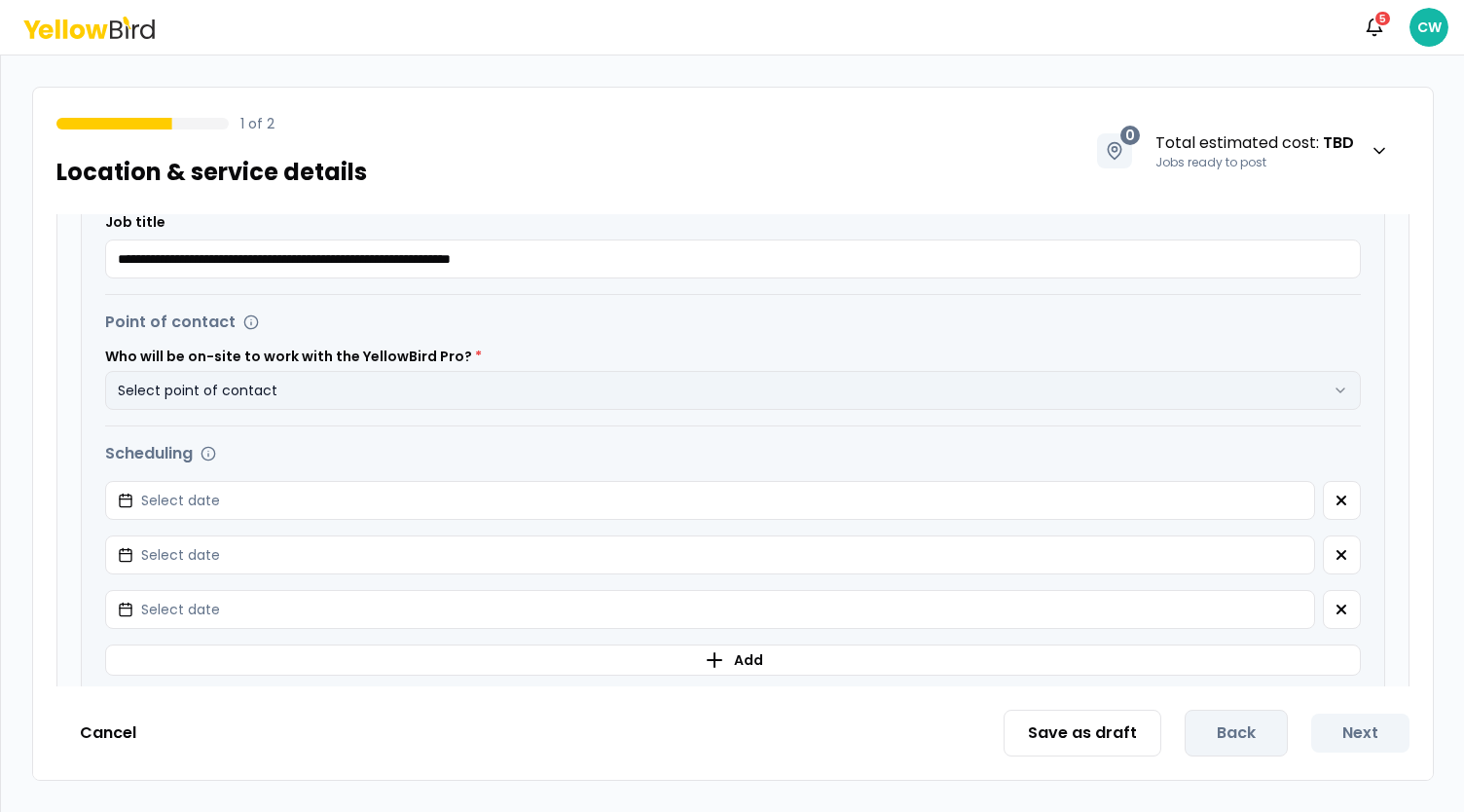
type input "**"
click at [420, 400] on button "Select point of contact" at bounding box center [733, 390] width 1256 height 39
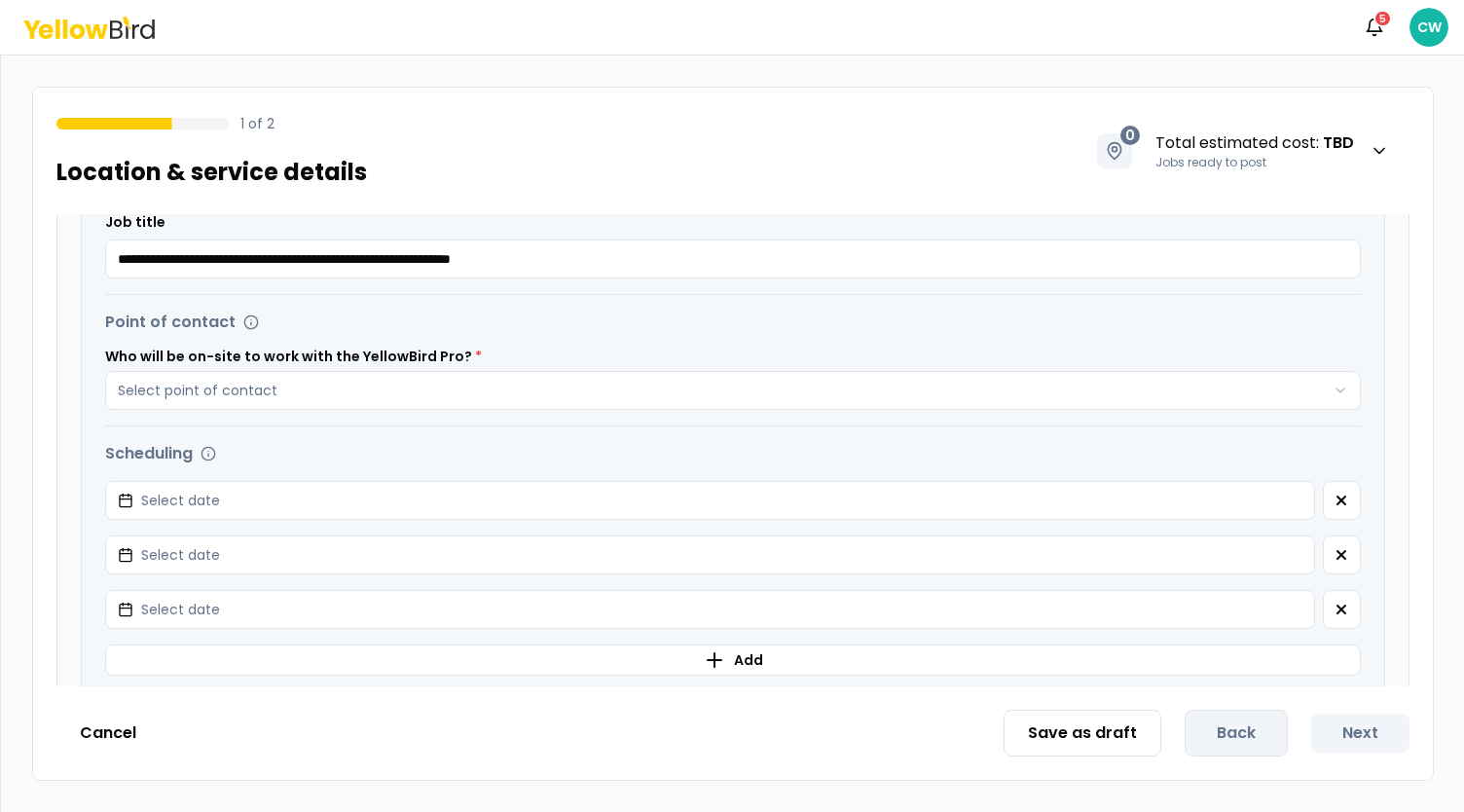
click at [775, 459] on div "Scheduling" at bounding box center [733, 453] width 1256 height 23
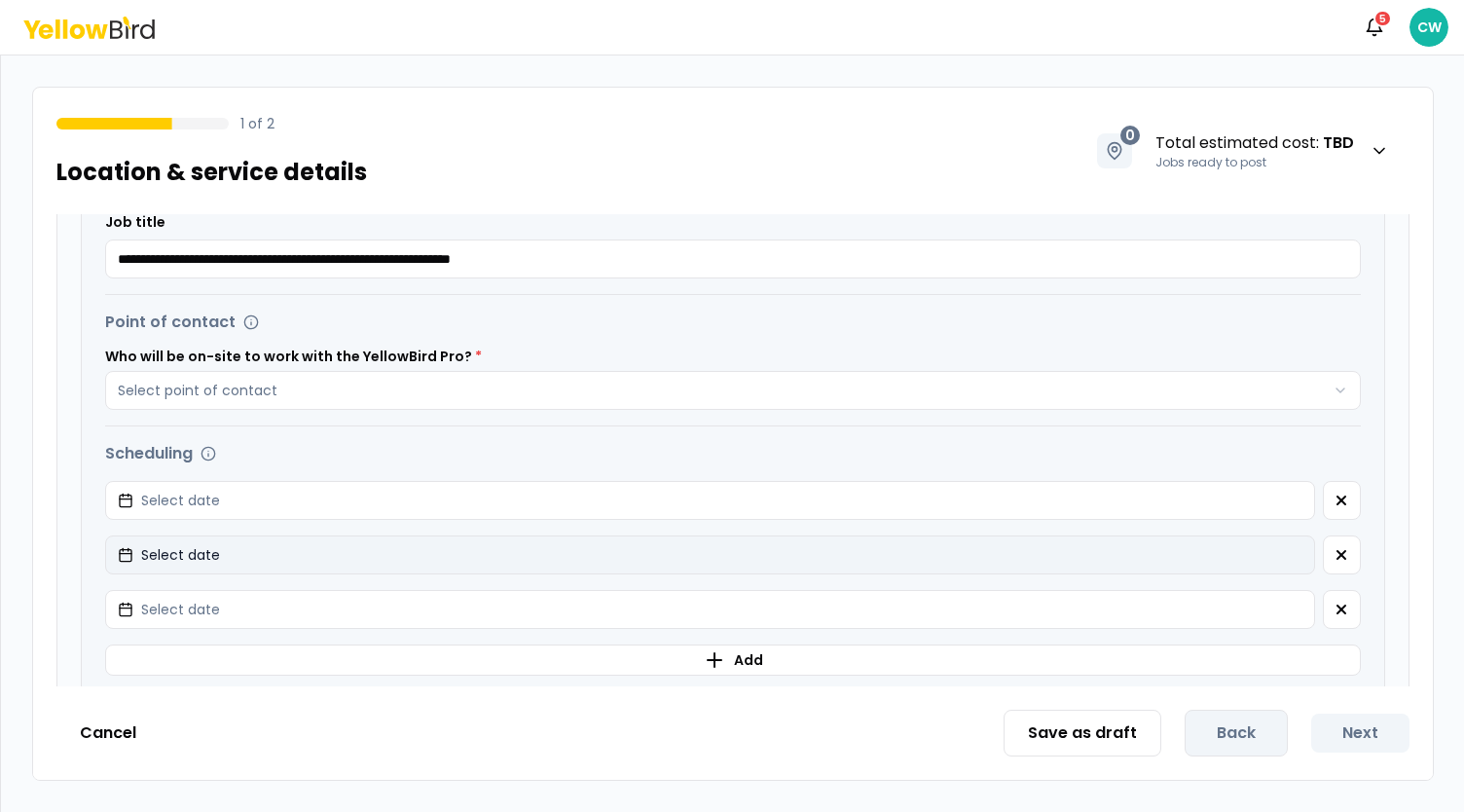
scroll to position [681, 0]
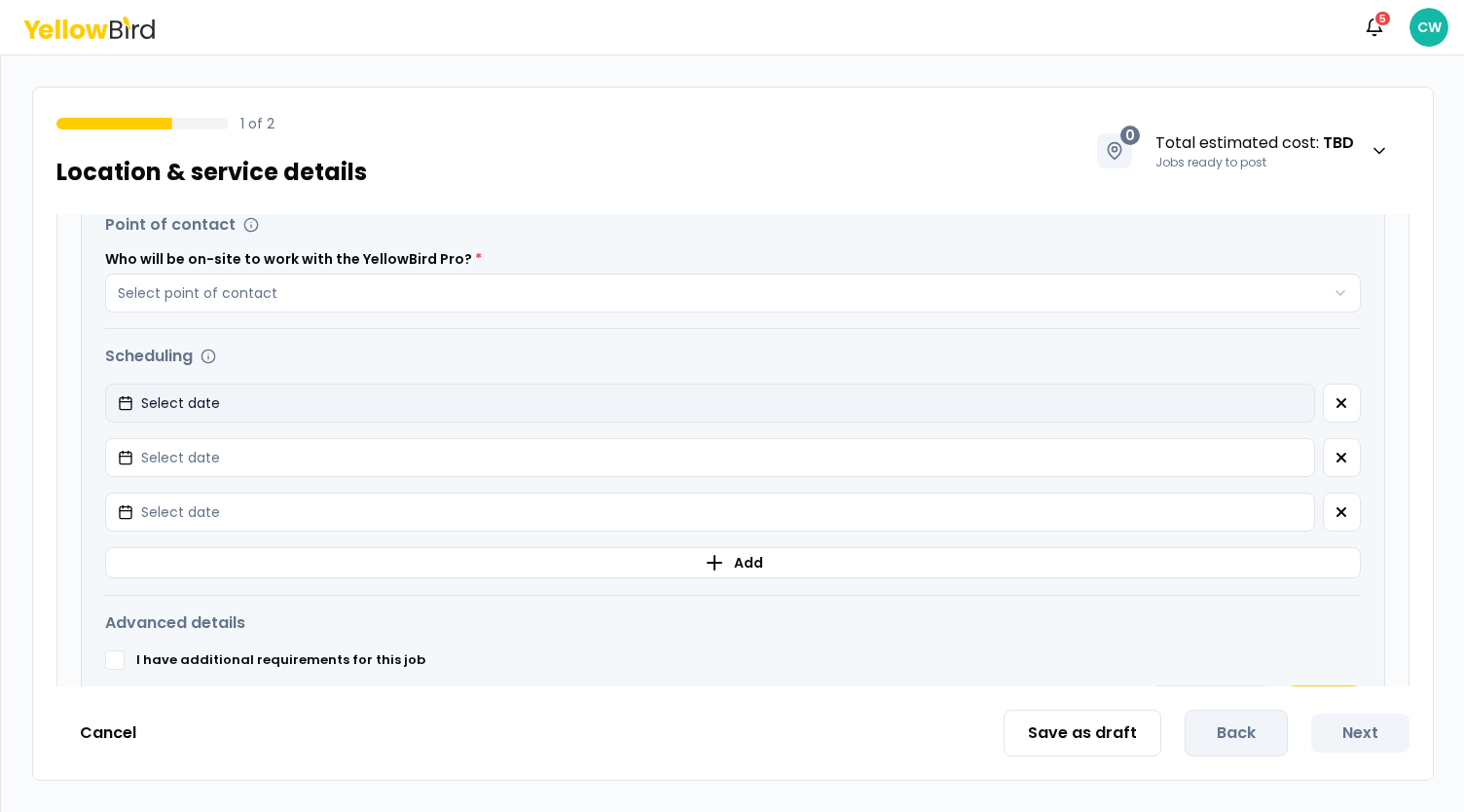
click at [389, 399] on button "Select date" at bounding box center [710, 403] width 1210 height 39
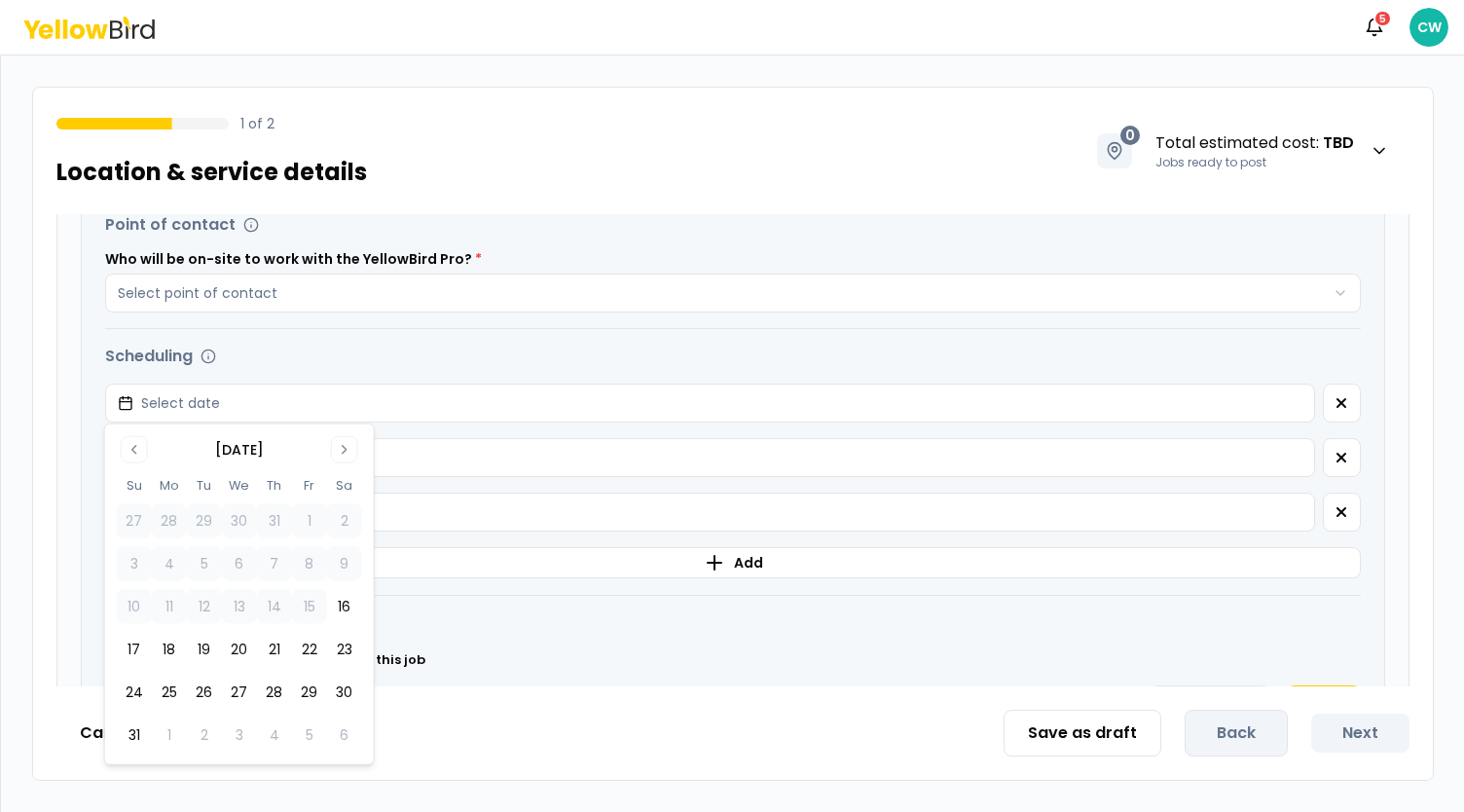
click at [311, 645] on button "22" at bounding box center [309, 649] width 35 height 35
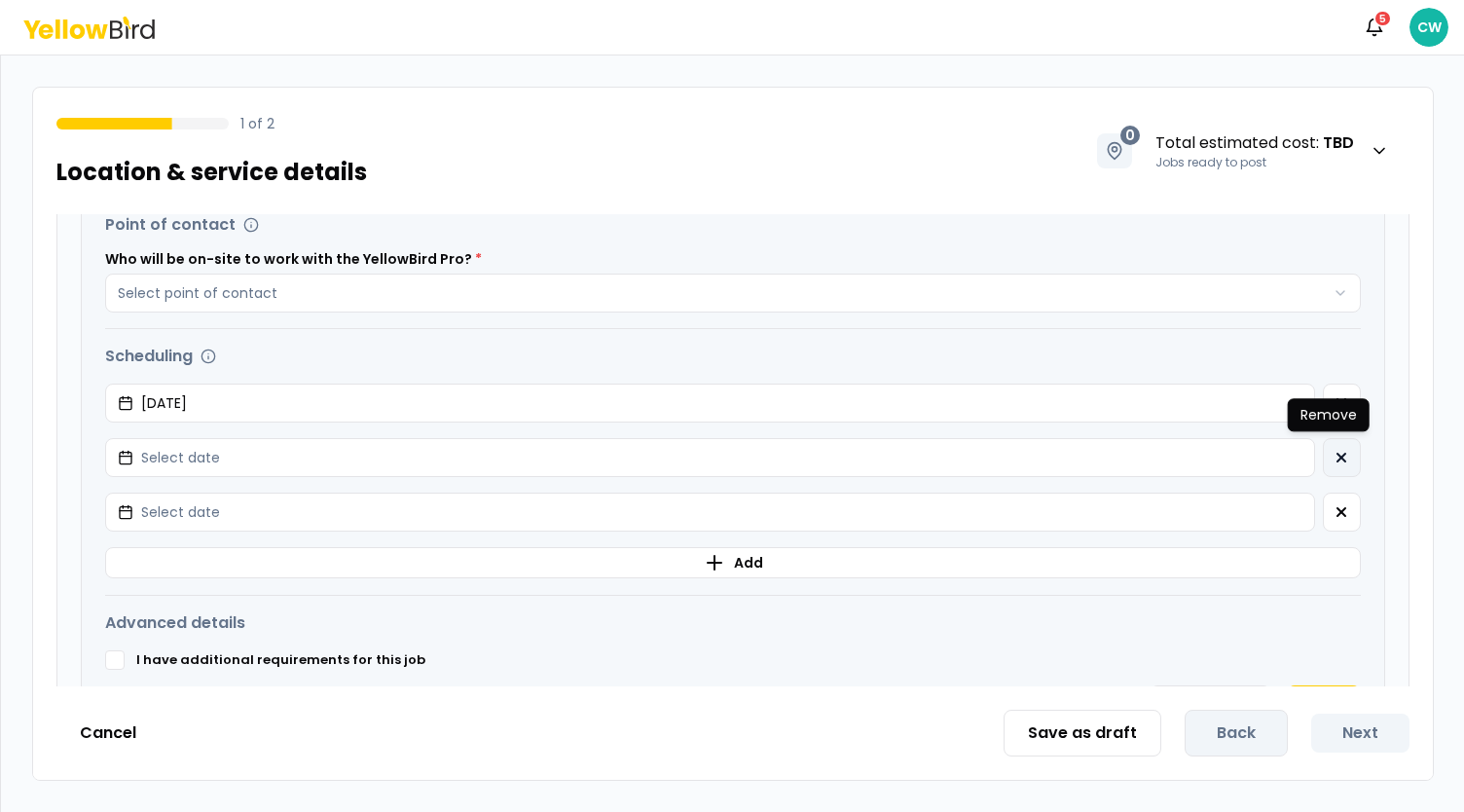
click at [1334, 454] on icon "button" at bounding box center [1342, 457] width 16 height 16
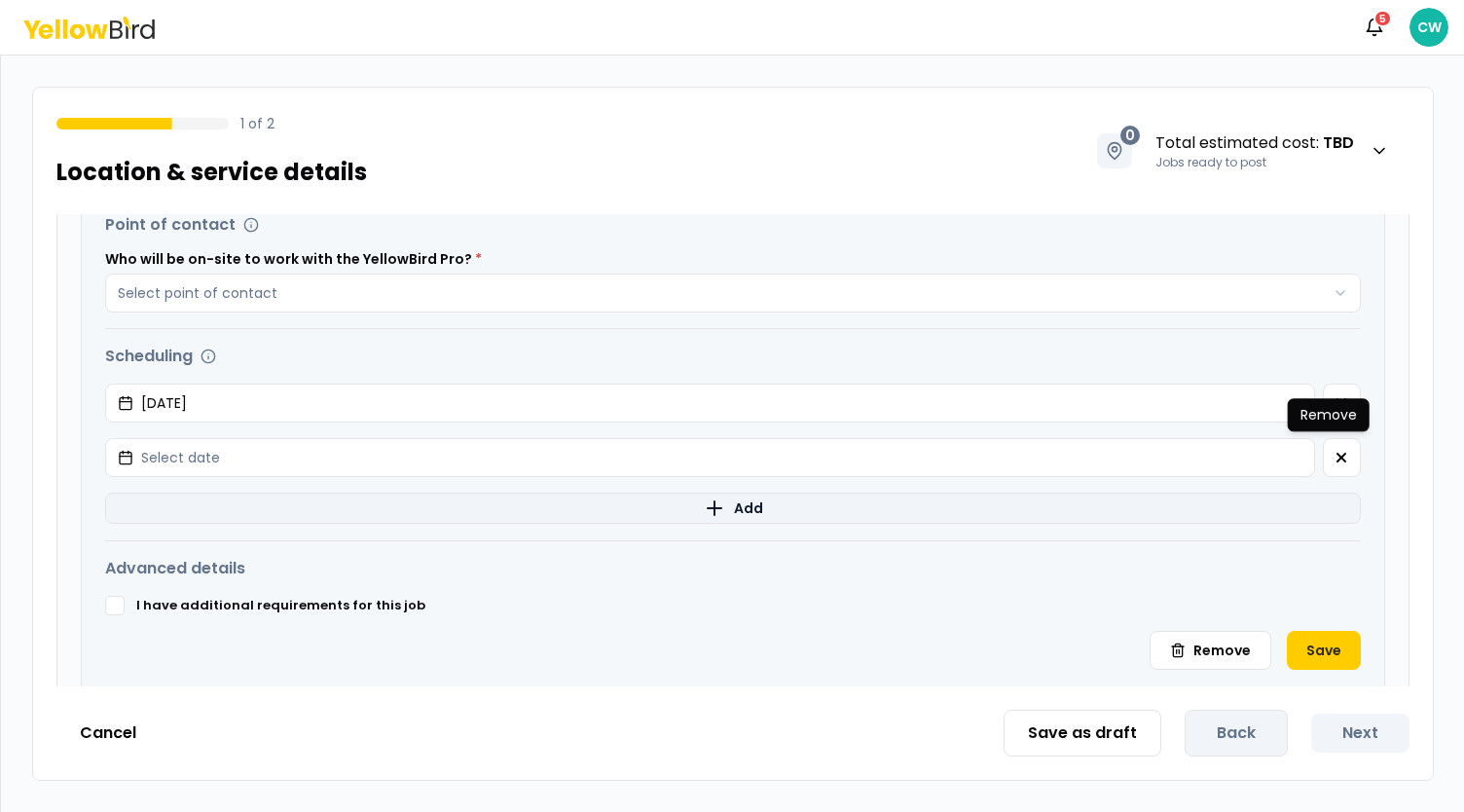
click at [1334, 458] on icon "button" at bounding box center [1342, 457] width 16 height 16
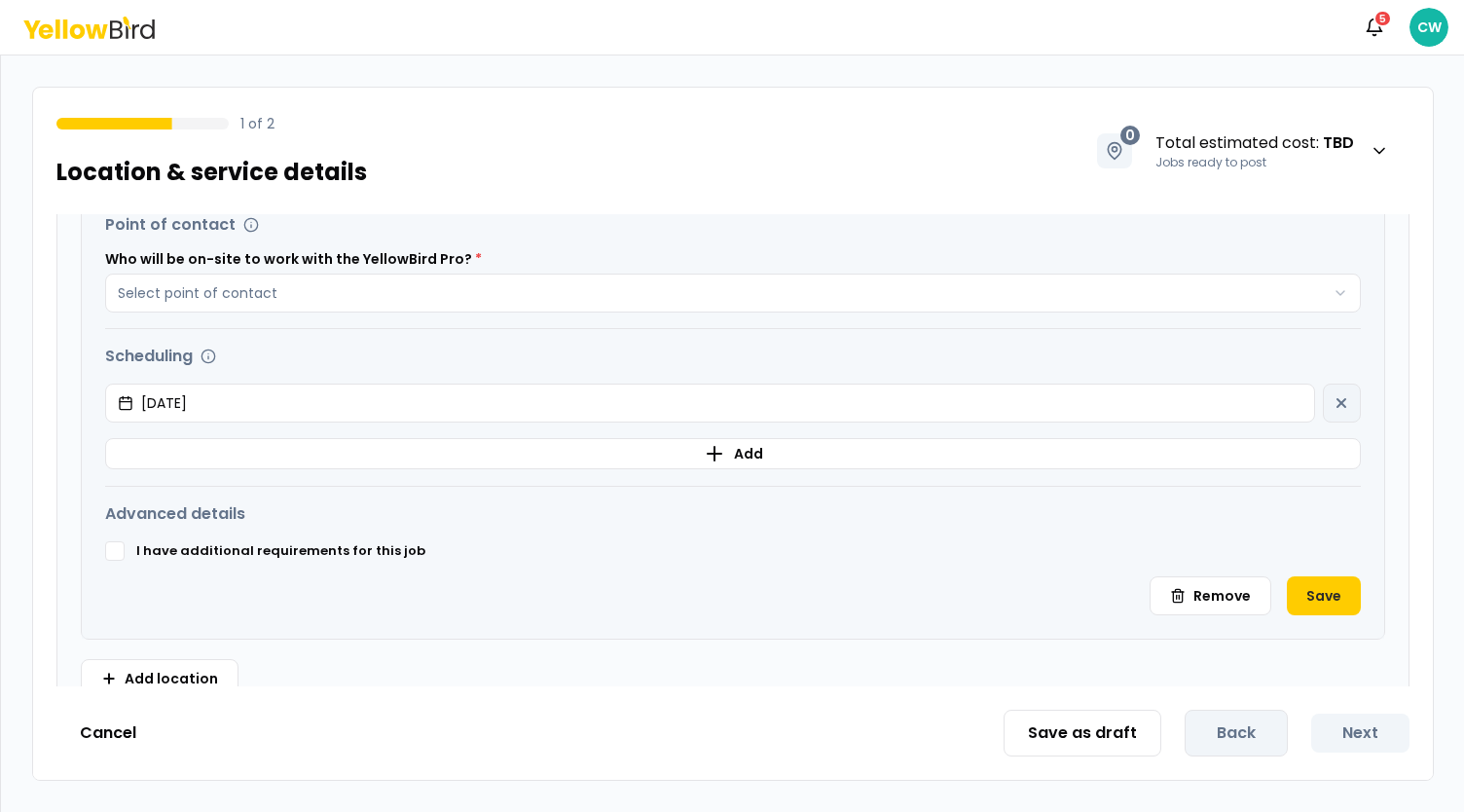
scroll to position [714, 0]
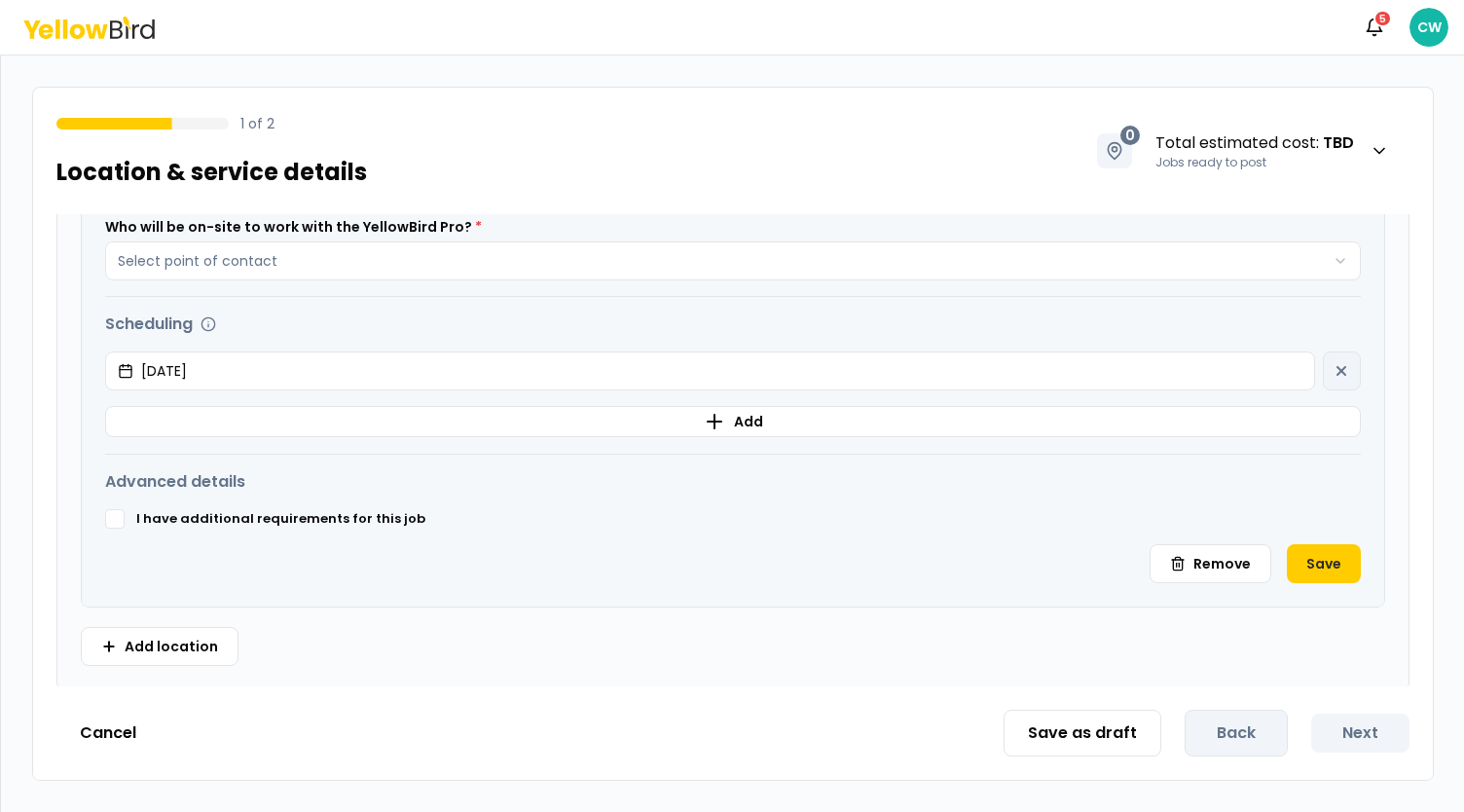
click at [114, 511] on button "I have additional requirements for this job" at bounding box center [115, 519] width 20 height 19
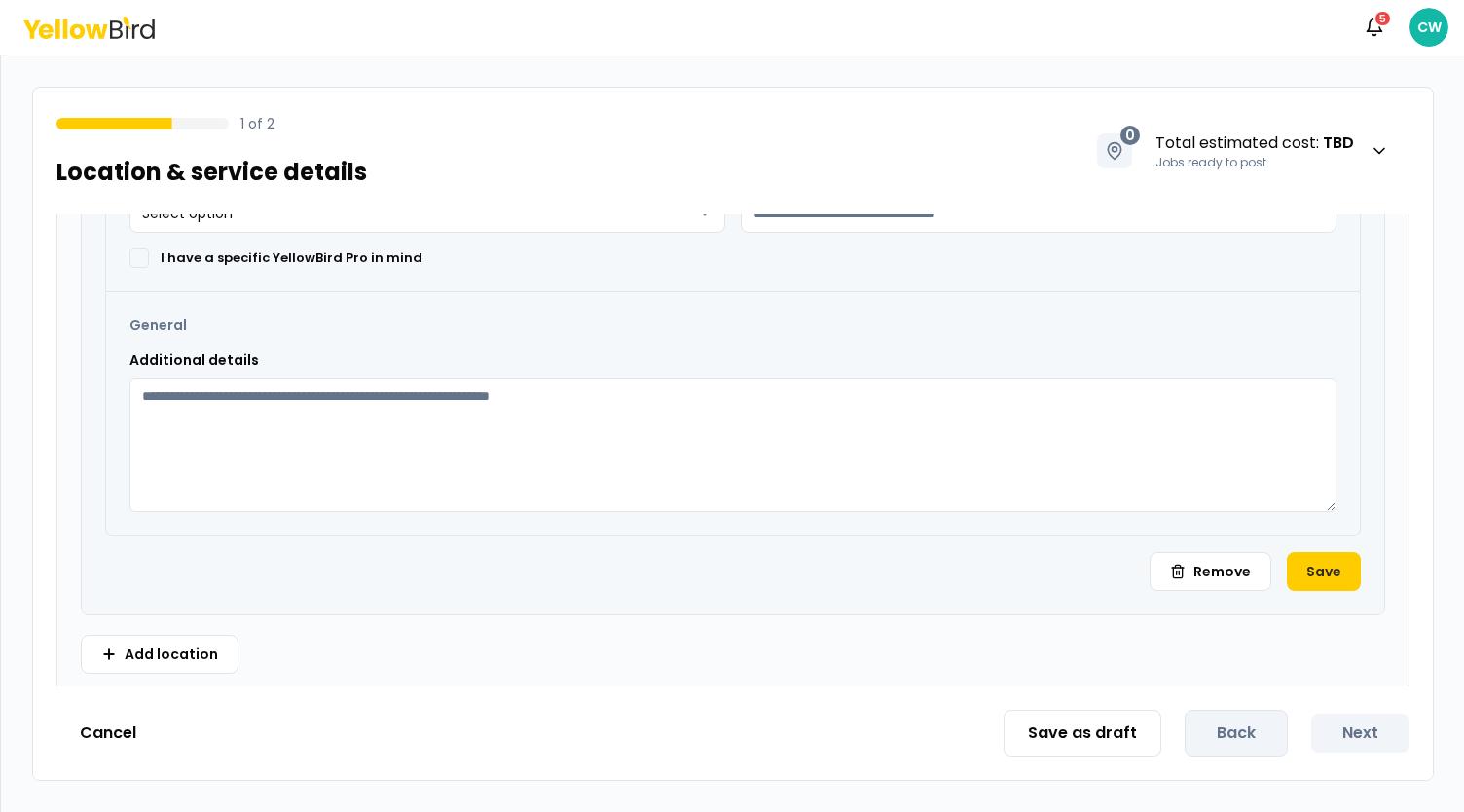
scroll to position [1238, 0]
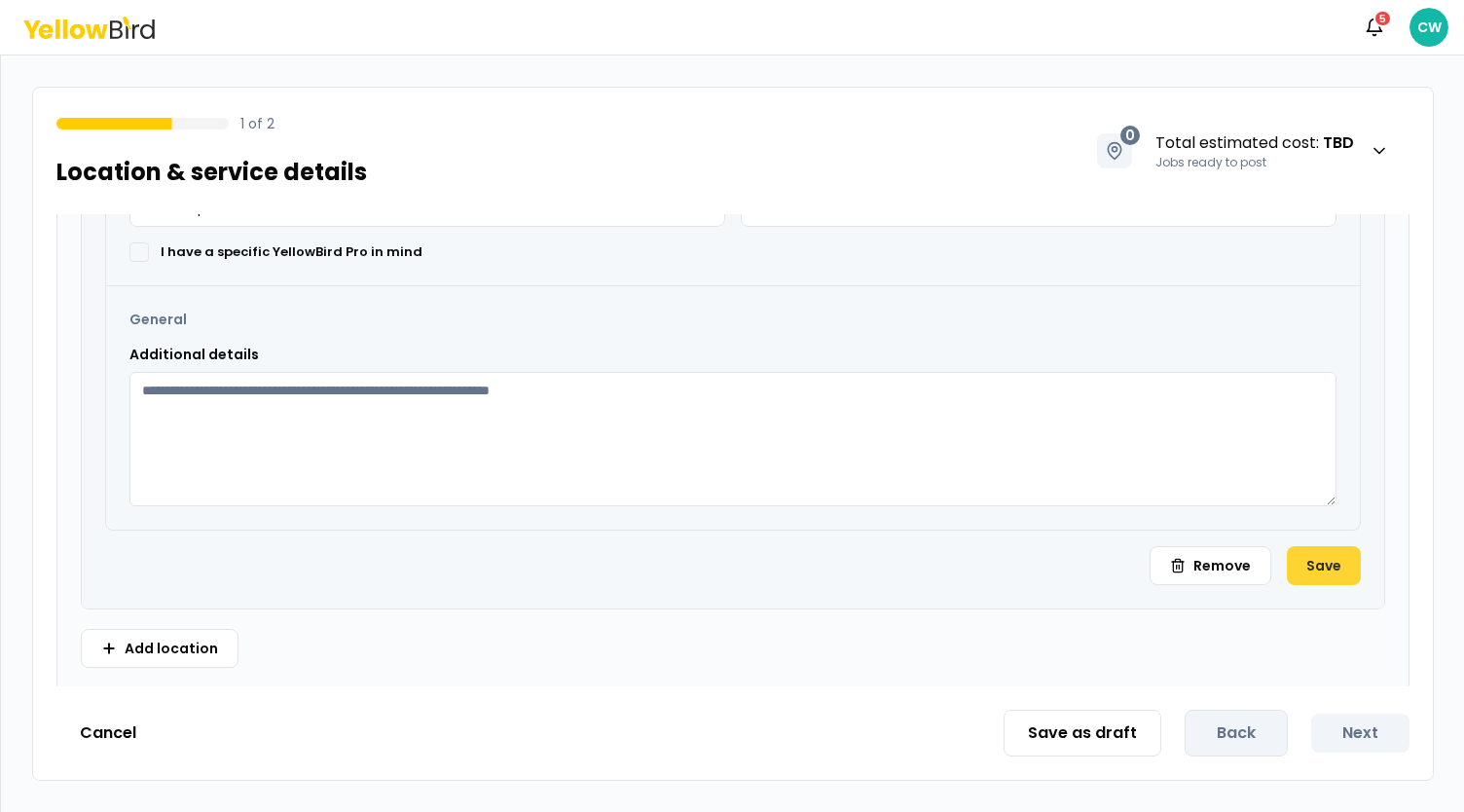
click at [1317, 567] on button "Save" at bounding box center [1325, 565] width 74 height 39
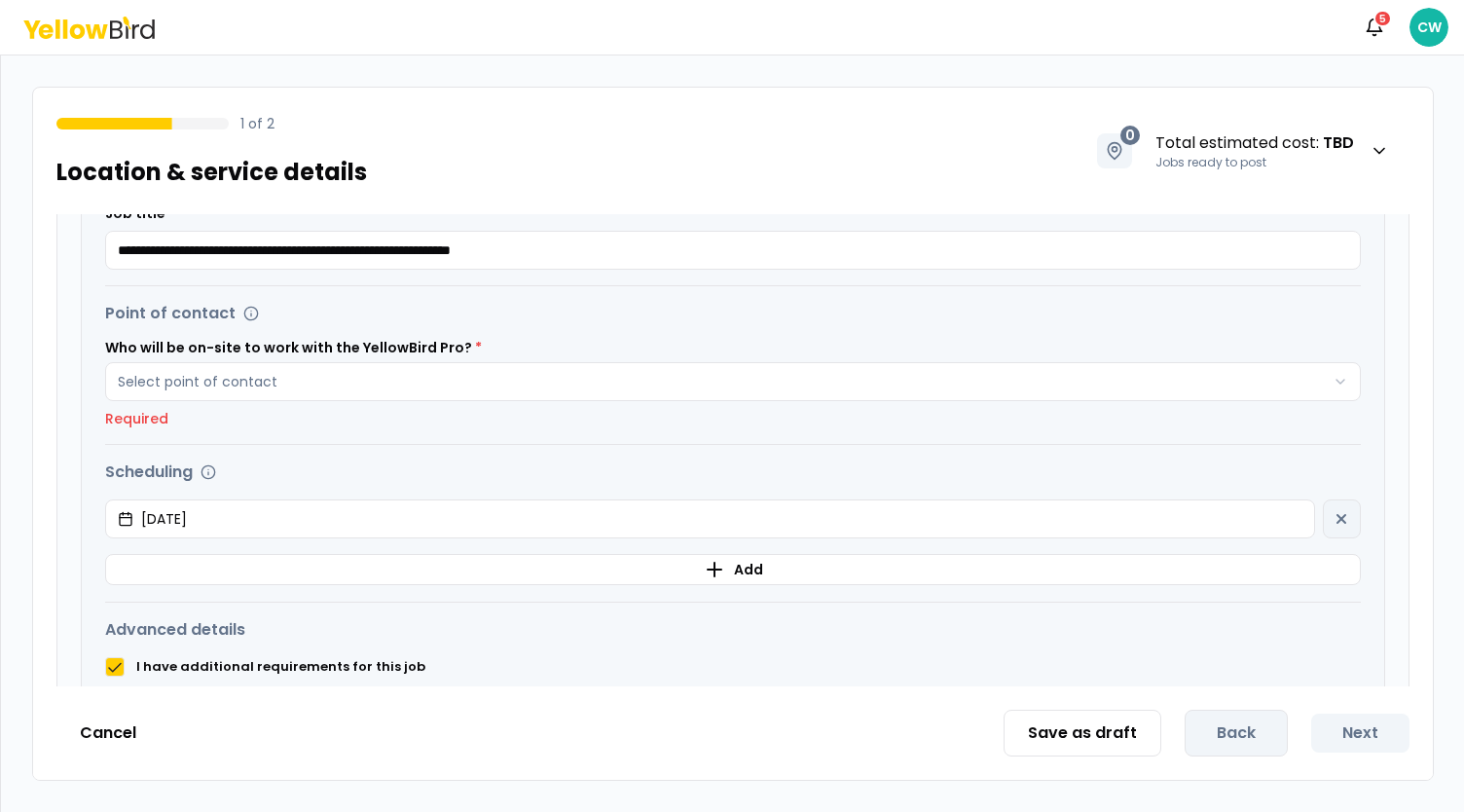
scroll to position [654, 0]
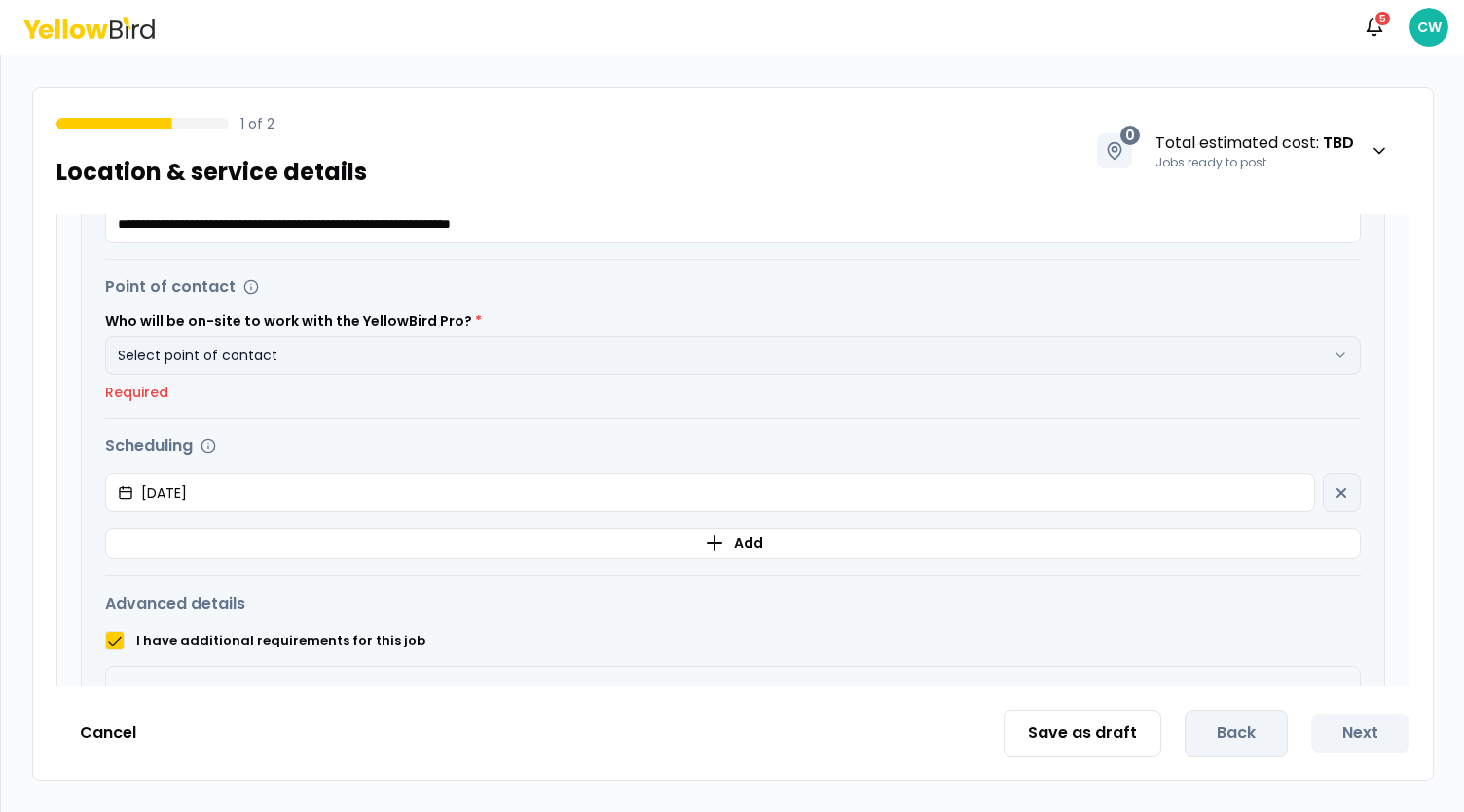
click at [273, 351] on button "Select point of contact" at bounding box center [733, 355] width 1256 height 39
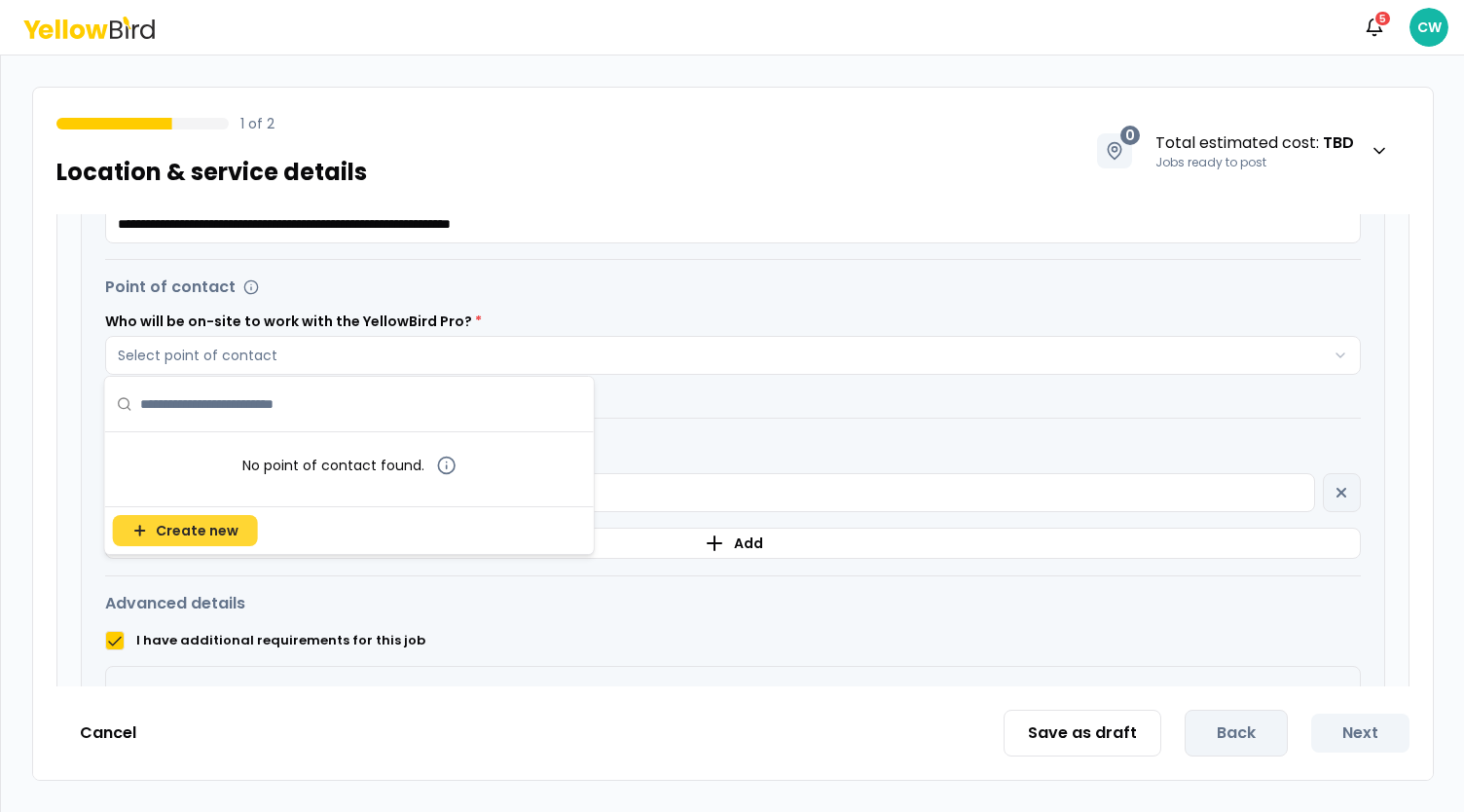
click at [214, 515] on button "Create new" at bounding box center [185, 530] width 145 height 31
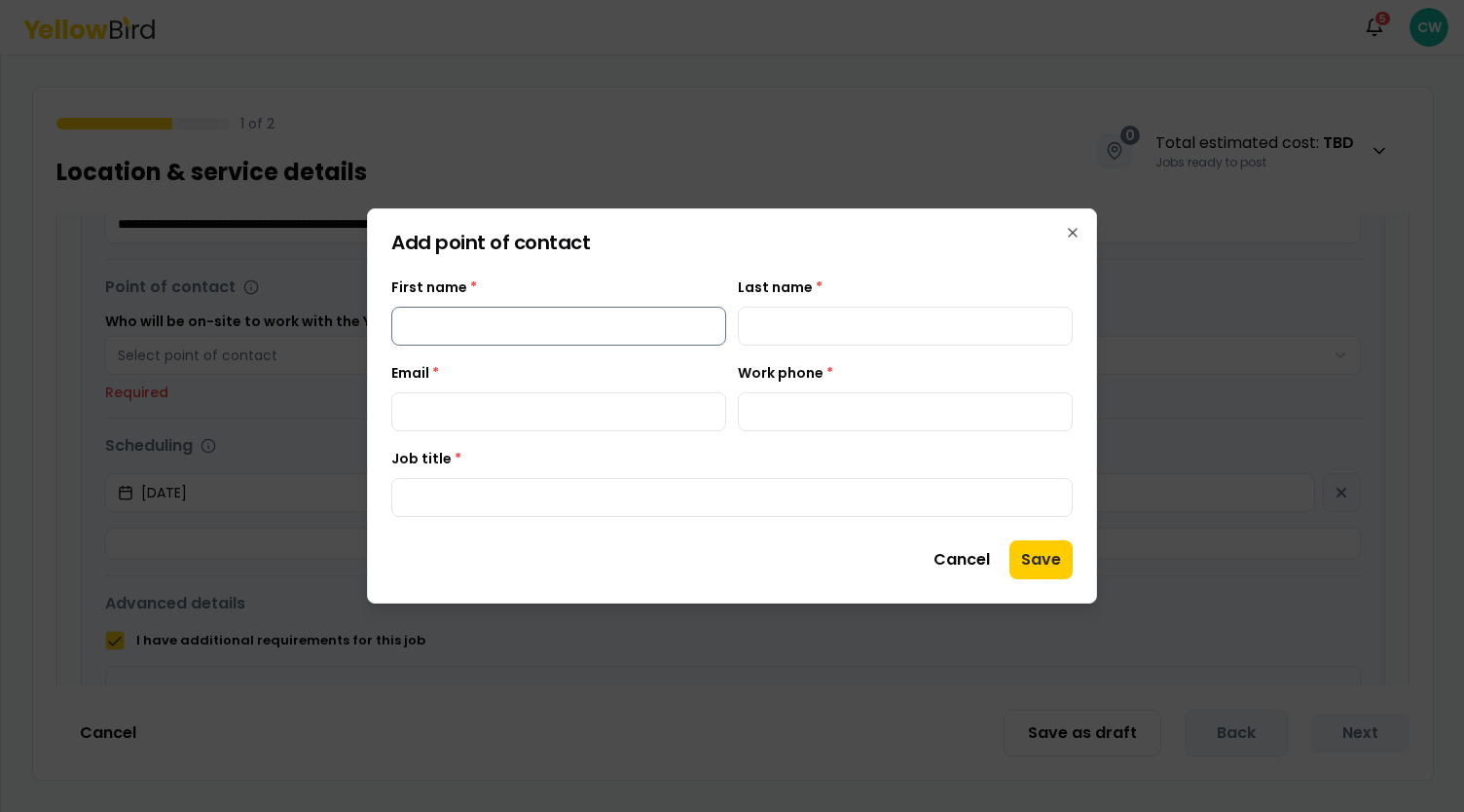
click at [527, 326] on input "First name *" at bounding box center [558, 326] width 335 height 39
type input "****"
type input "*******"
type input "**********"
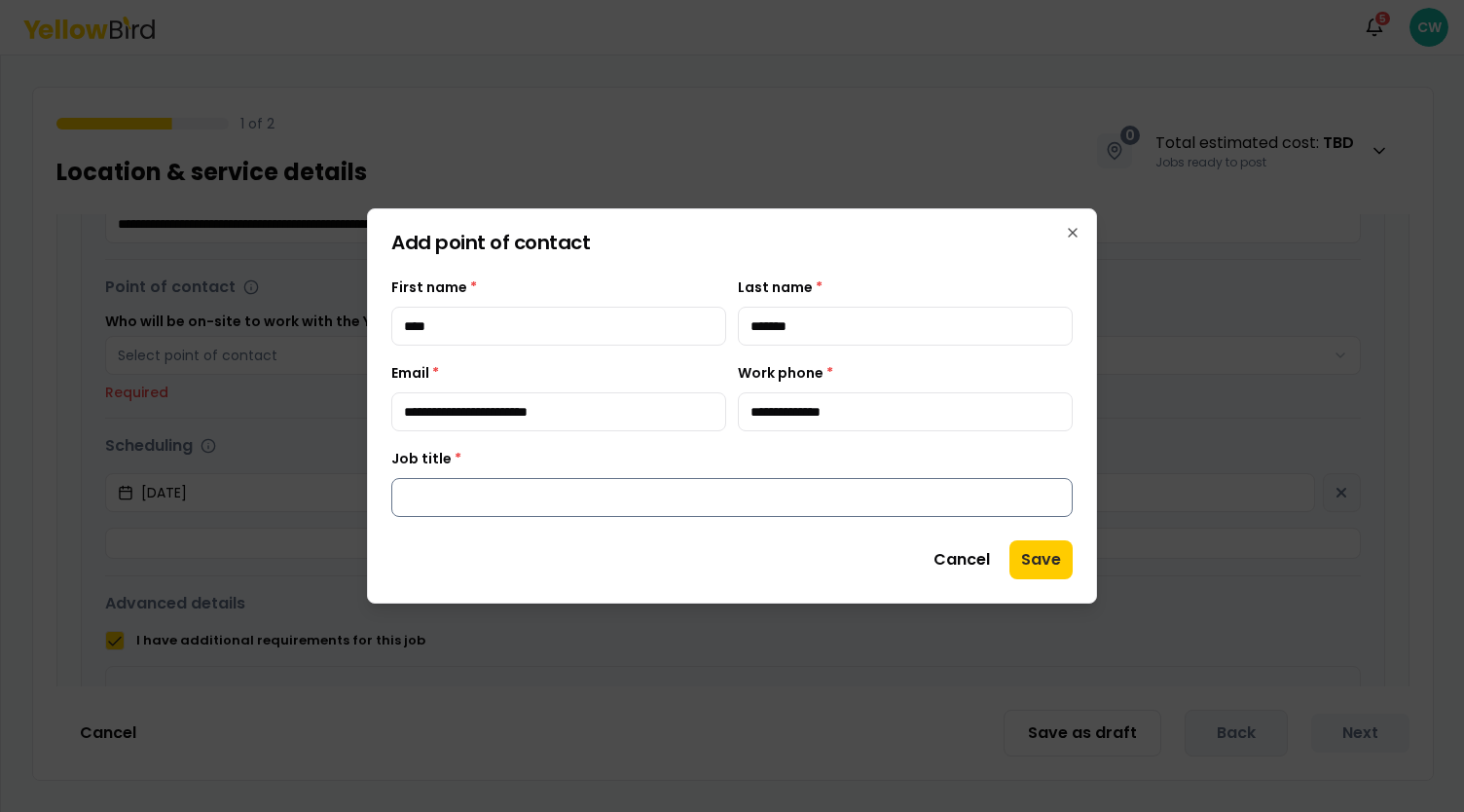
click at [500, 511] on input "Job title *" at bounding box center [732, 497] width 682 height 39
type input "***"
click at [1052, 540] on button "Save" at bounding box center [1041, 560] width 63 height 39
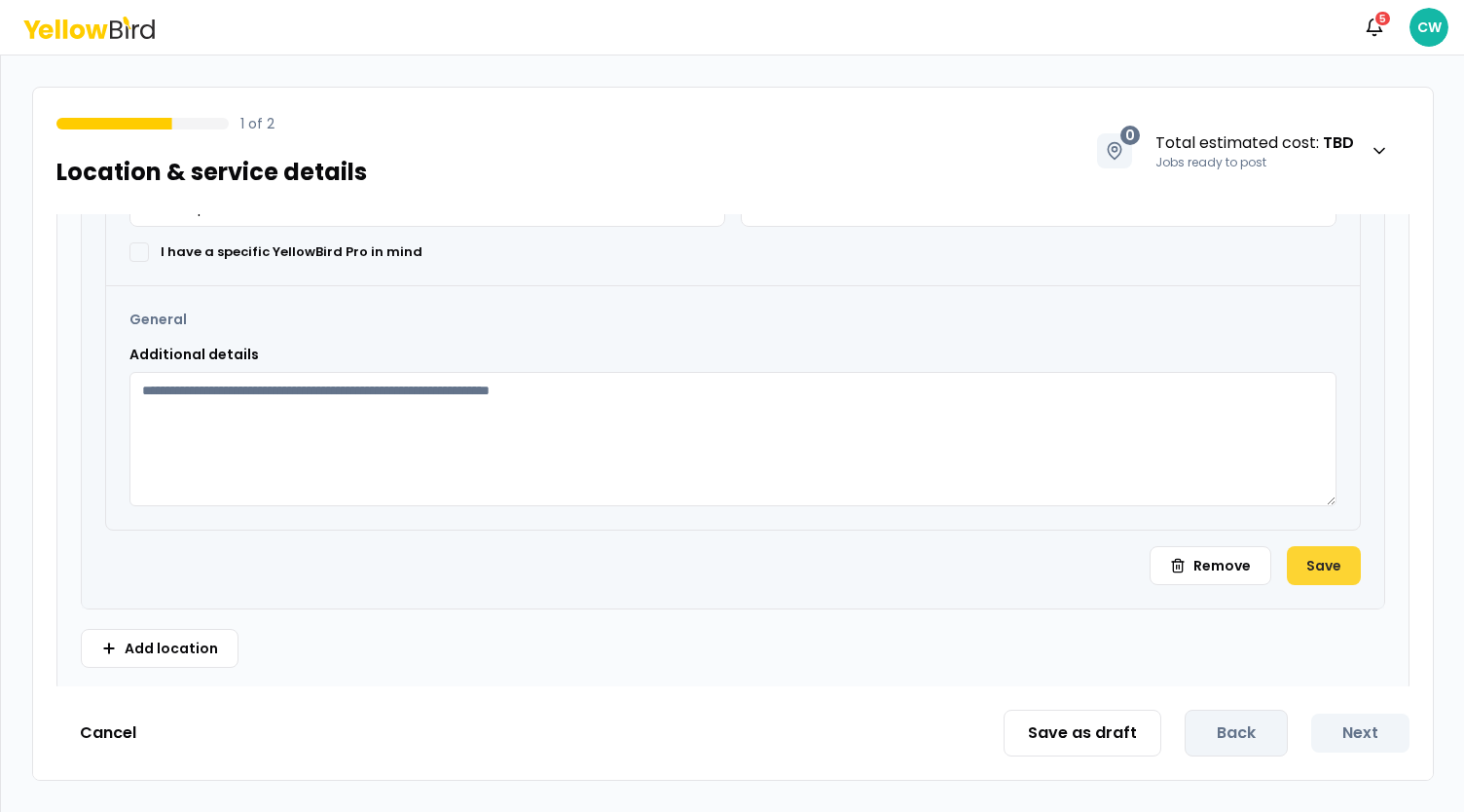
click at [1336, 552] on button "Save" at bounding box center [1325, 565] width 74 height 39
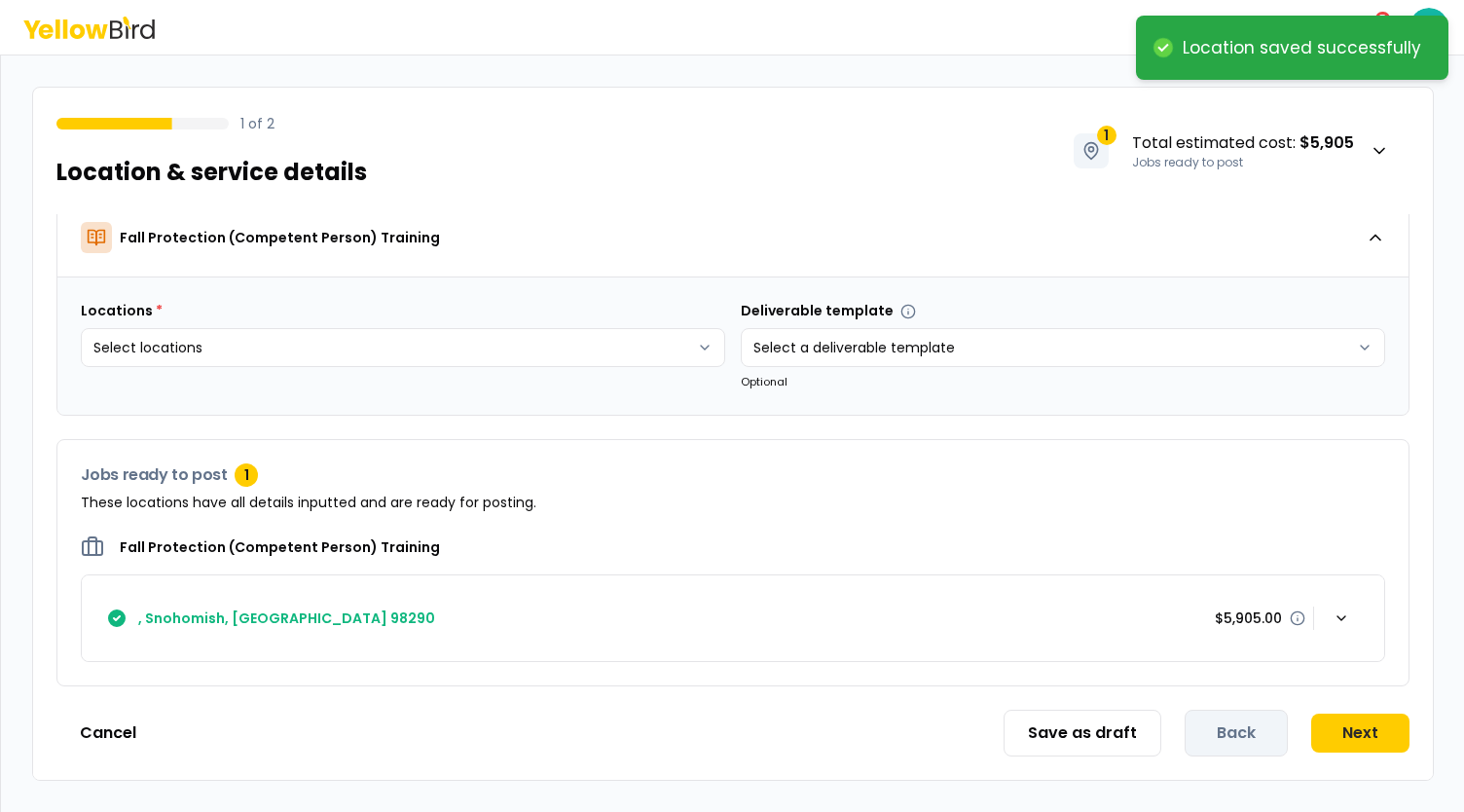
scroll to position [12, 0]
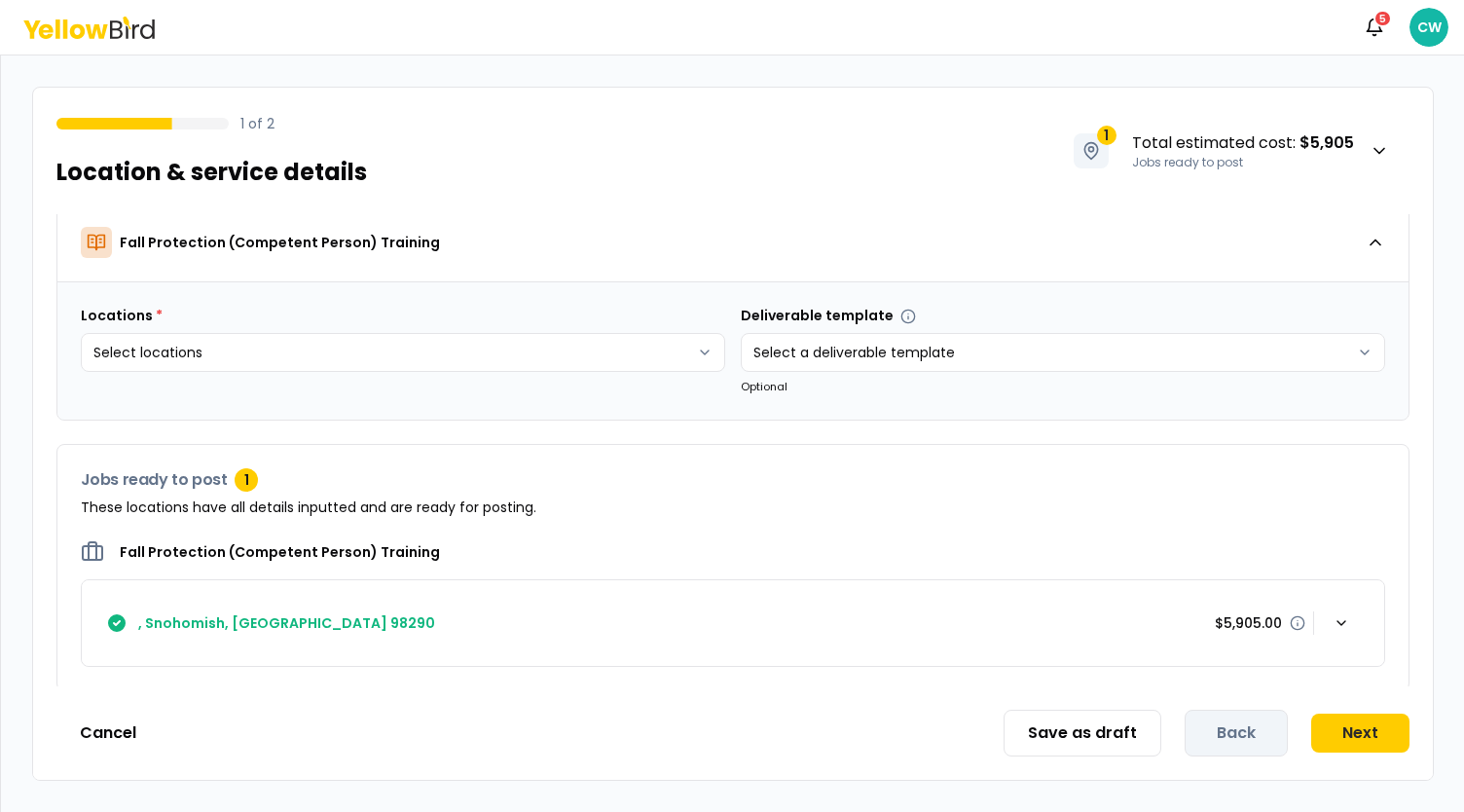
click at [105, 47] on div "Notifications 5 CW" at bounding box center [732, 27] width 1464 height 55
click at [105, 36] on icon at bounding box center [89, 27] width 132 height 22
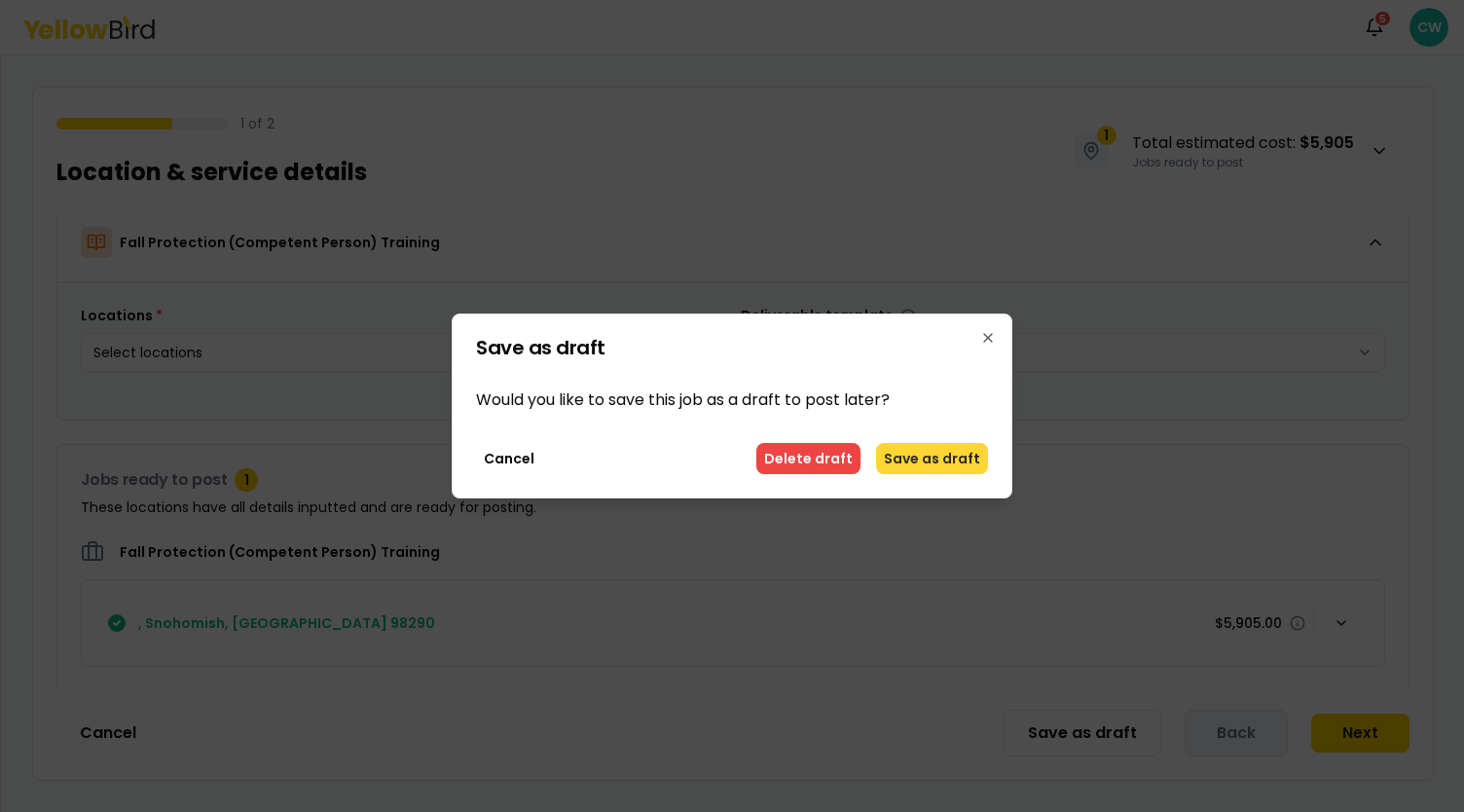
click at [925, 454] on button "Save as draft" at bounding box center [931, 458] width 112 height 31
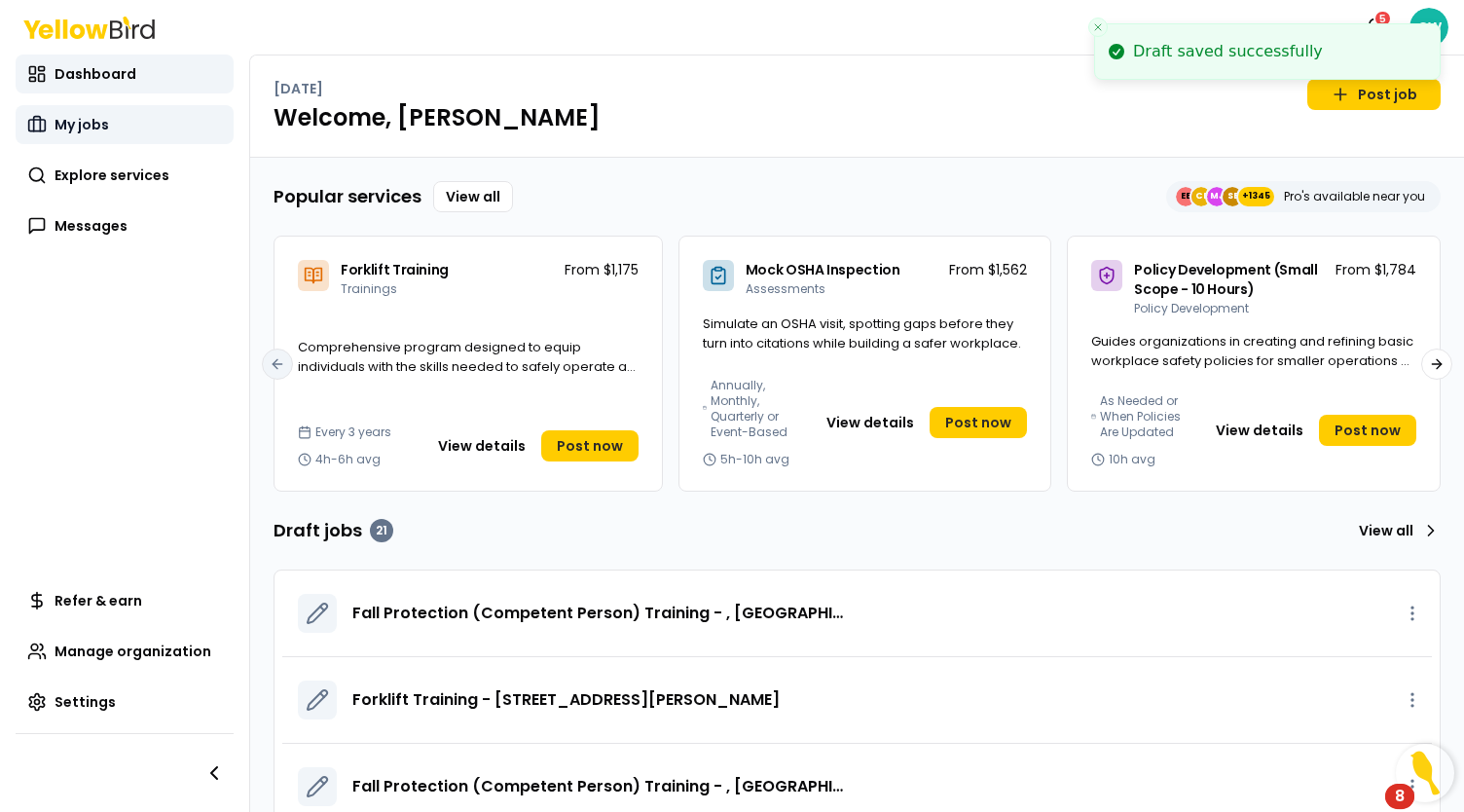
click at [83, 116] on span "My jobs" at bounding box center [82, 125] width 55 height 19
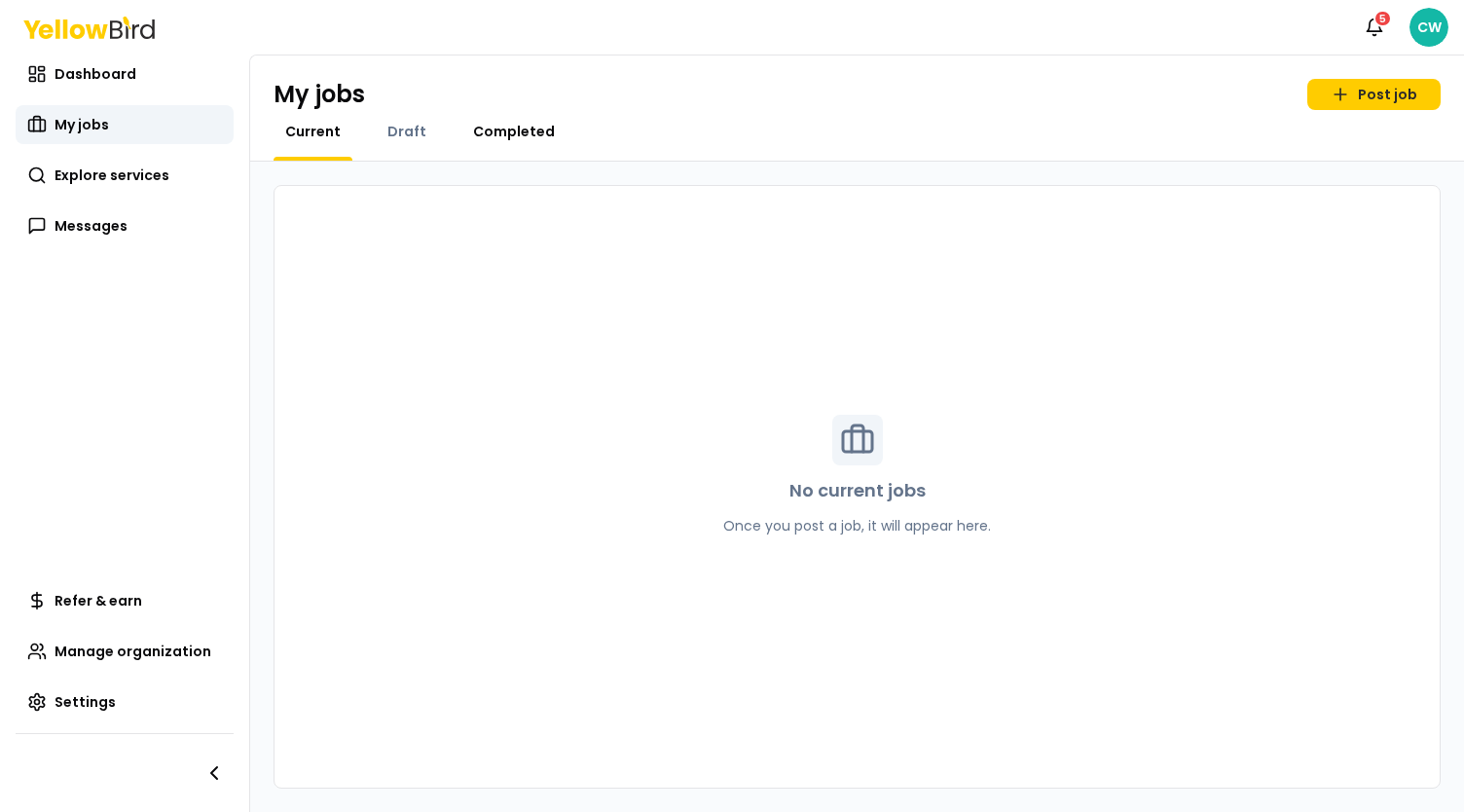
click at [510, 136] on span "Completed" at bounding box center [514, 132] width 82 height 19
